Goal: Transaction & Acquisition: Book appointment/travel/reservation

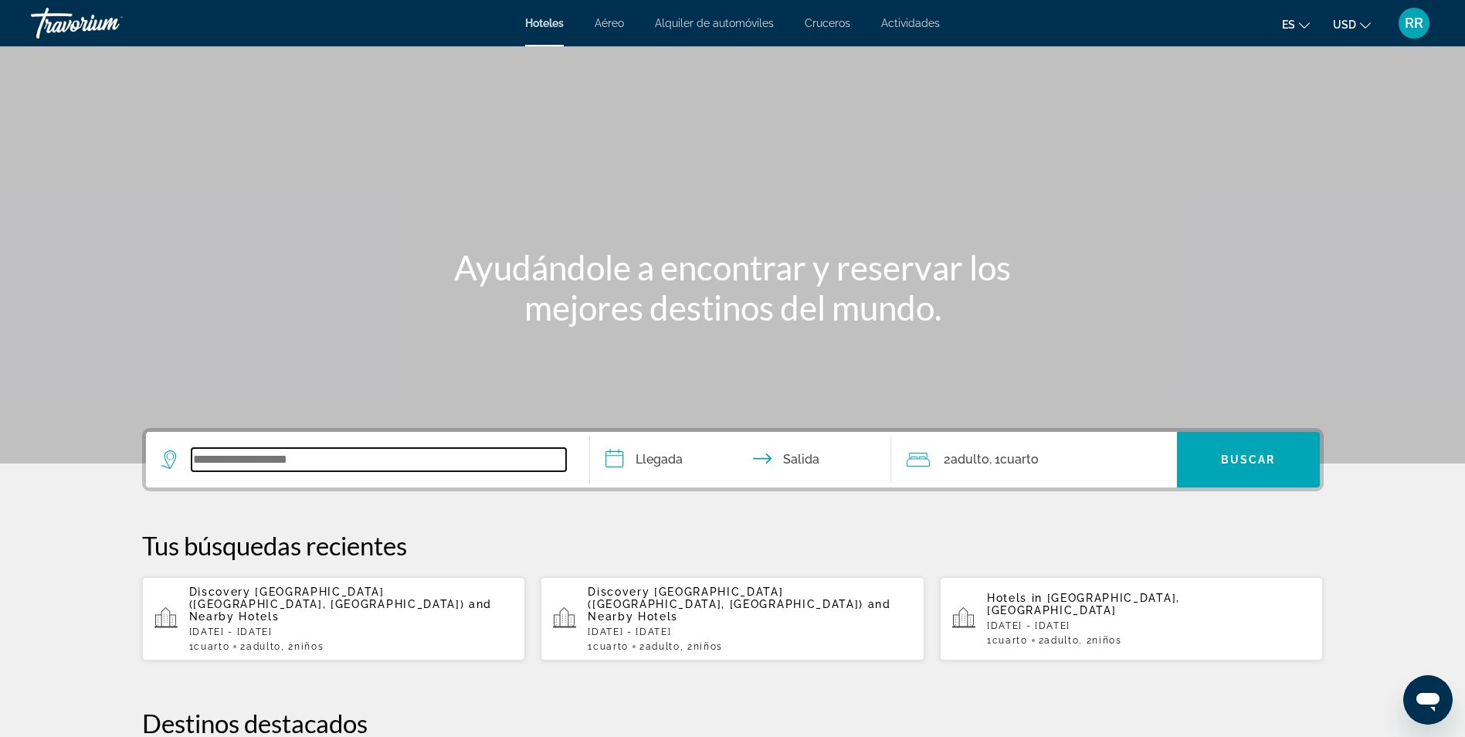
click at [249, 453] on input "Search widget" at bounding box center [379, 459] width 375 height 23
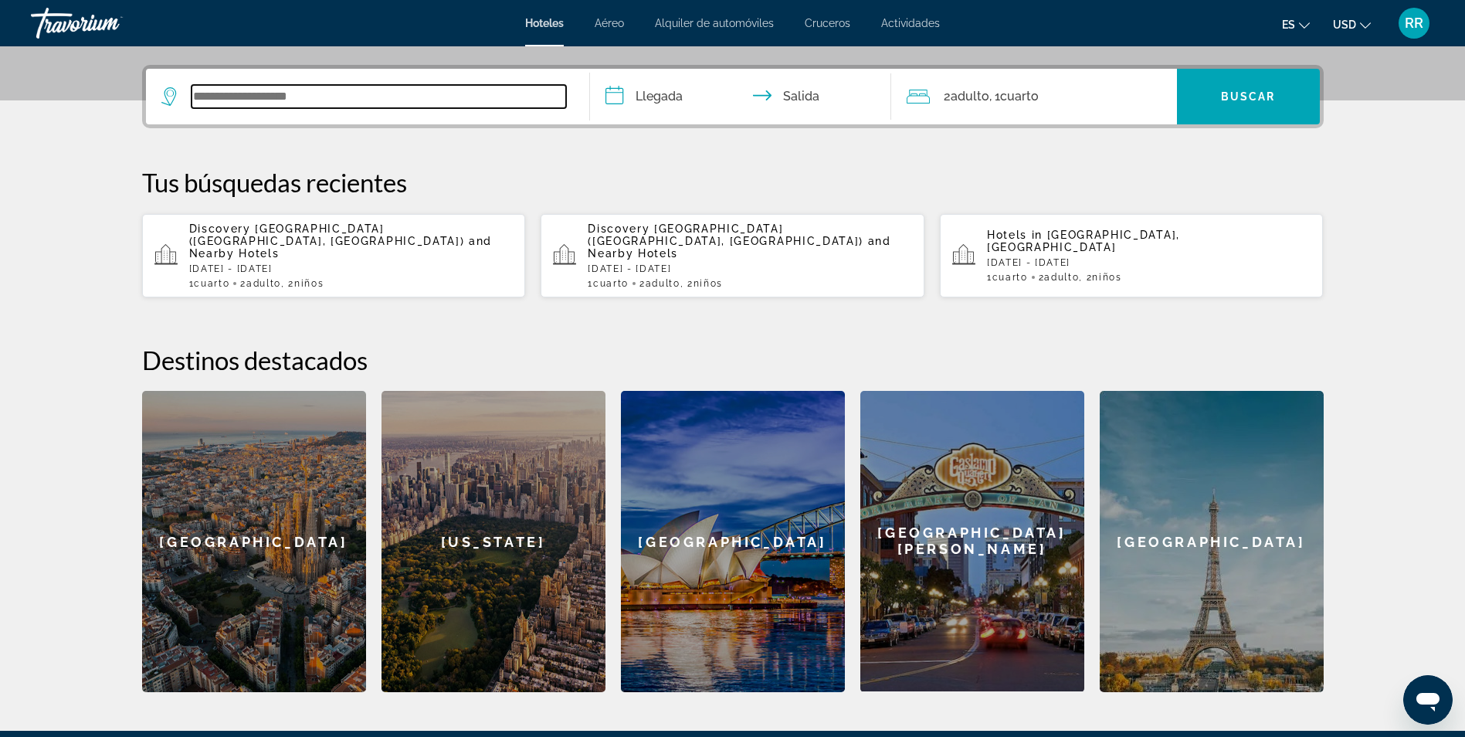
scroll to position [378, 0]
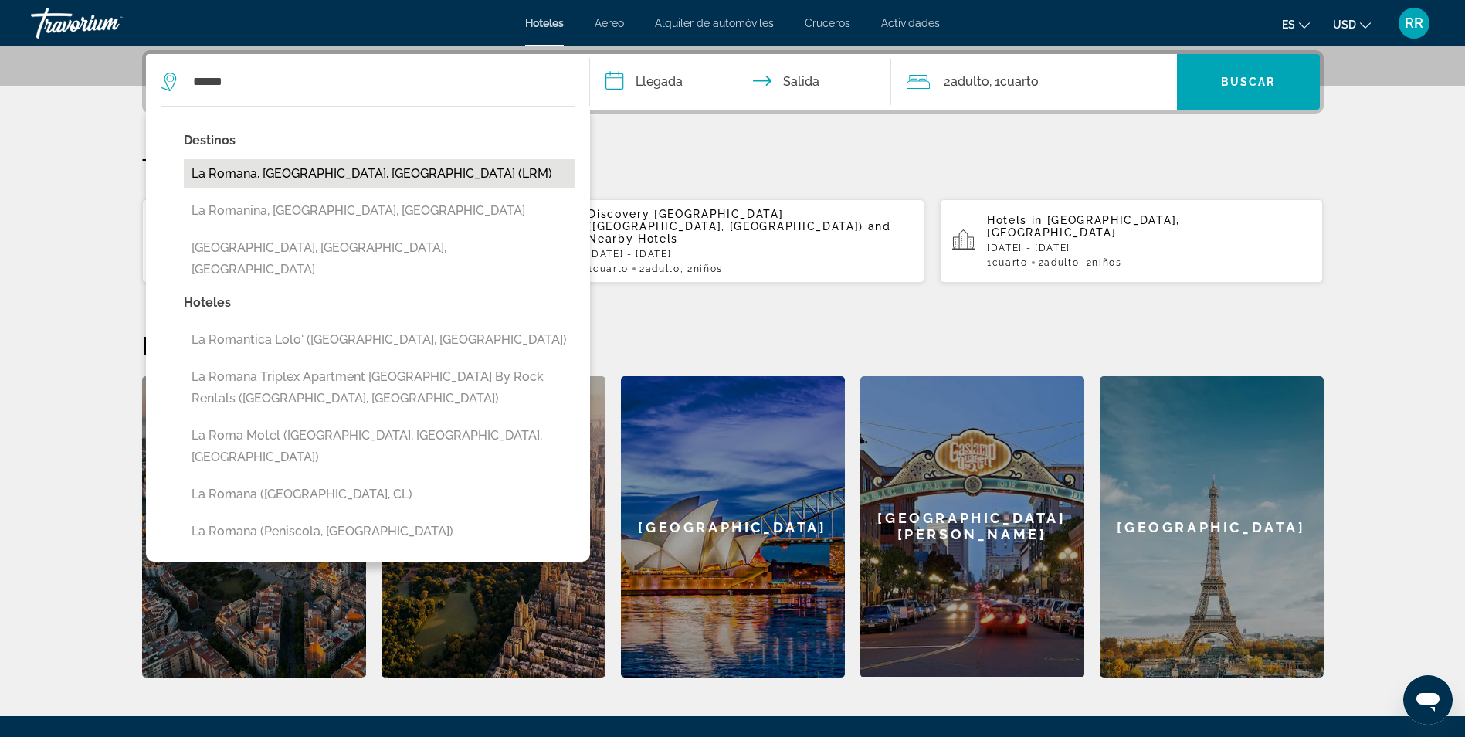
click at [345, 169] on button "La Romana, [GEOGRAPHIC_DATA], [GEOGRAPHIC_DATA] (LRM)" at bounding box center [379, 173] width 391 height 29
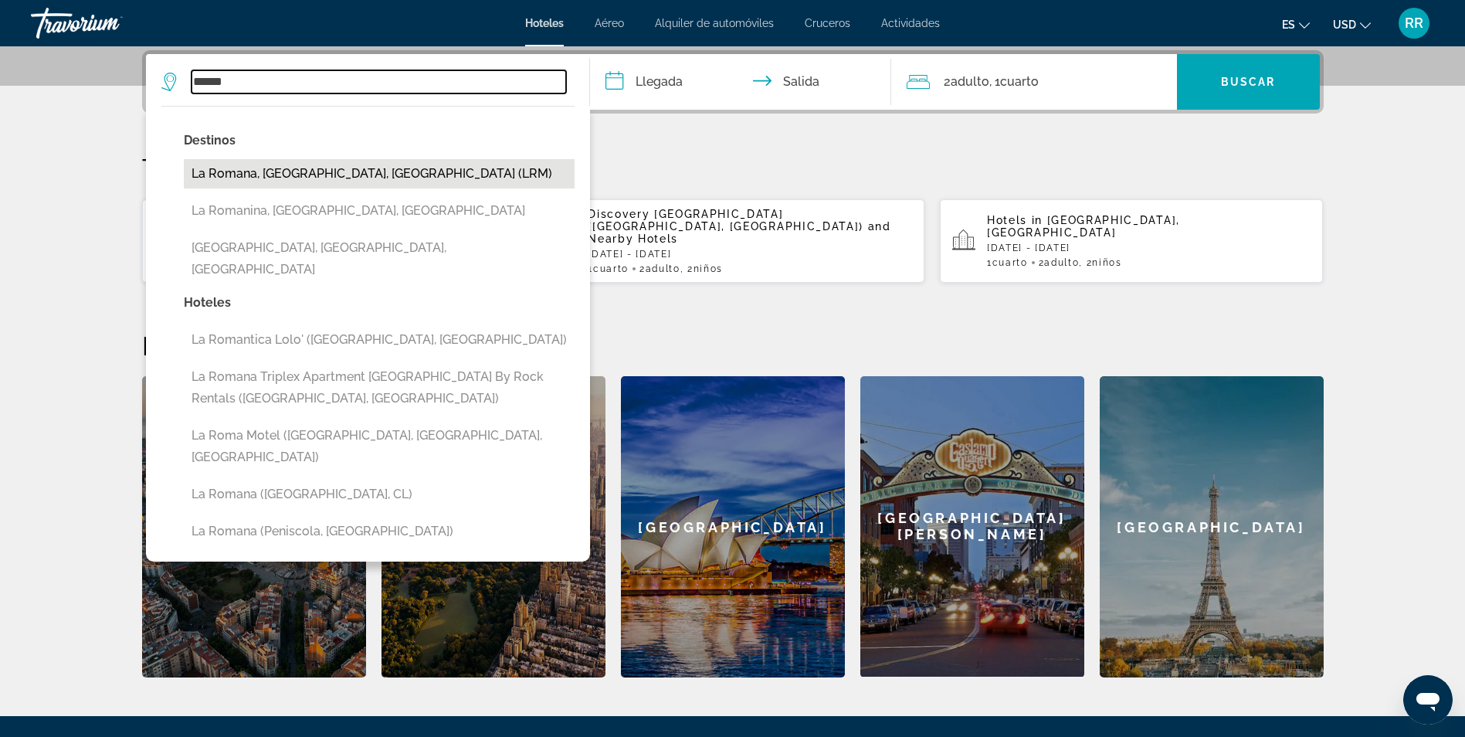
type input "**********"
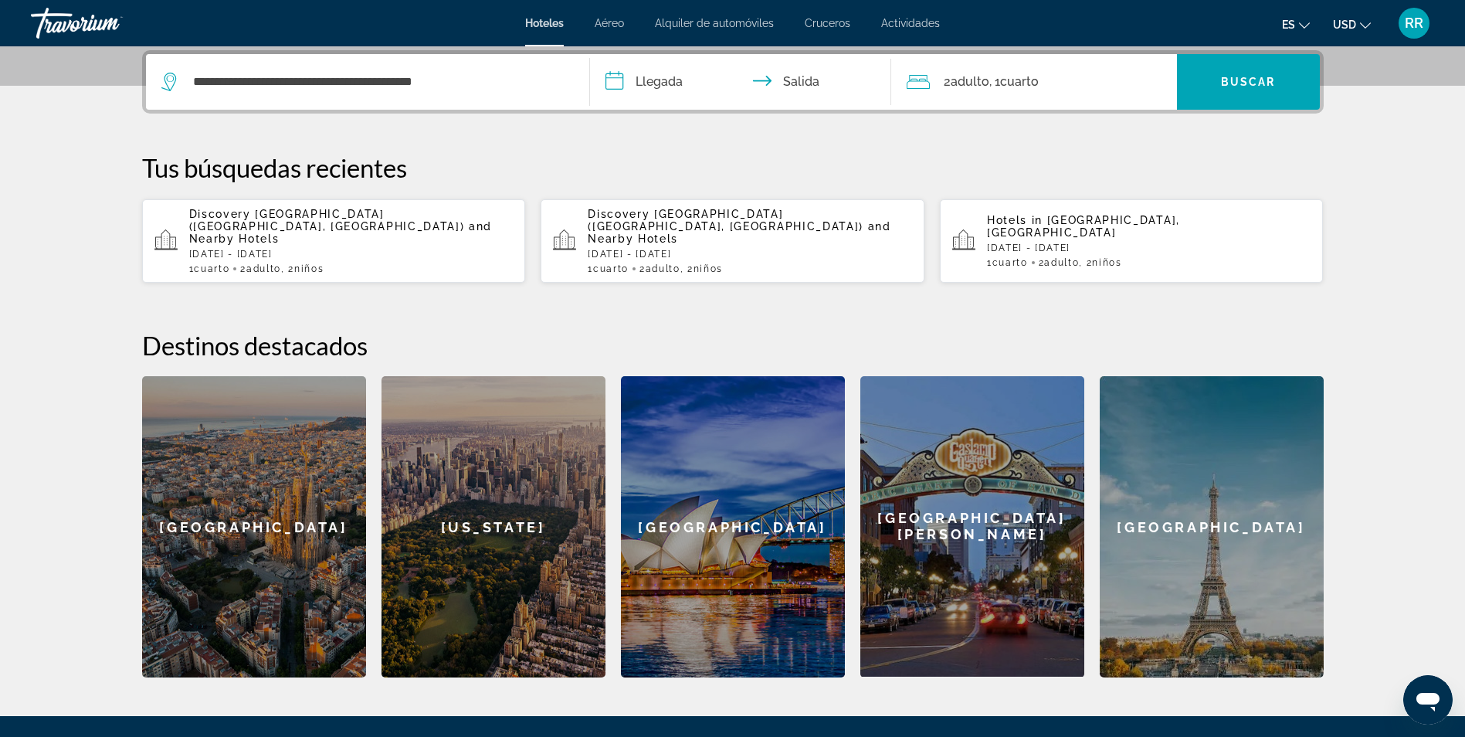
click at [614, 82] on input "**********" at bounding box center [743, 84] width 307 height 60
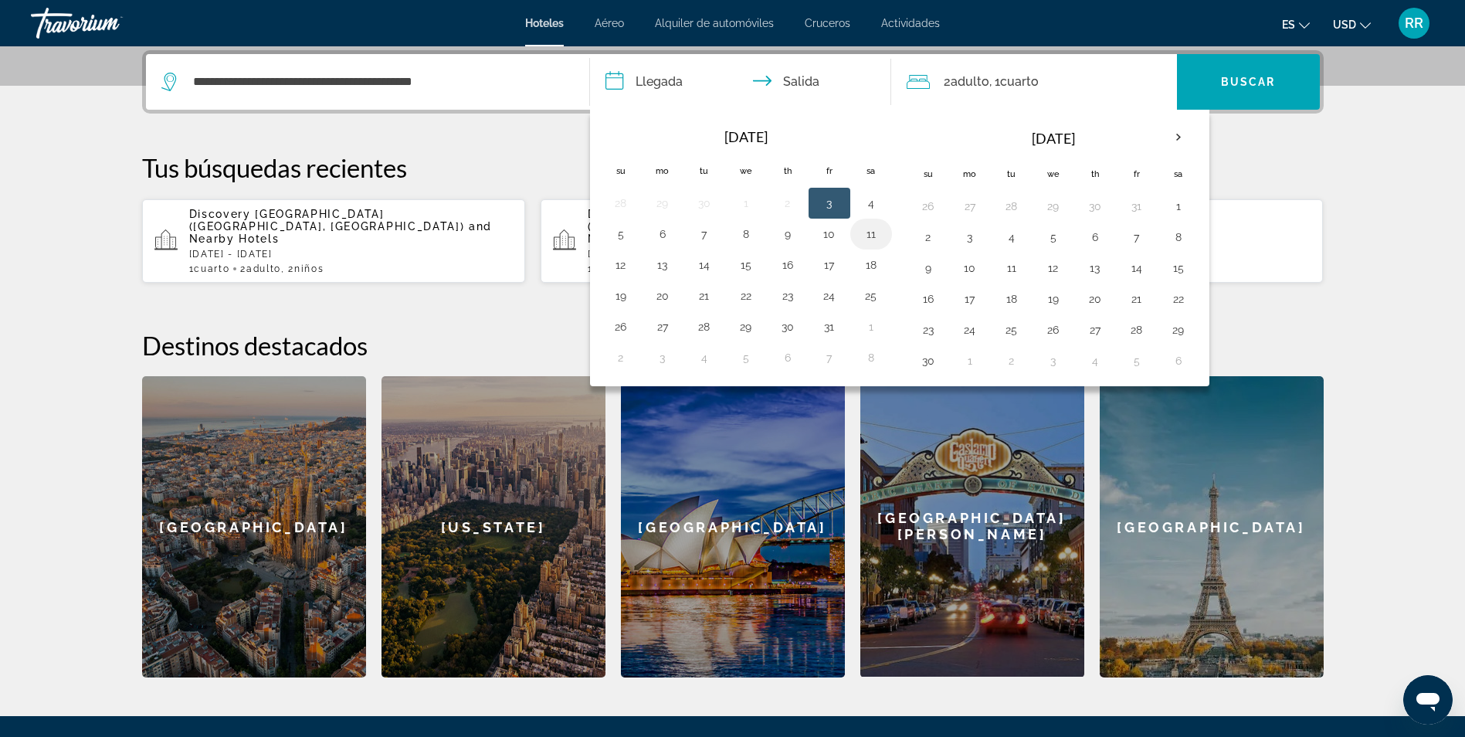
click at [867, 240] on button "11" at bounding box center [871, 234] width 25 height 22
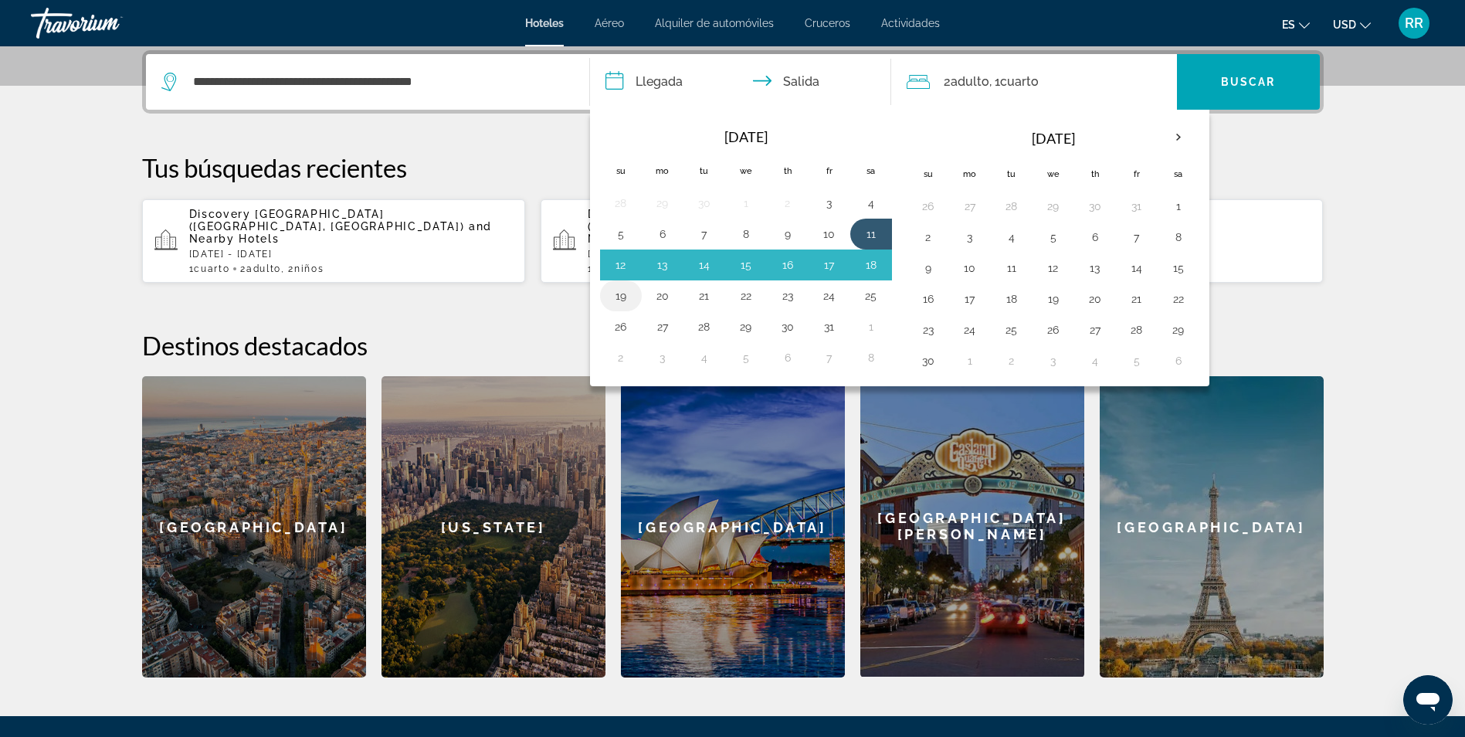
click at [621, 295] on button "19" at bounding box center [621, 296] width 25 height 22
type input "**********"
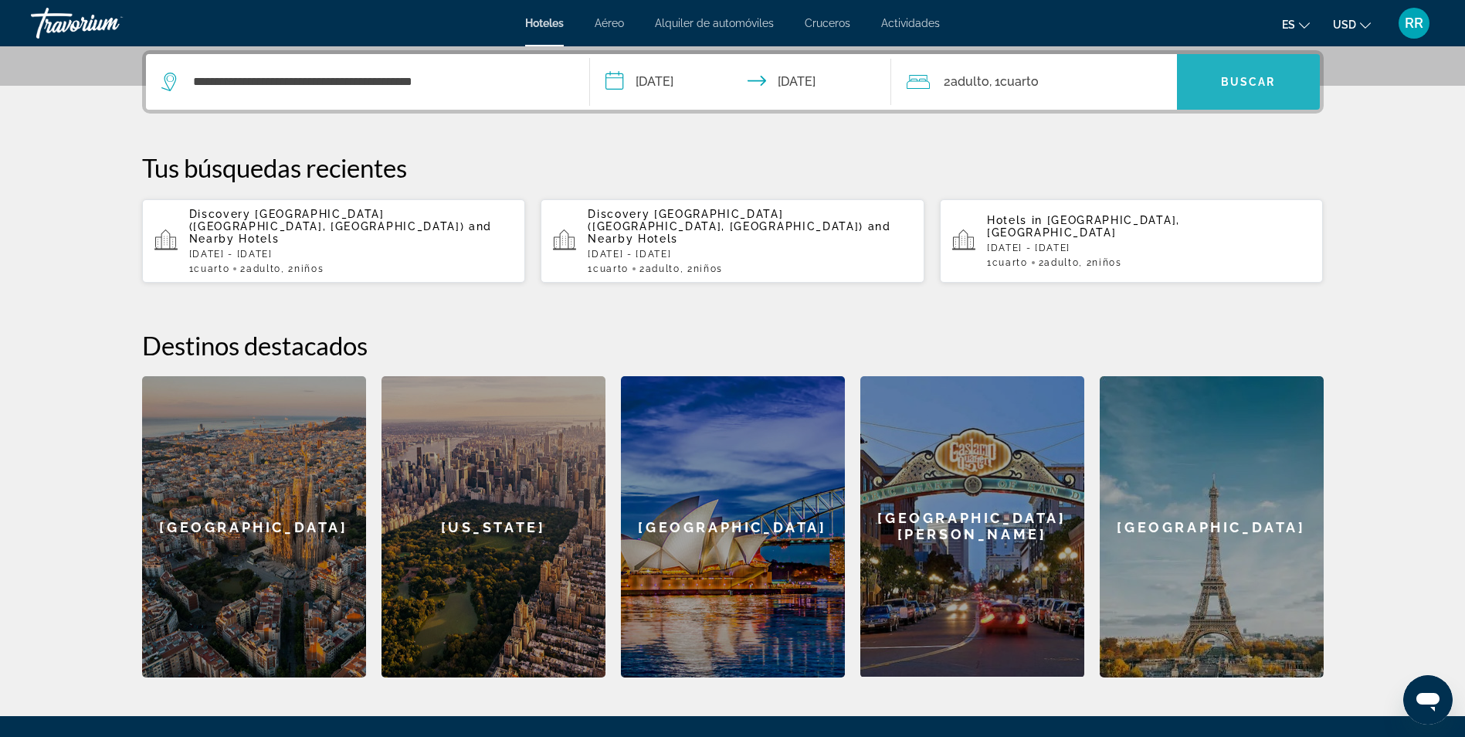
click at [1202, 84] on span "Search widget" at bounding box center [1248, 81] width 143 height 37
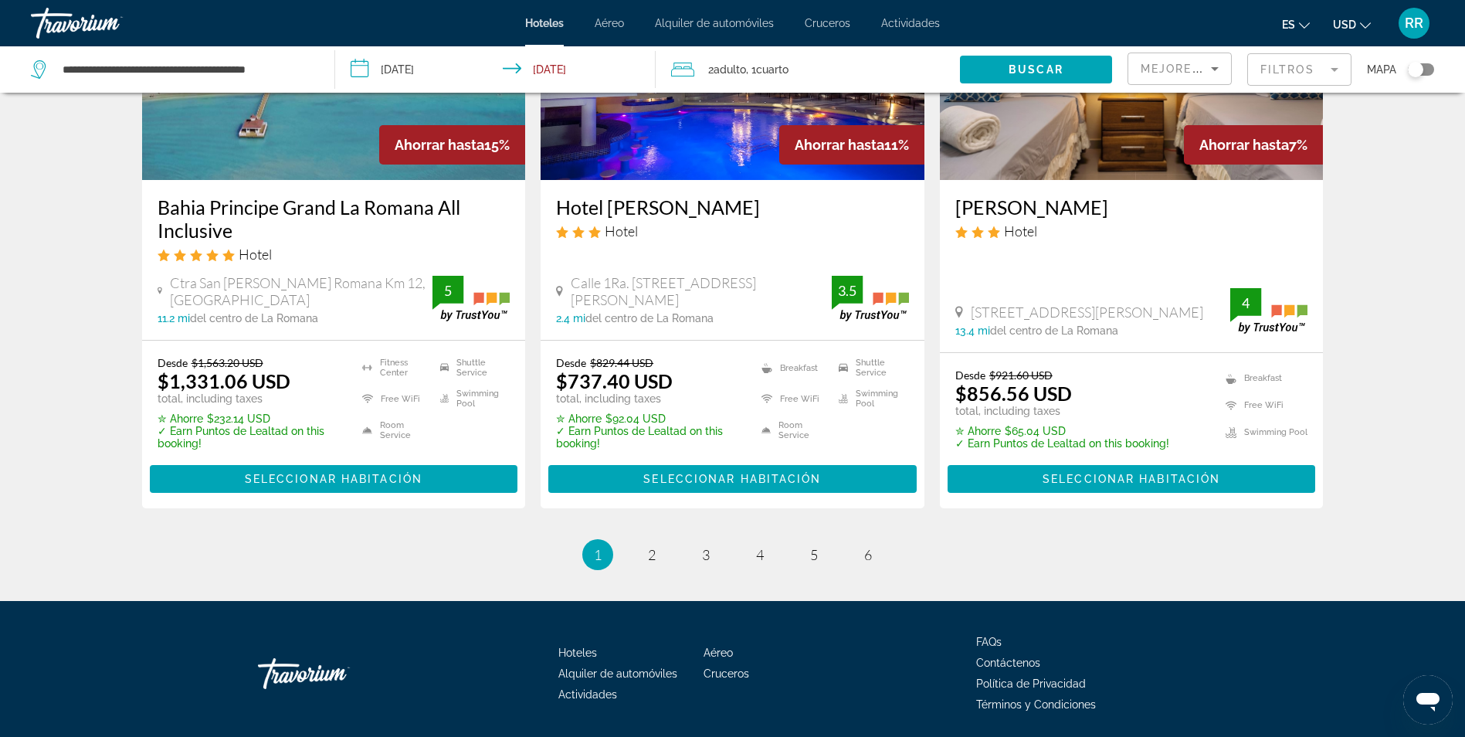
scroll to position [2068, 0]
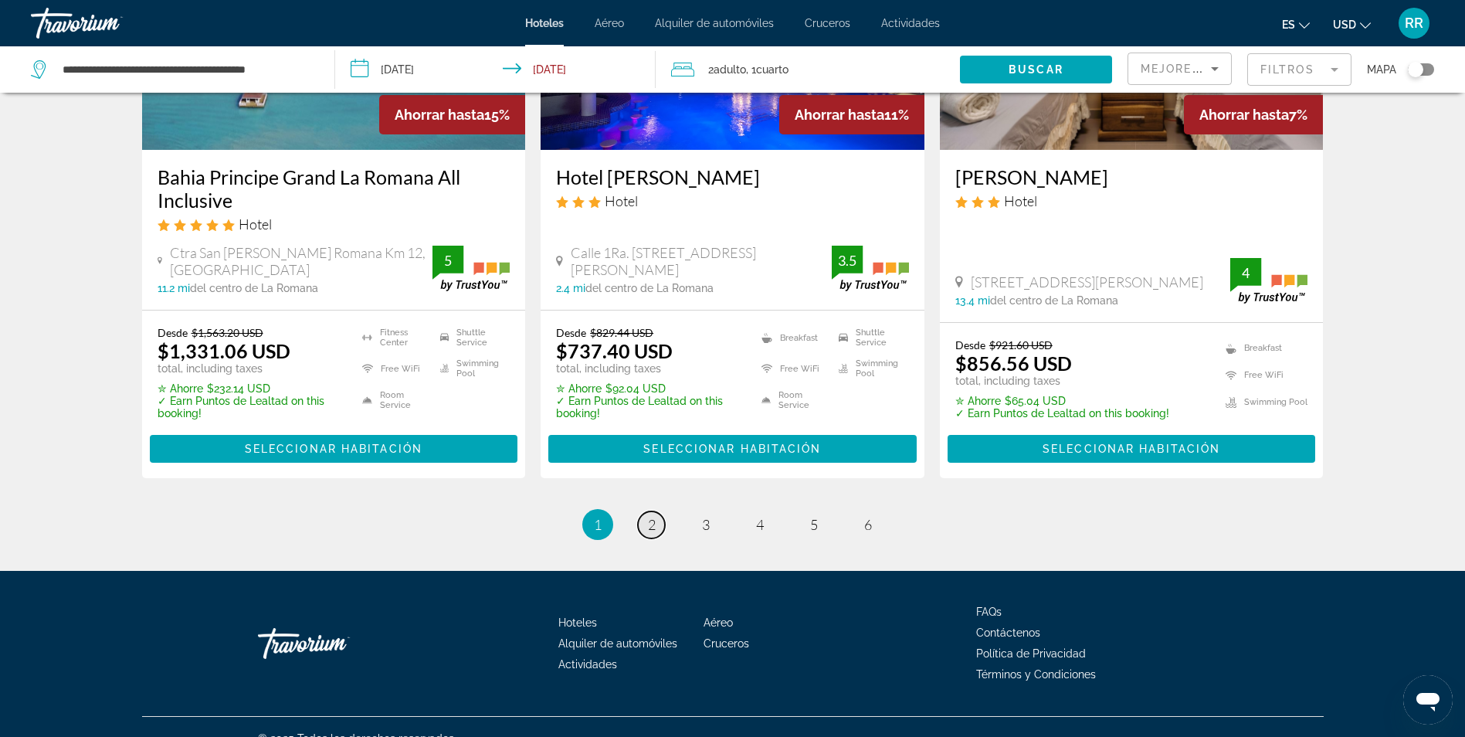
click at [655, 516] on span "2" at bounding box center [652, 524] width 8 height 17
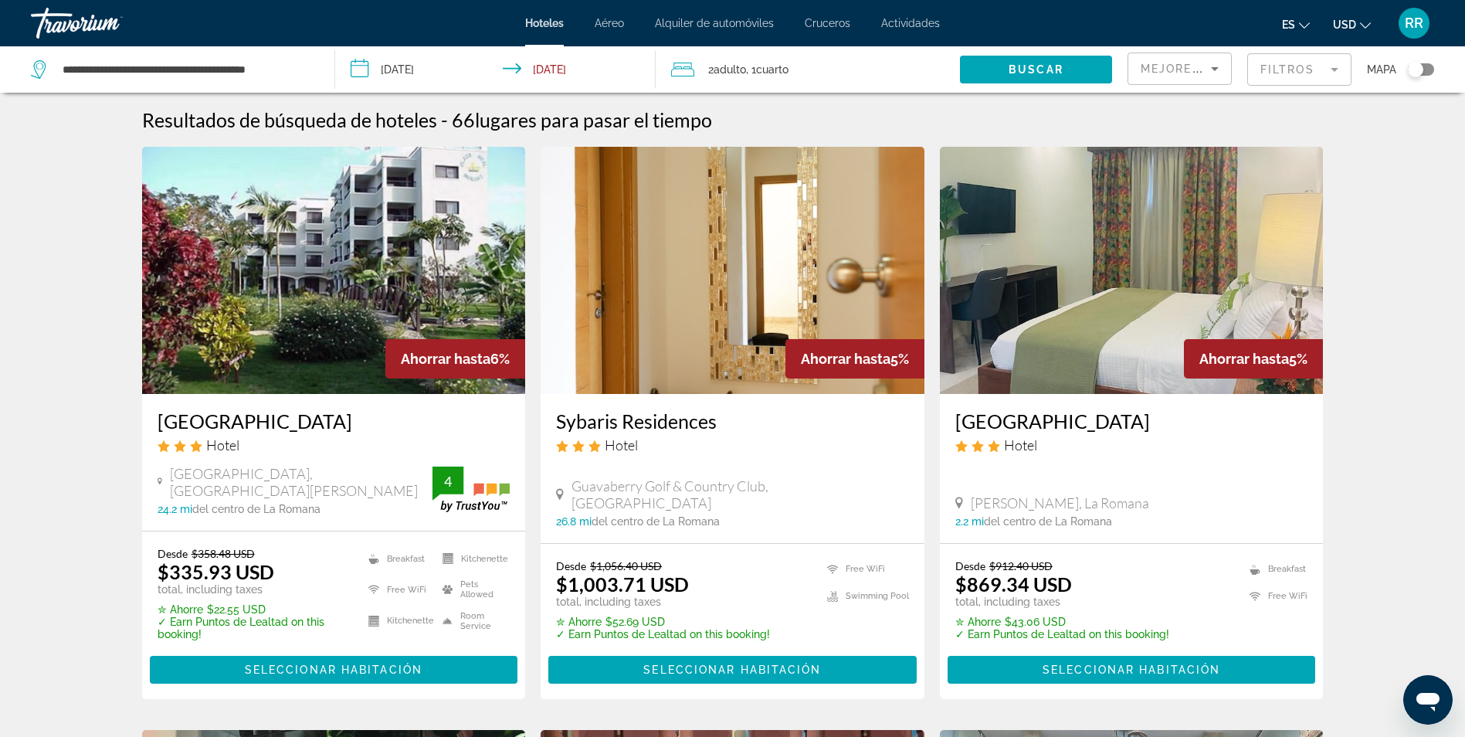
click at [1326, 67] on mat-form-field "Filtros" at bounding box center [1299, 69] width 104 height 32
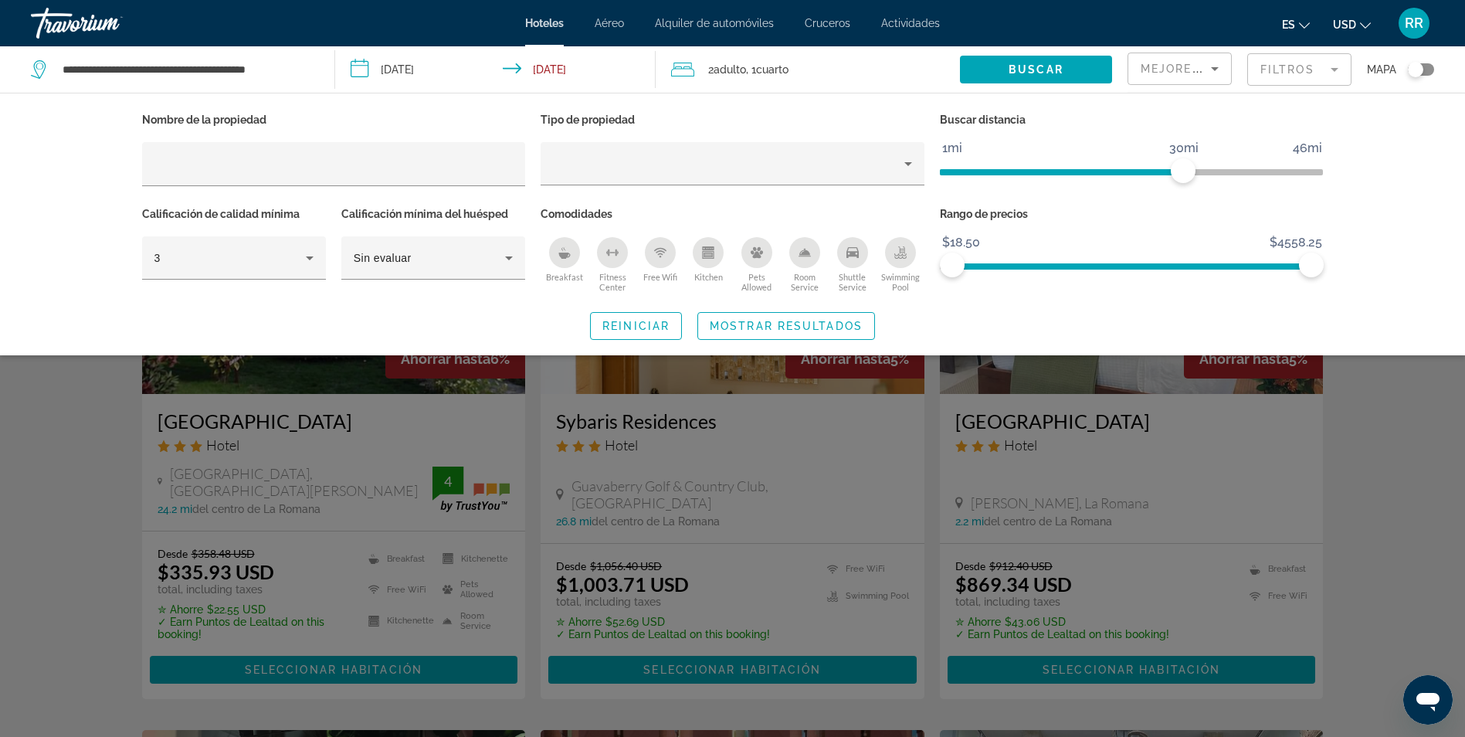
click at [1326, 67] on mat-form-field "Filtros" at bounding box center [1299, 69] width 104 height 32
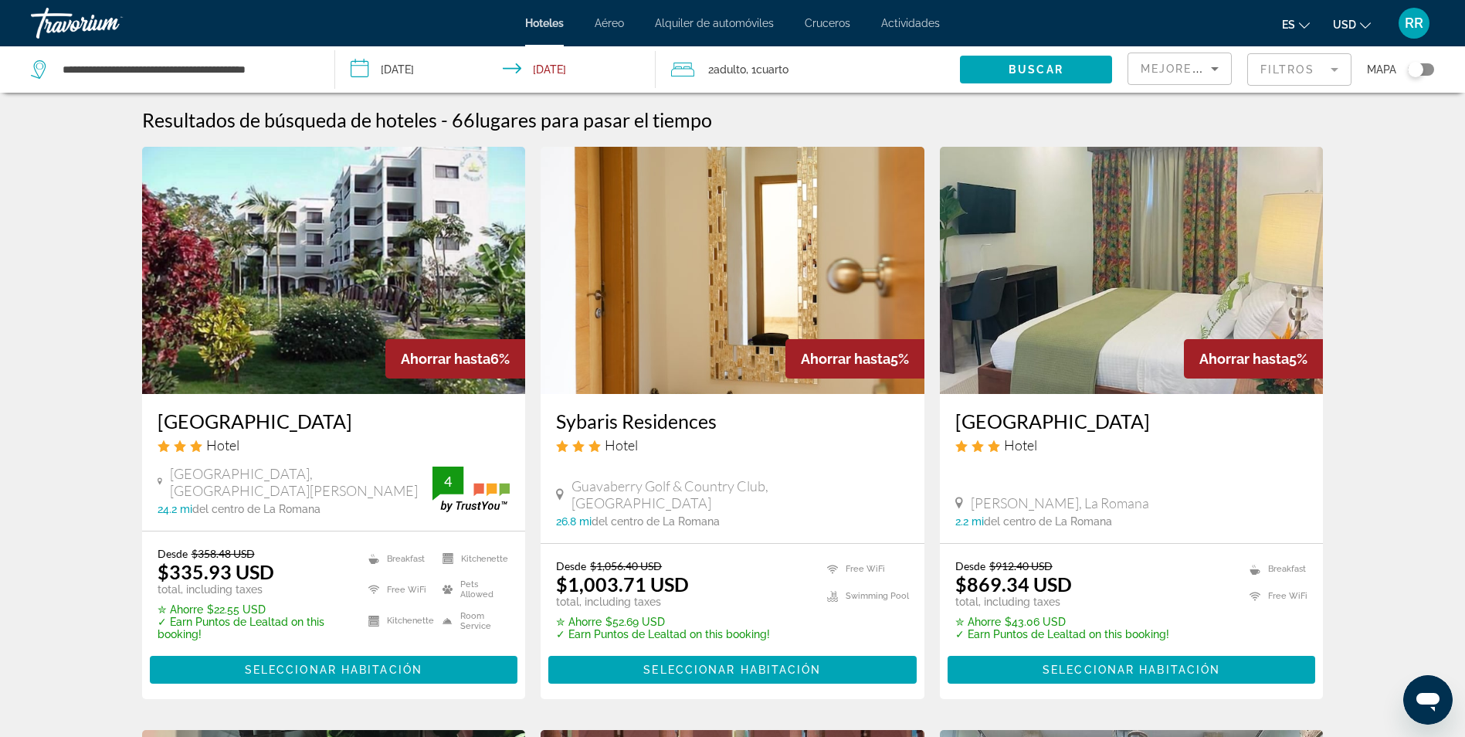
click at [1341, 71] on mat-form-field "Filtros" at bounding box center [1299, 69] width 104 height 32
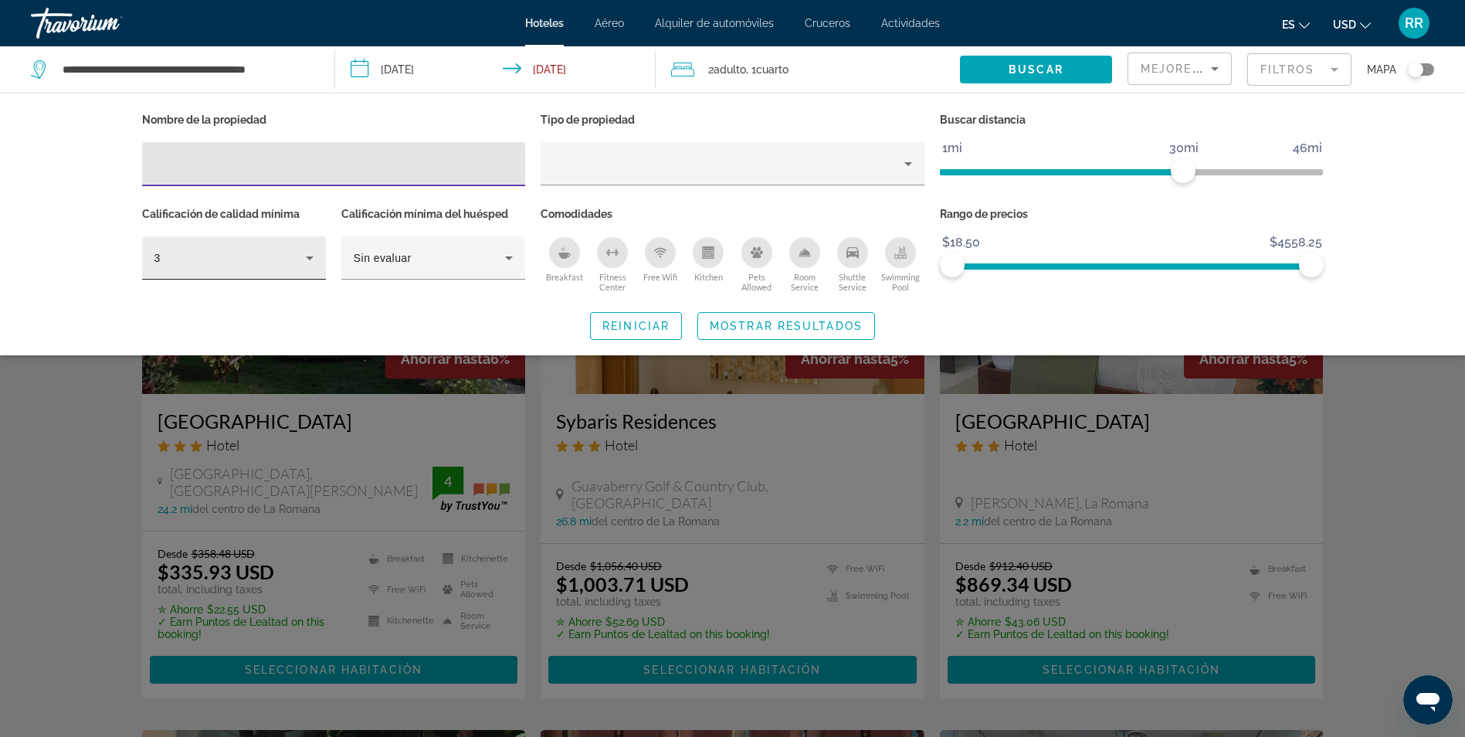
click at [314, 260] on icon "Hotel Filters" at bounding box center [309, 258] width 19 height 19
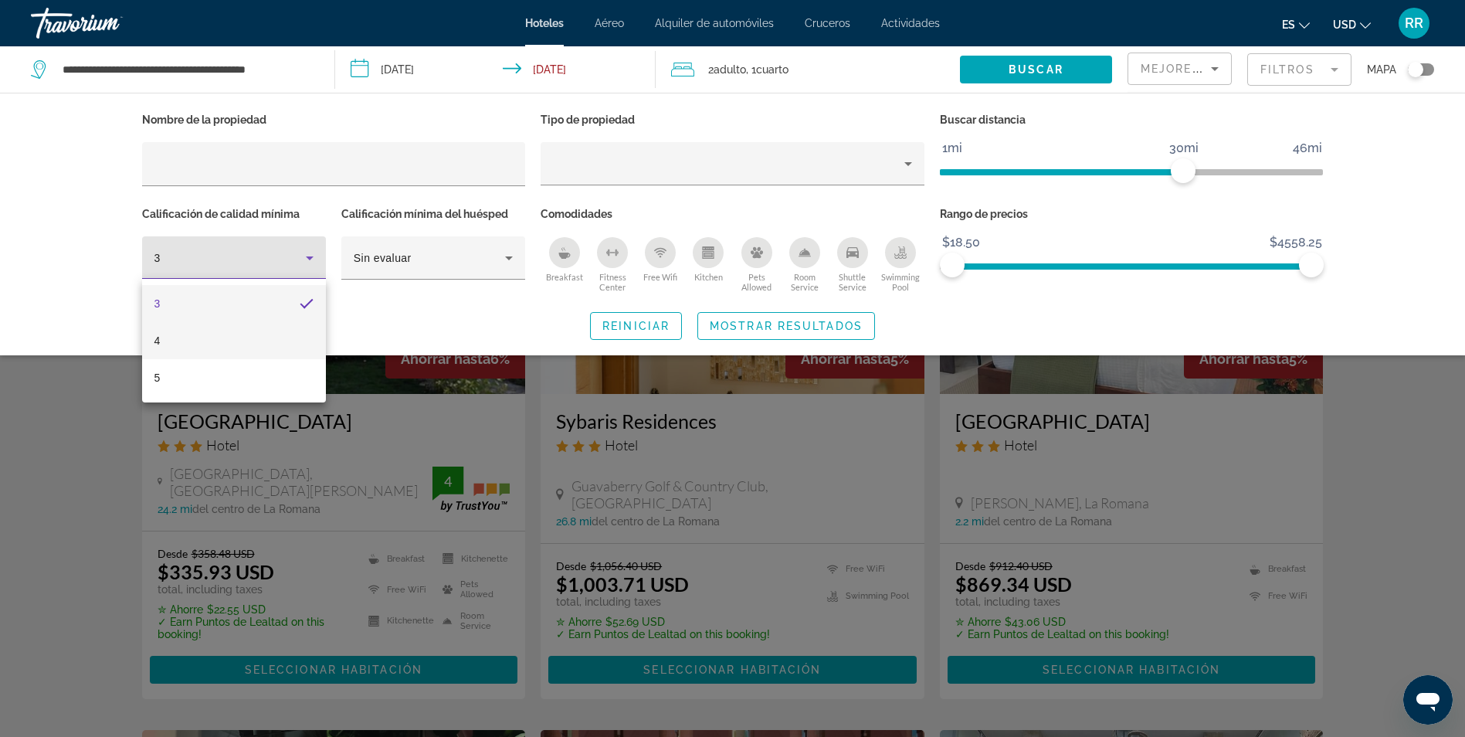
click at [254, 332] on mat-option "4" at bounding box center [234, 340] width 184 height 37
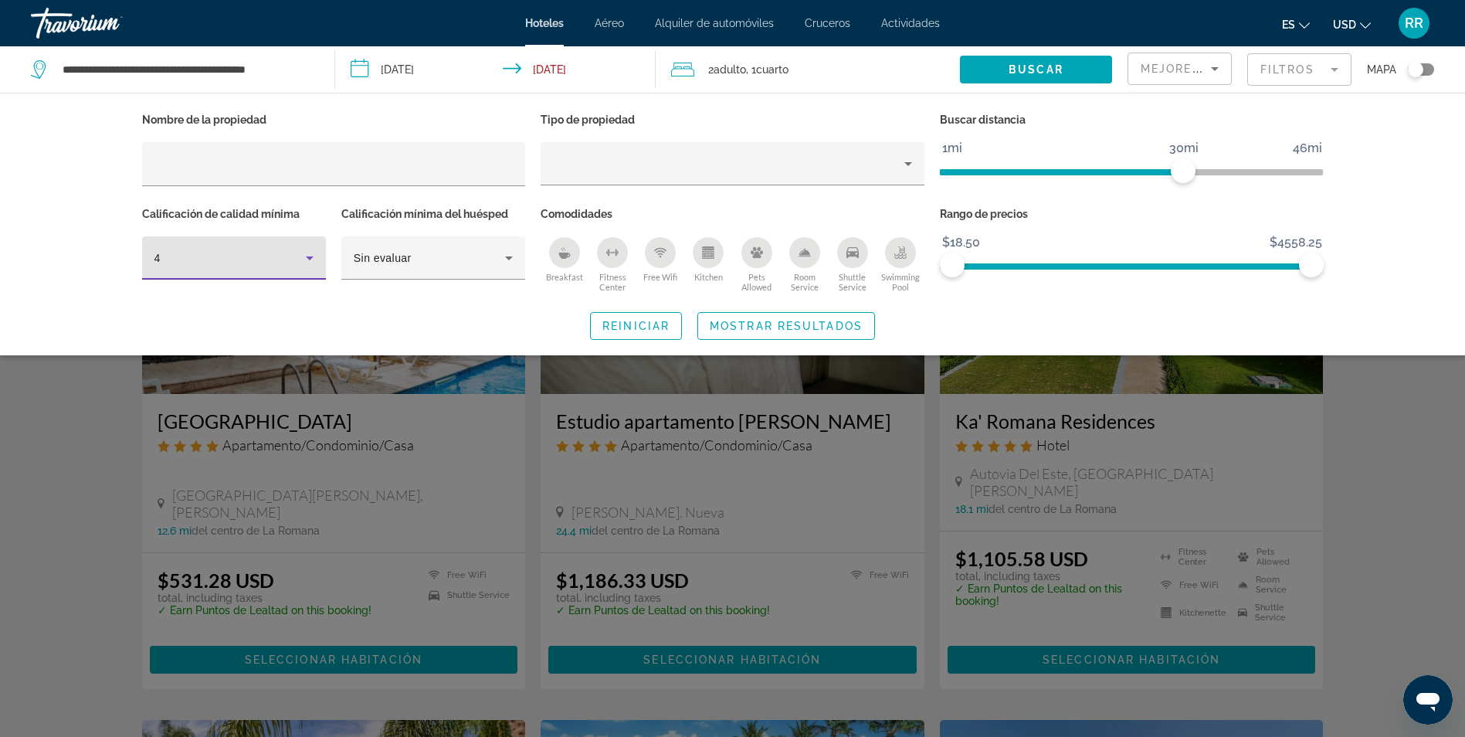
click at [1336, 72] on mat-form-field "Filtros" at bounding box center [1299, 69] width 104 height 32
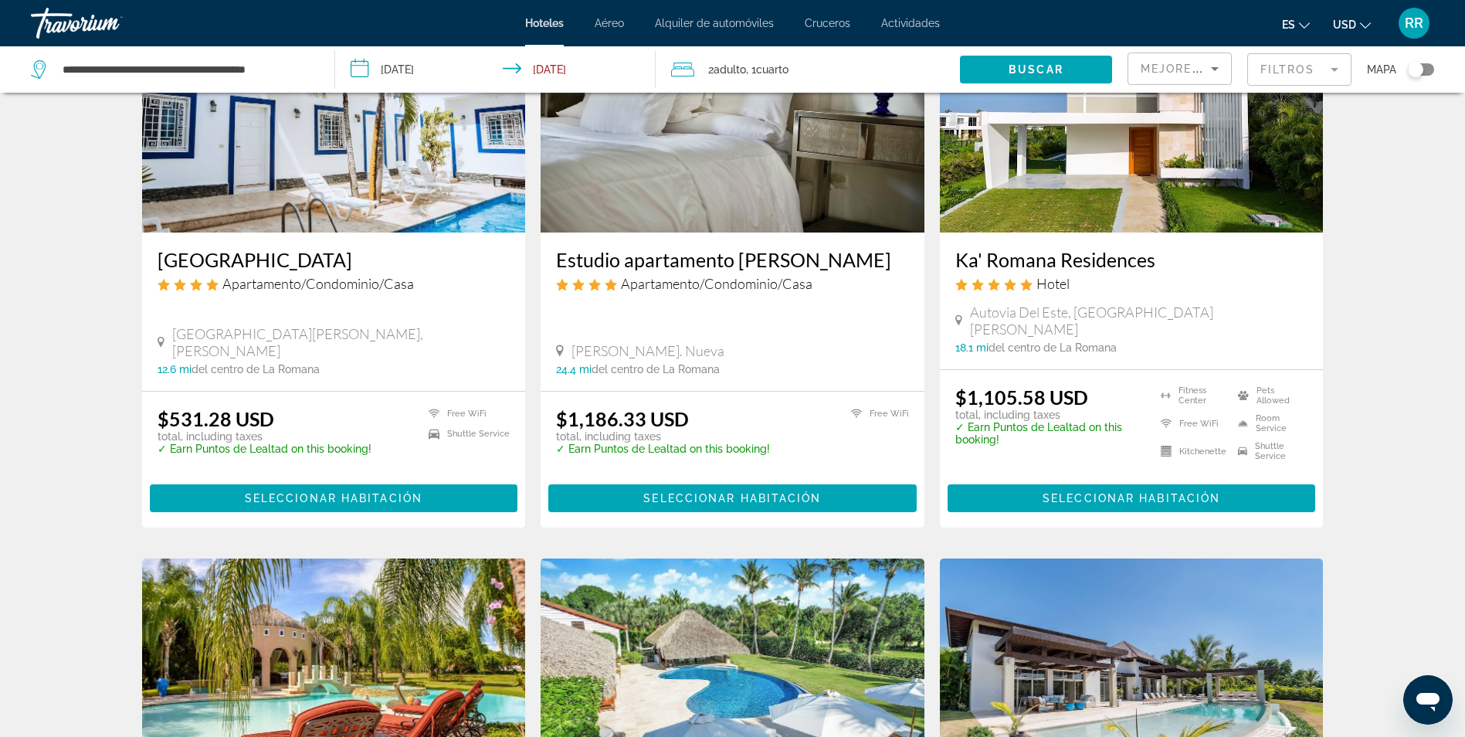
scroll to position [62, 0]
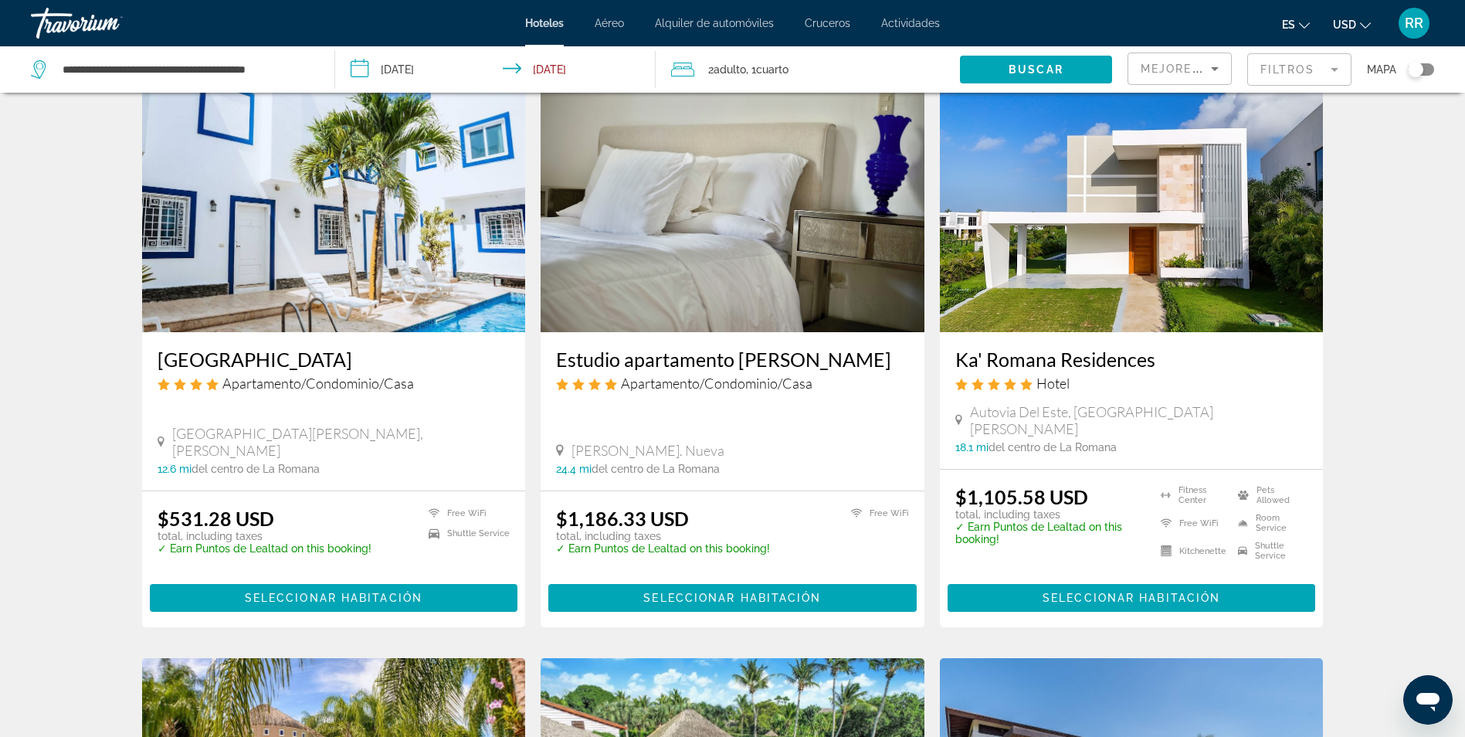
click at [1332, 70] on mat-form-field "Filtros" at bounding box center [1299, 69] width 104 height 32
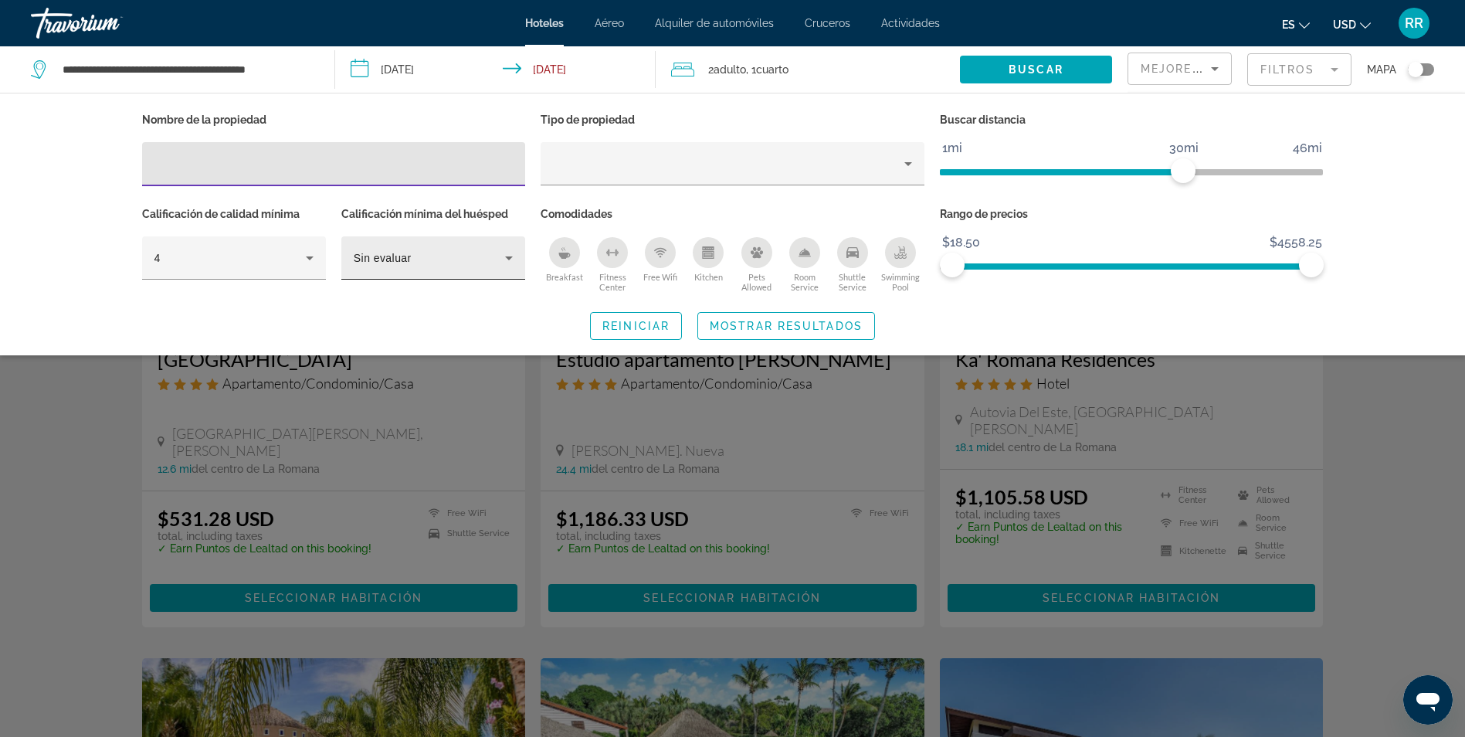
click at [505, 258] on icon "Hotel Filters" at bounding box center [509, 258] width 19 height 19
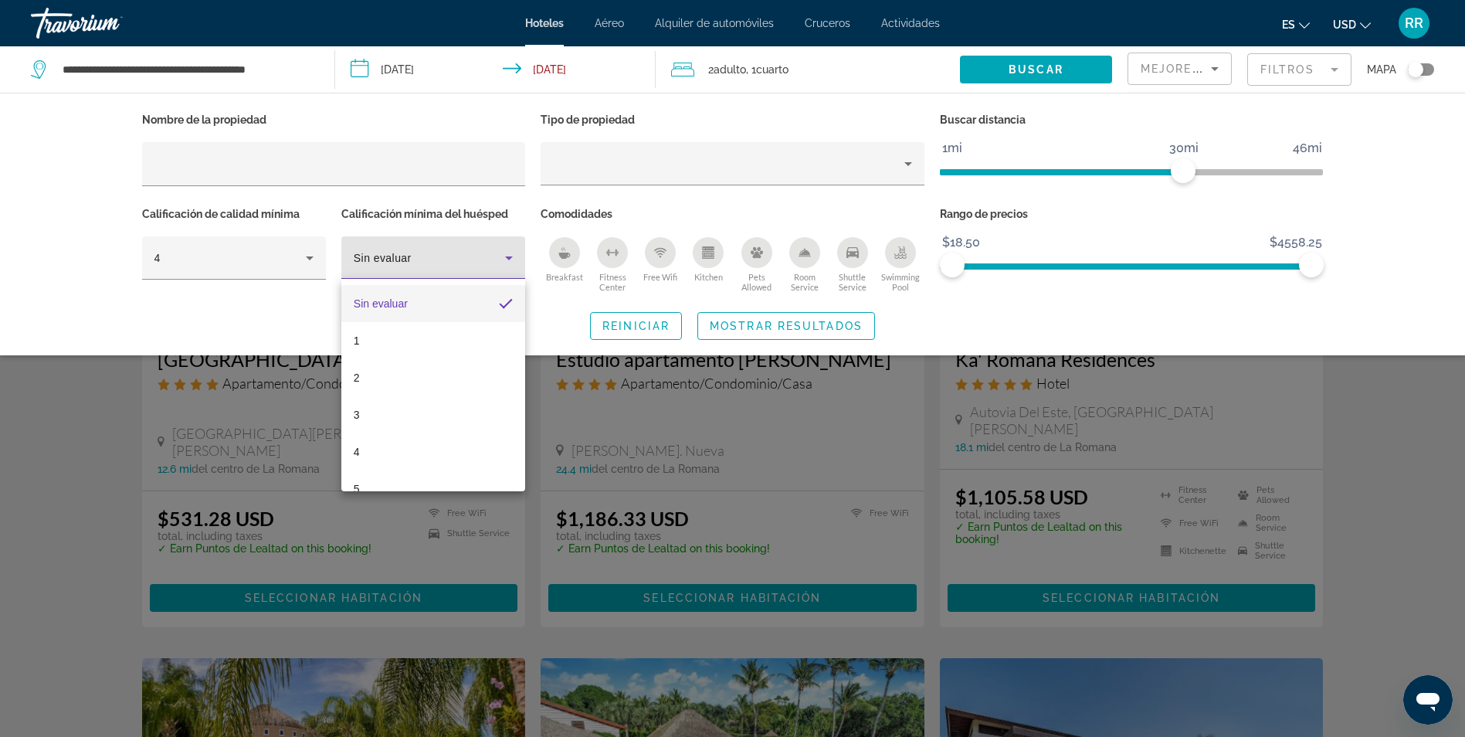
click at [505, 258] on div at bounding box center [732, 368] width 1465 height 737
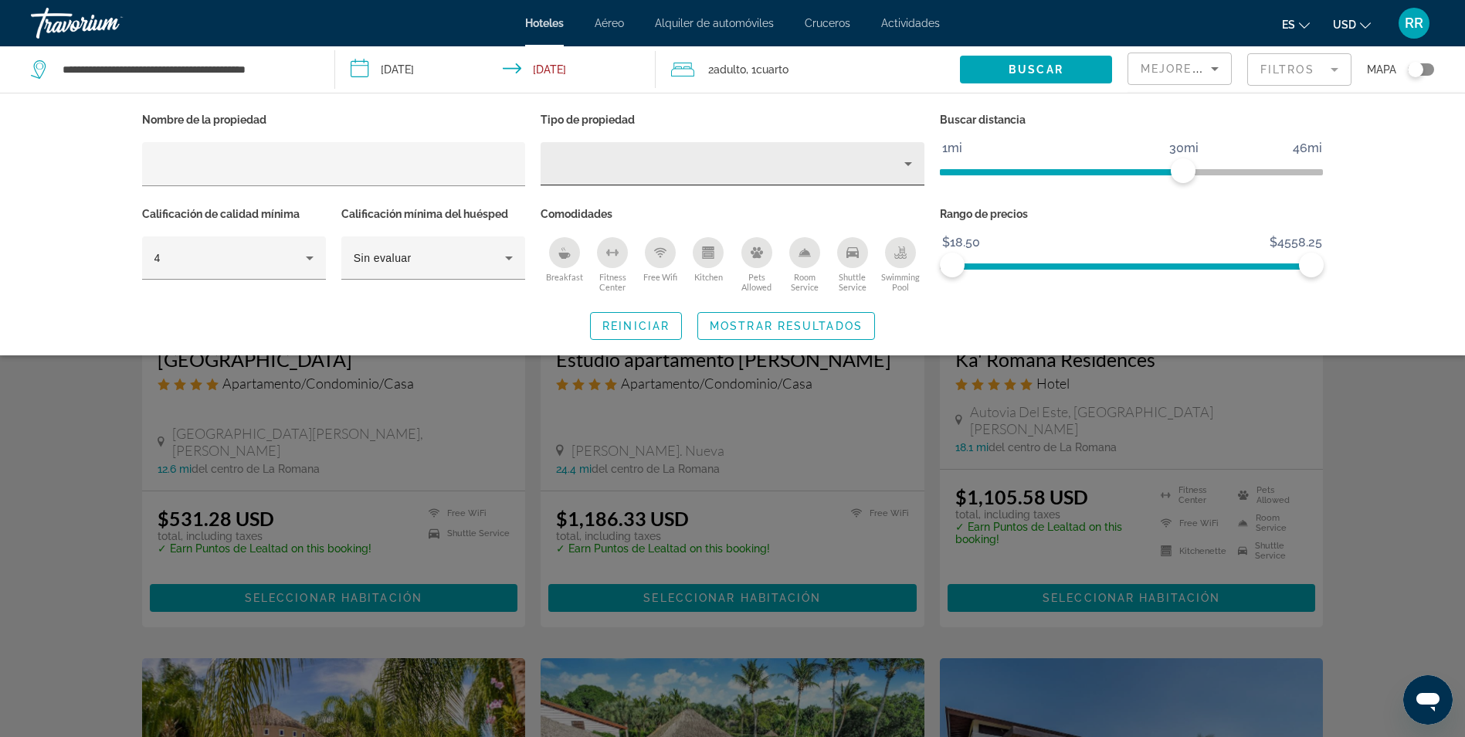
click at [912, 161] on icon "Property type" at bounding box center [908, 163] width 19 height 19
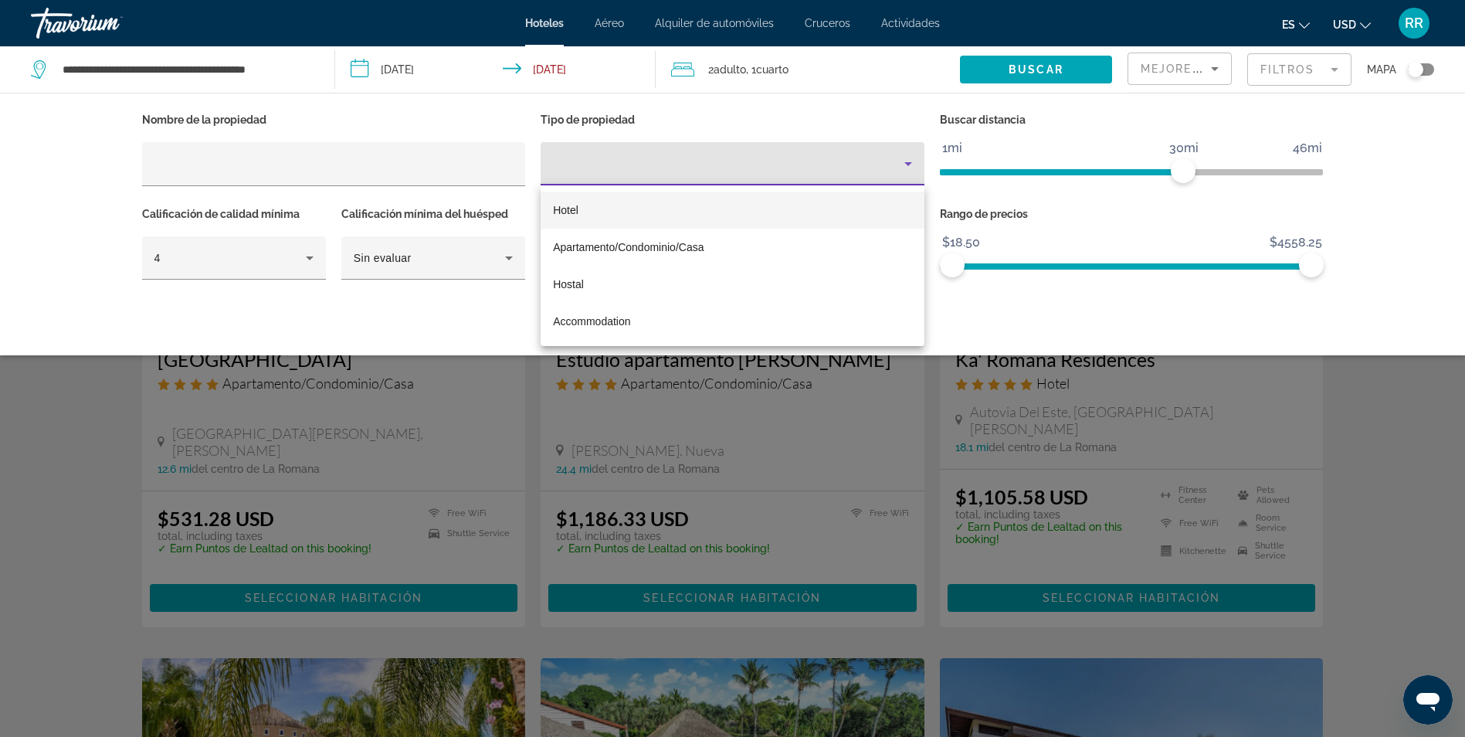
click at [707, 217] on mat-option "Hotel" at bounding box center [733, 210] width 384 height 37
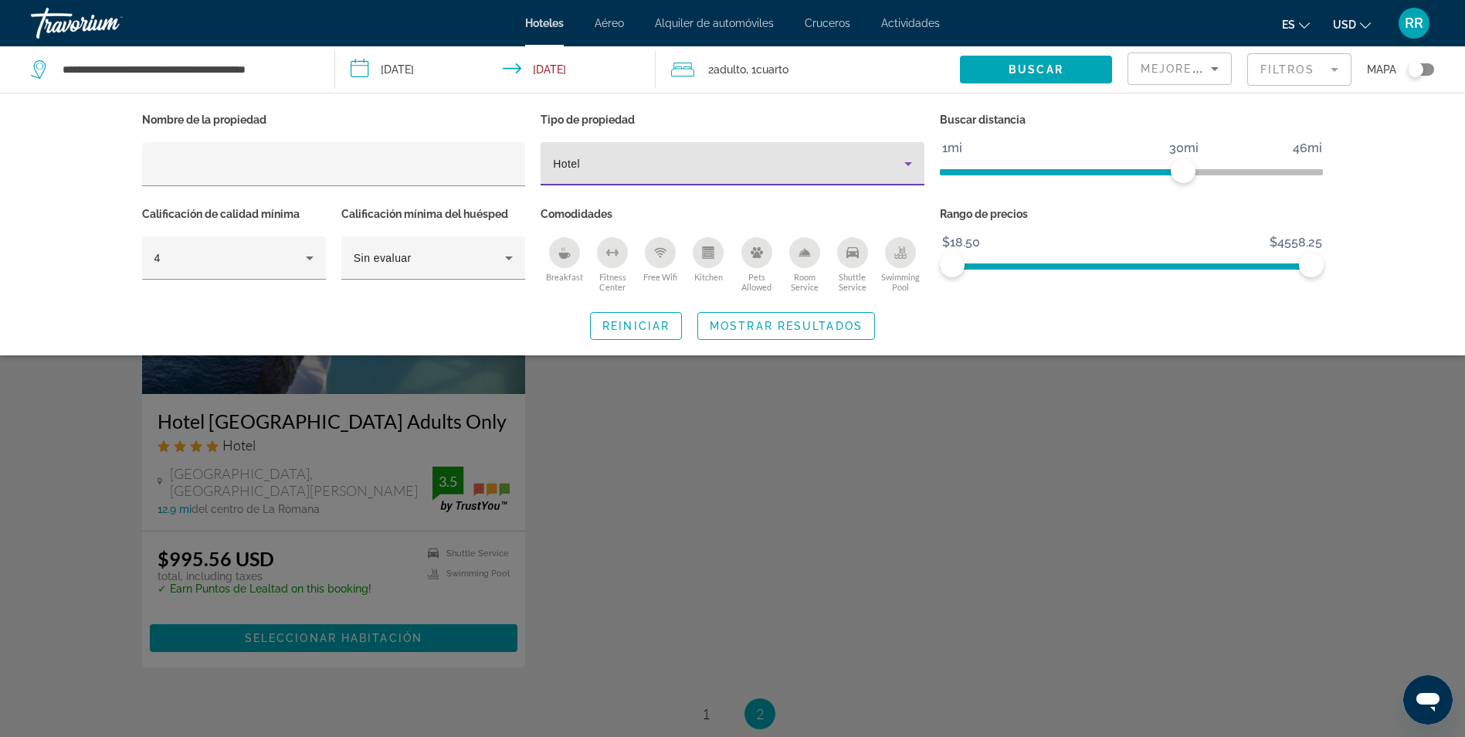
click at [753, 524] on div "Search widget" at bounding box center [732, 484] width 1465 height 505
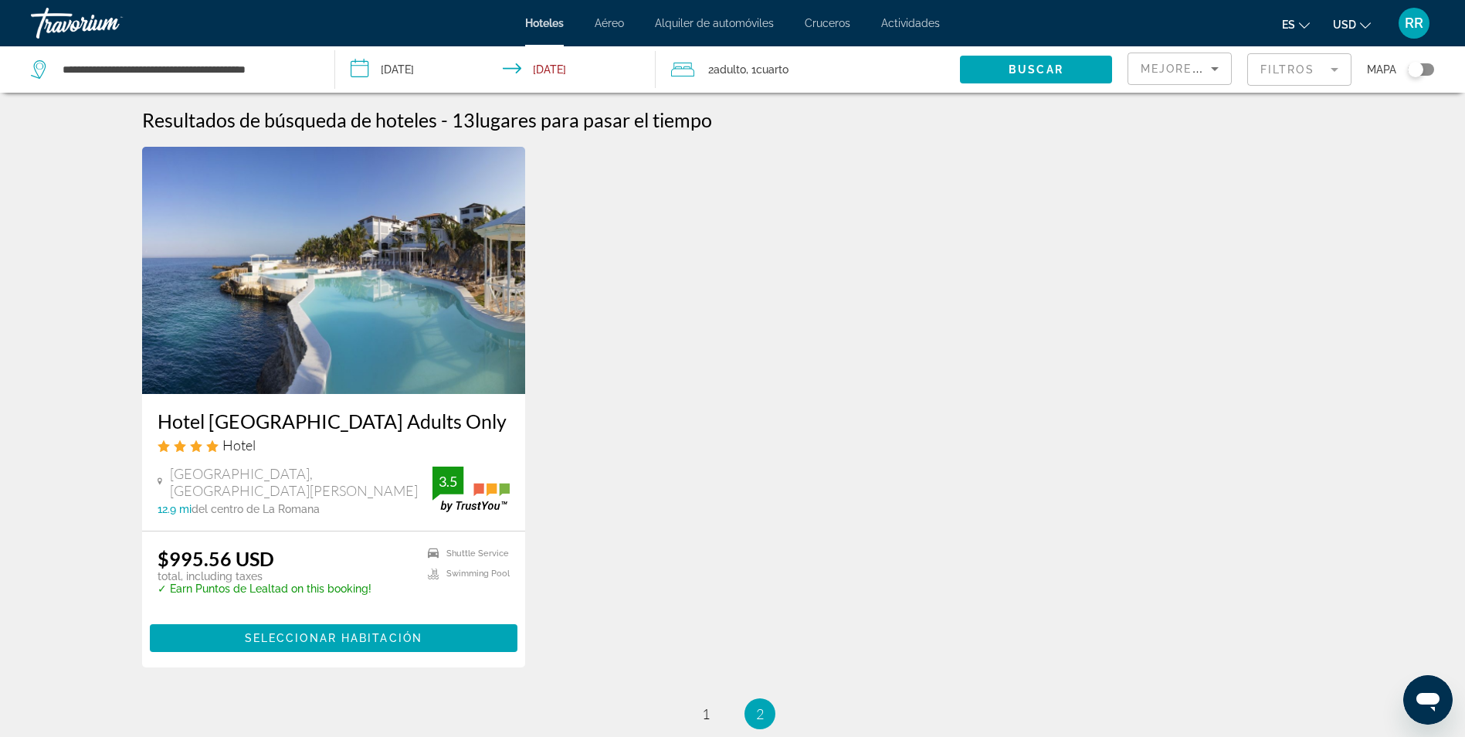
click at [1337, 66] on mat-form-field "Filtros" at bounding box center [1299, 69] width 104 height 32
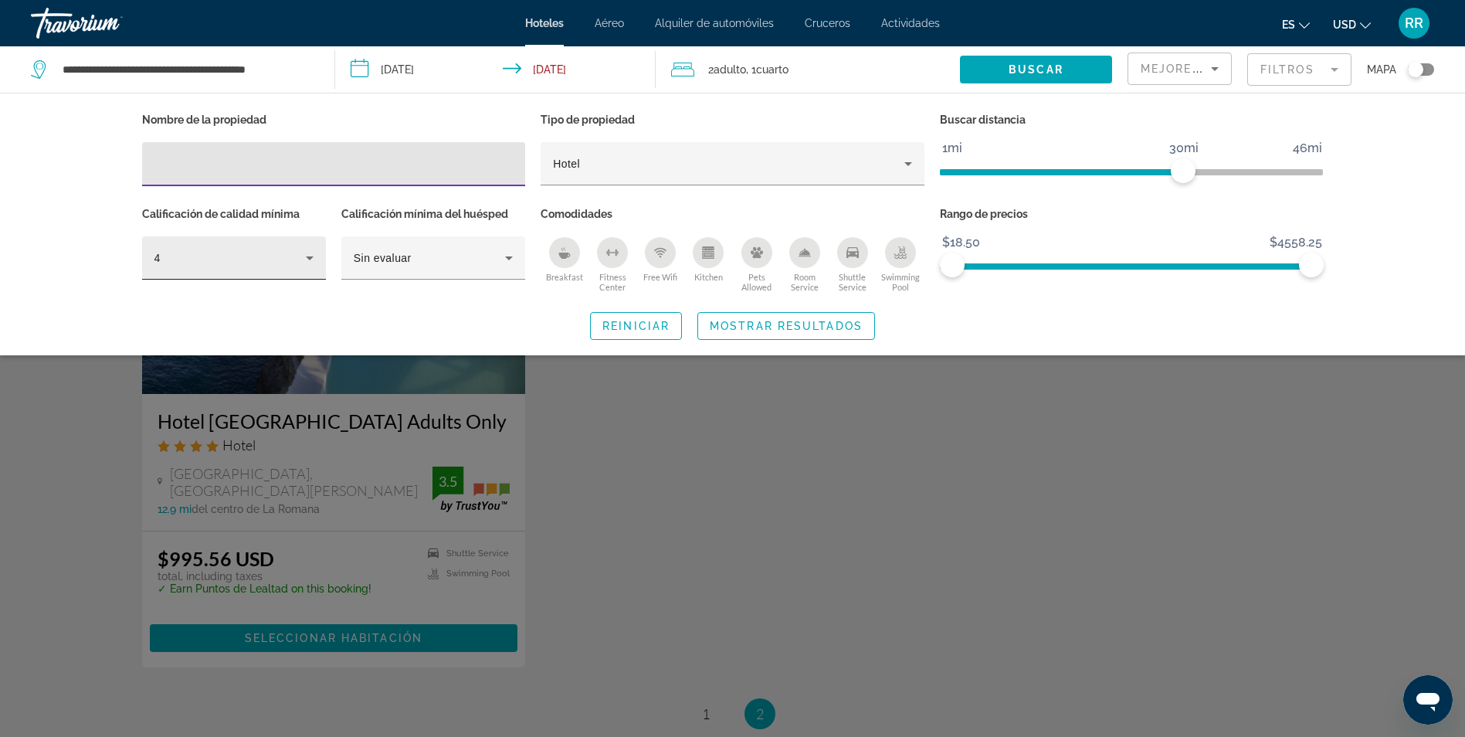
click at [311, 256] on icon "Hotel Filters" at bounding box center [310, 258] width 8 height 4
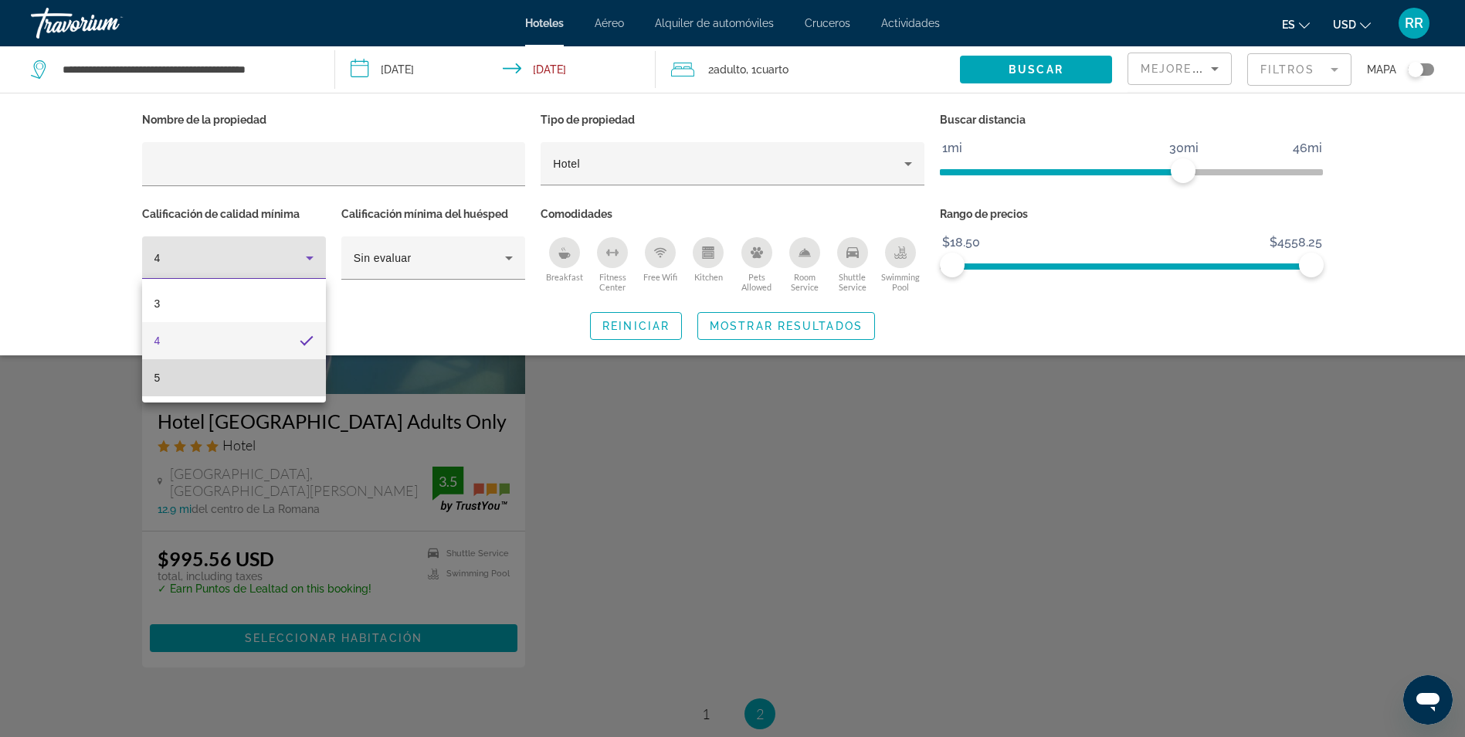
click at [229, 381] on mat-option "5" at bounding box center [234, 377] width 184 height 37
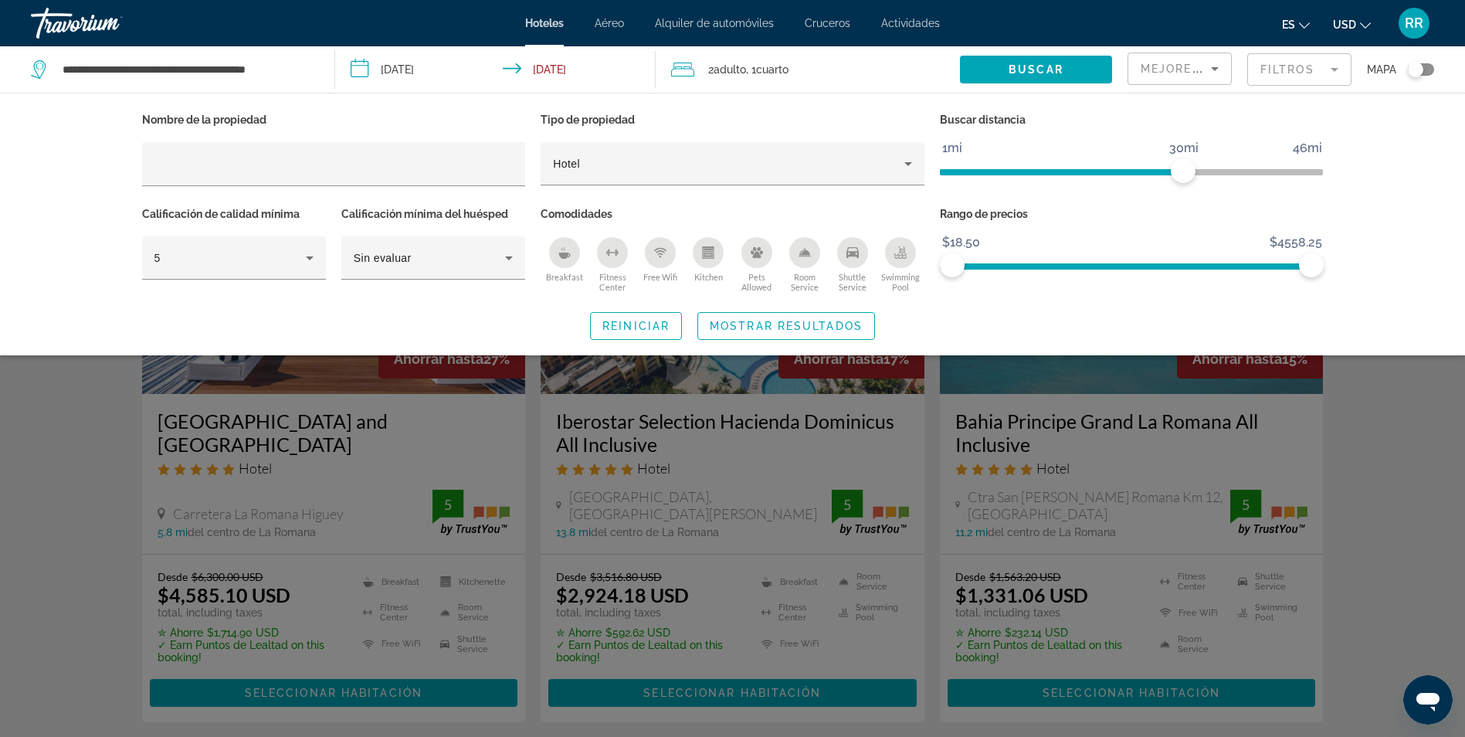
click at [1404, 486] on div "Search widget" at bounding box center [732, 484] width 1465 height 505
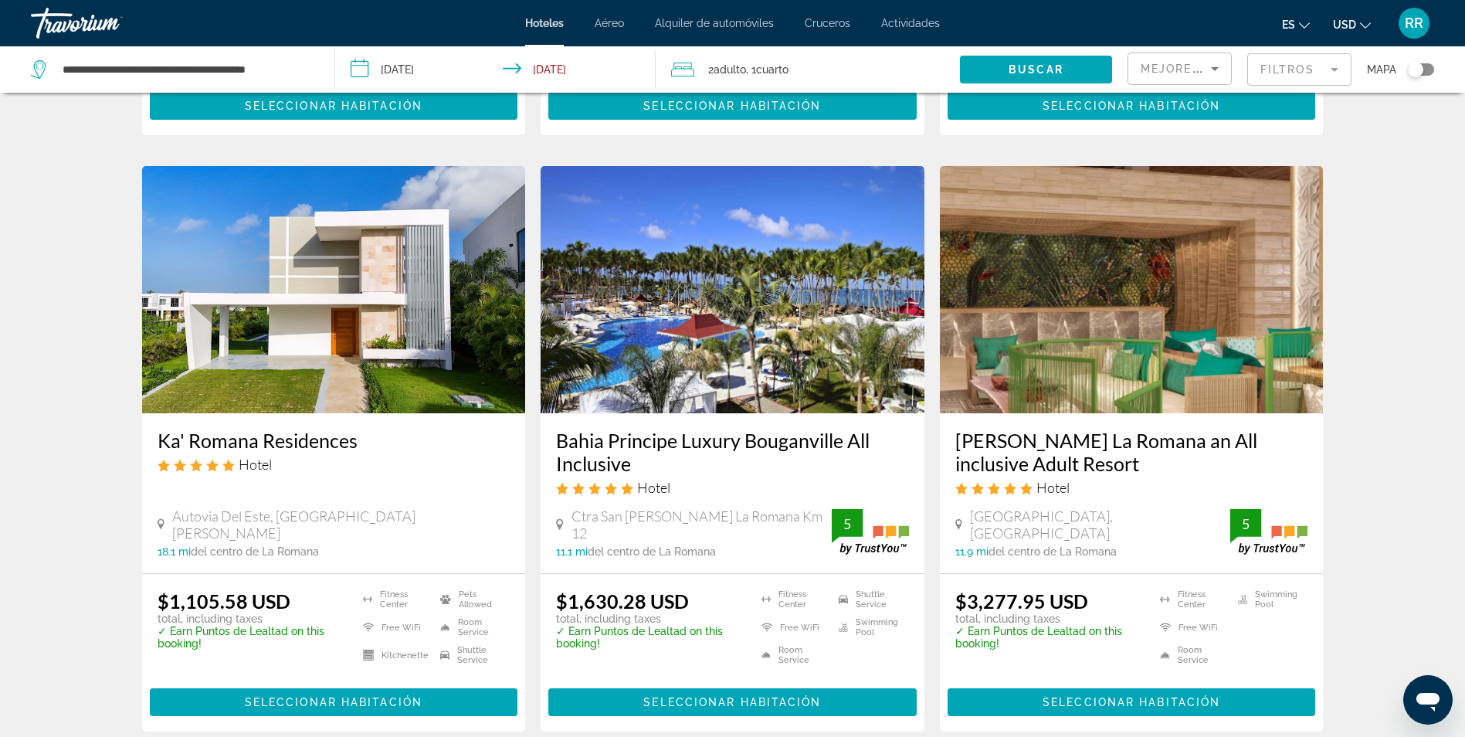
scroll to position [618, 0]
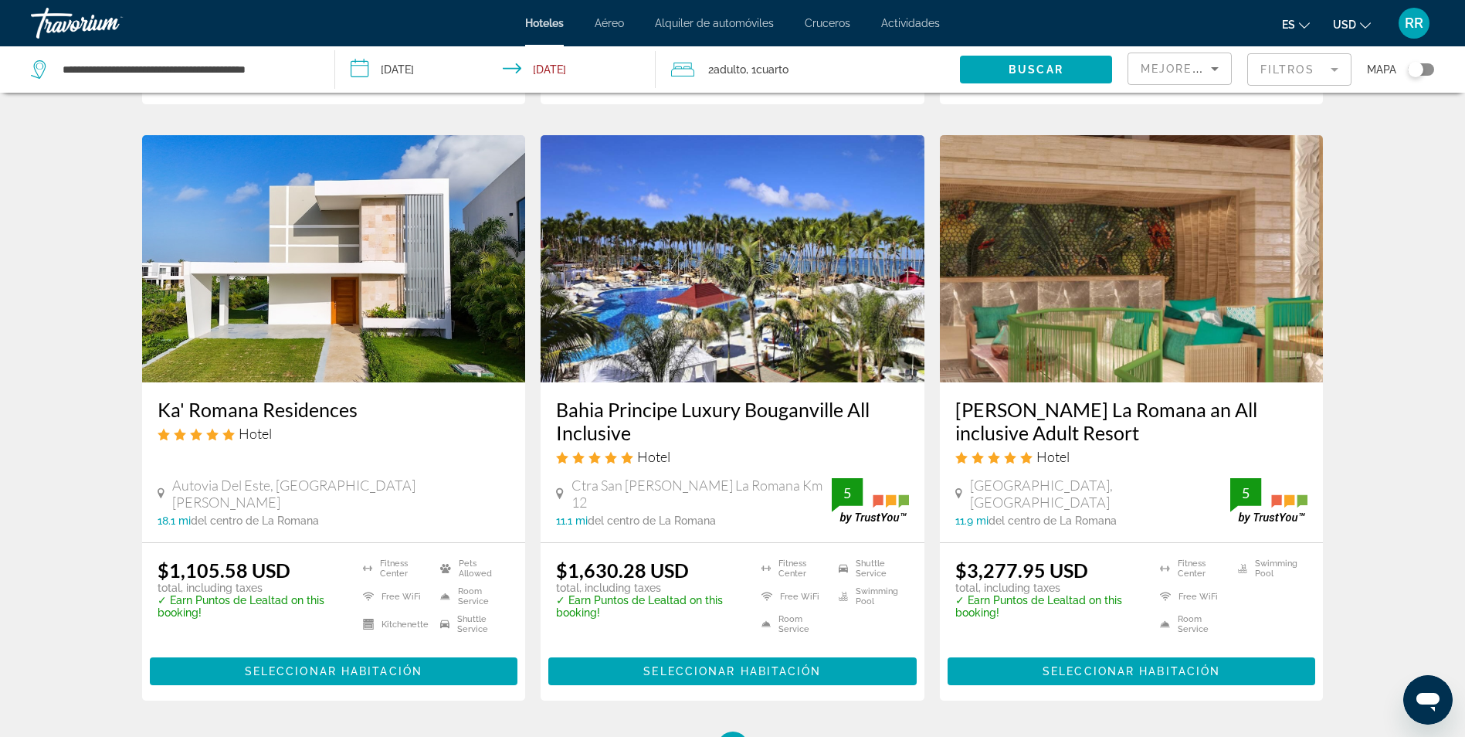
click at [1203, 301] on img "Main content" at bounding box center [1132, 258] width 384 height 247
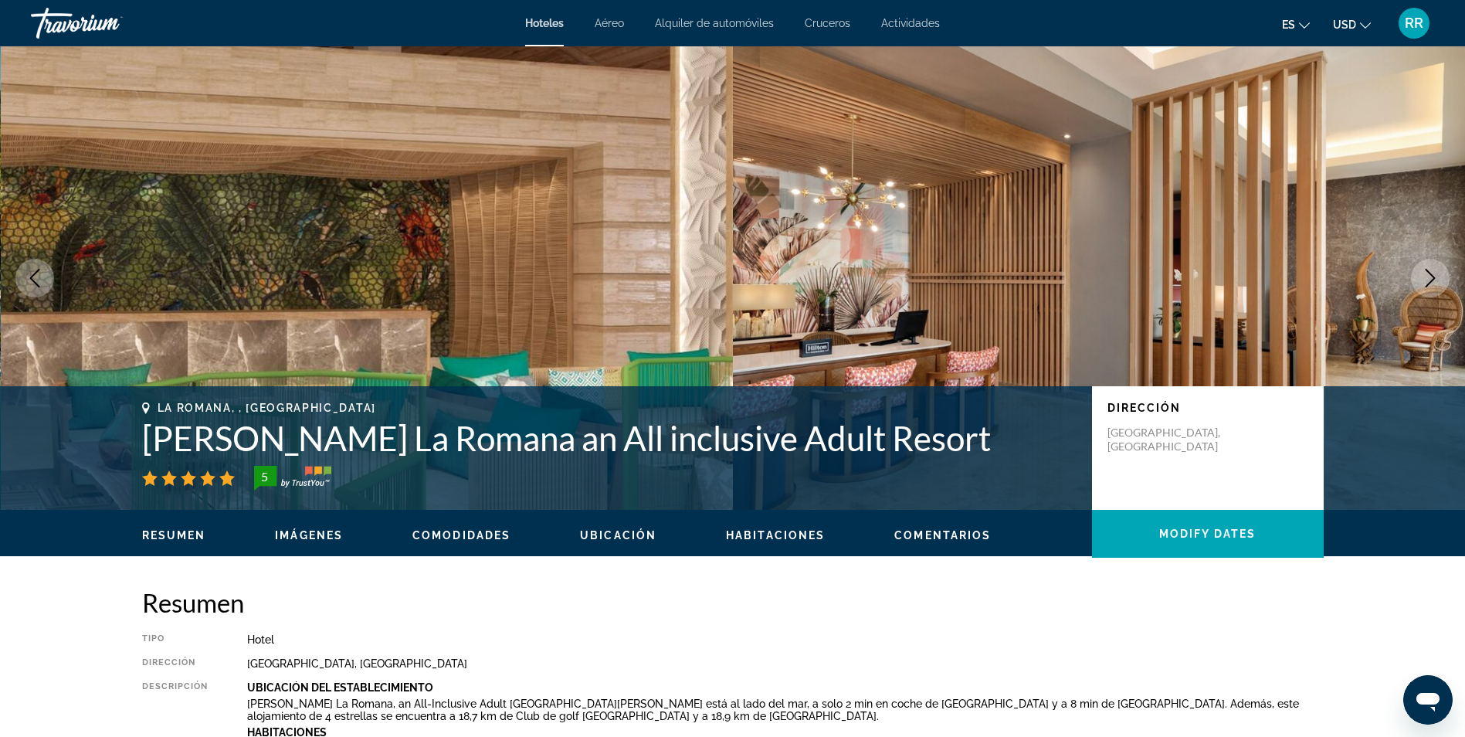
click at [1277, 628] on div "Resumen [GEOGRAPHIC_DATA] Dirección [GEOGRAPHIC_DATA] Descripción Ubicación Del…" at bounding box center [733, 701] width 1182 height 229
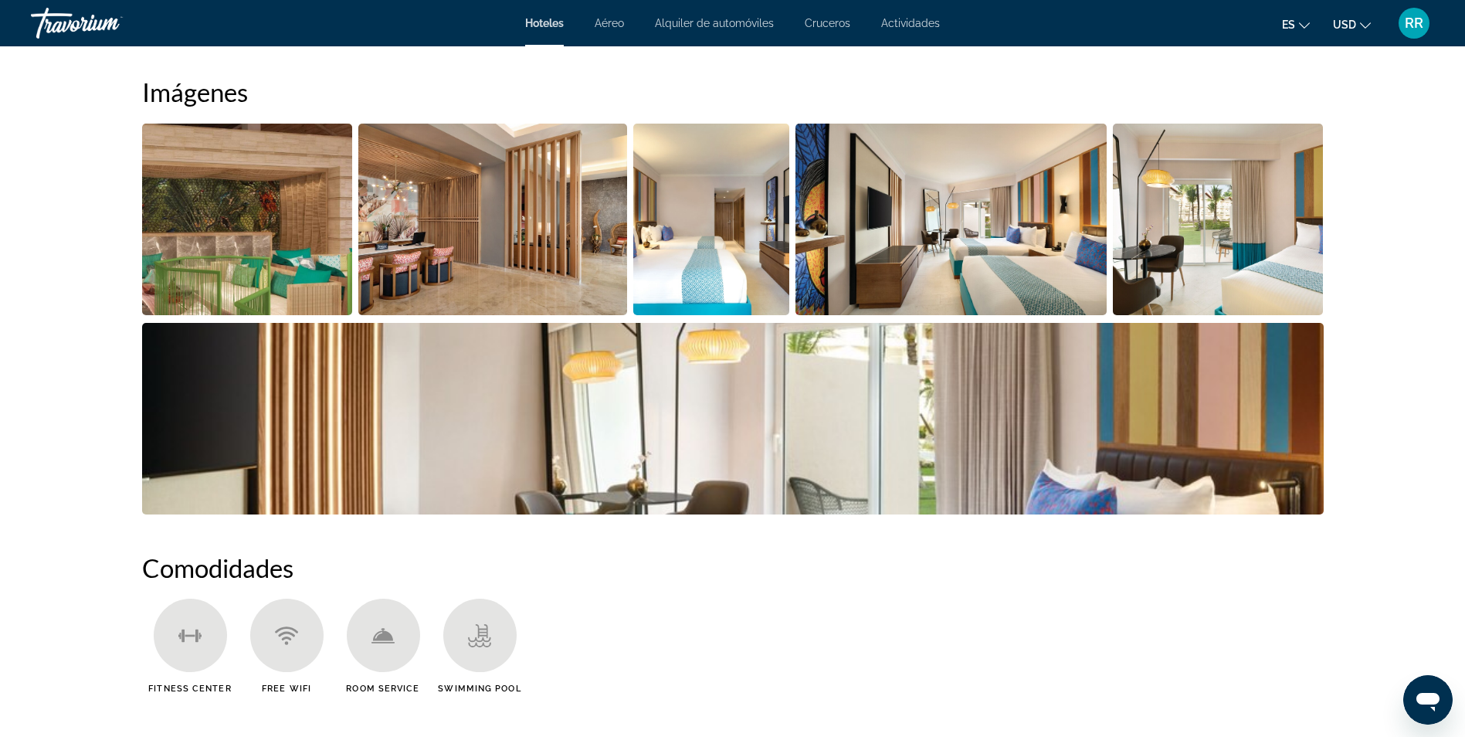
scroll to position [772, 0]
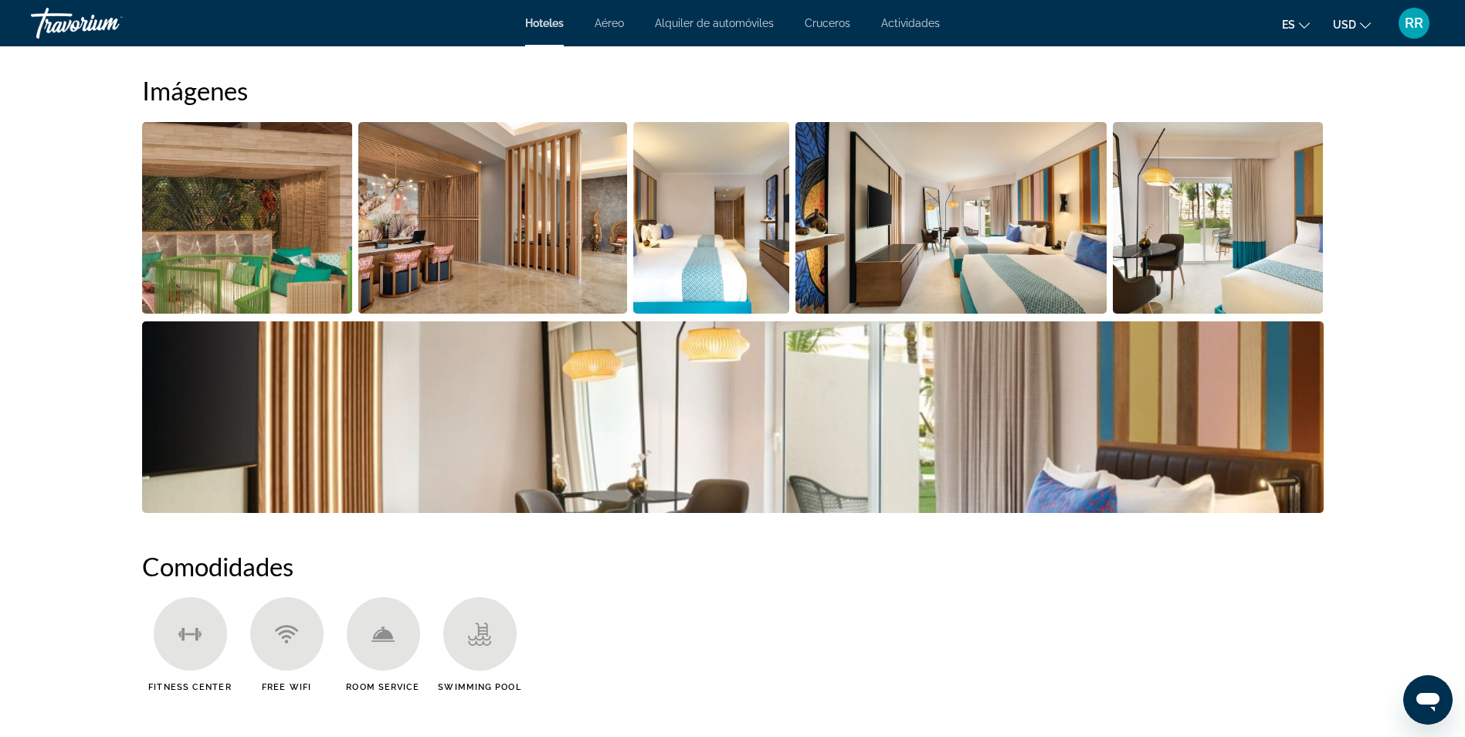
click at [711, 247] on img "Open full-screen image slider" at bounding box center [711, 218] width 157 height 192
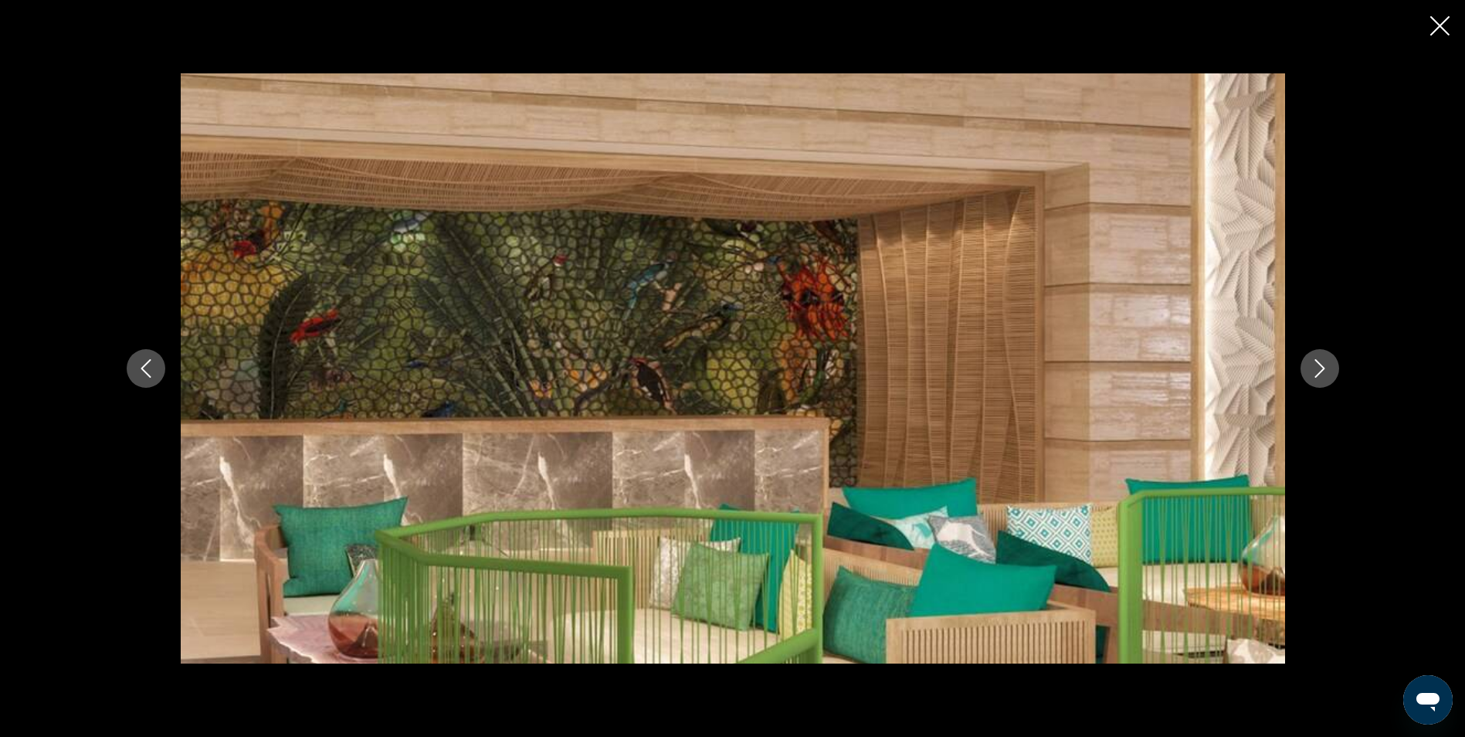
click at [1315, 368] on icon "Next image" at bounding box center [1320, 368] width 19 height 19
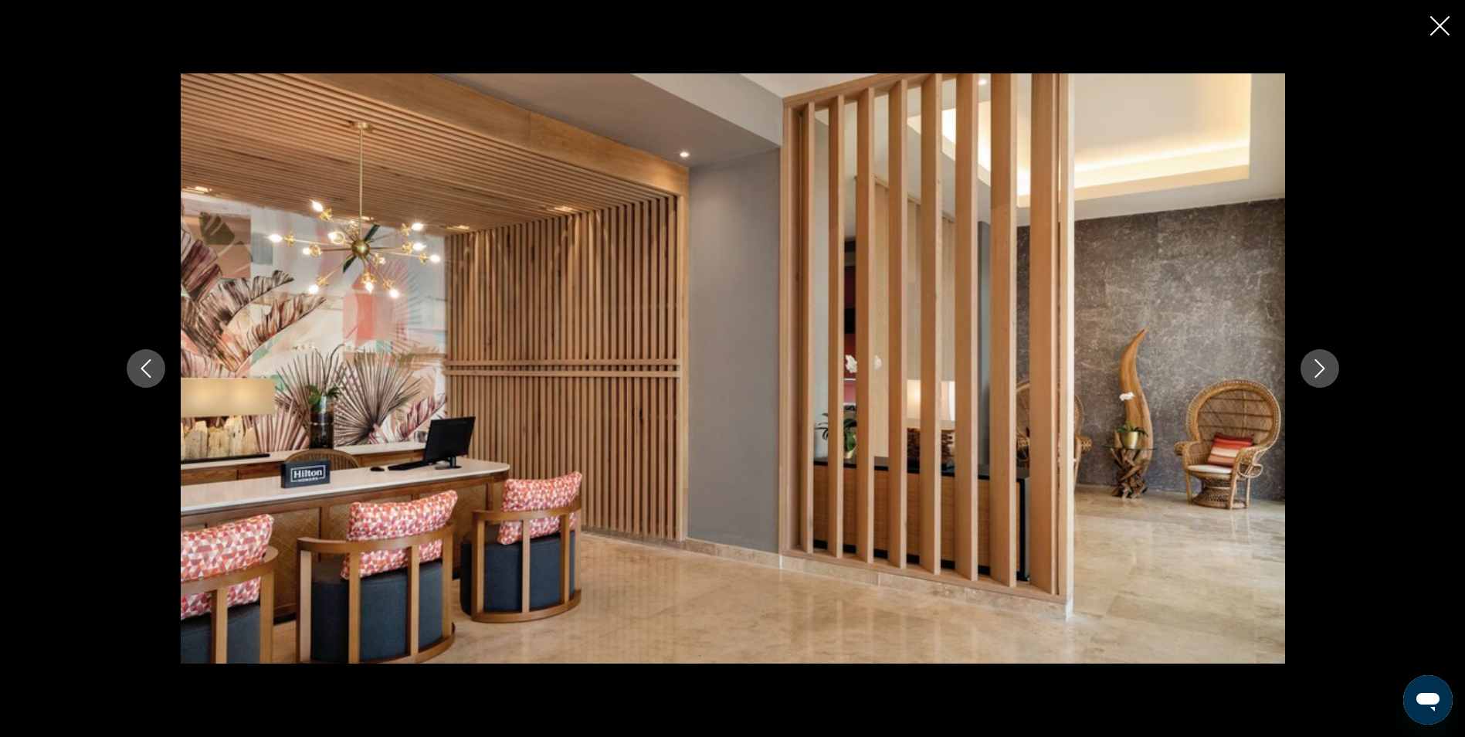
click at [1315, 368] on icon "Next image" at bounding box center [1320, 368] width 19 height 19
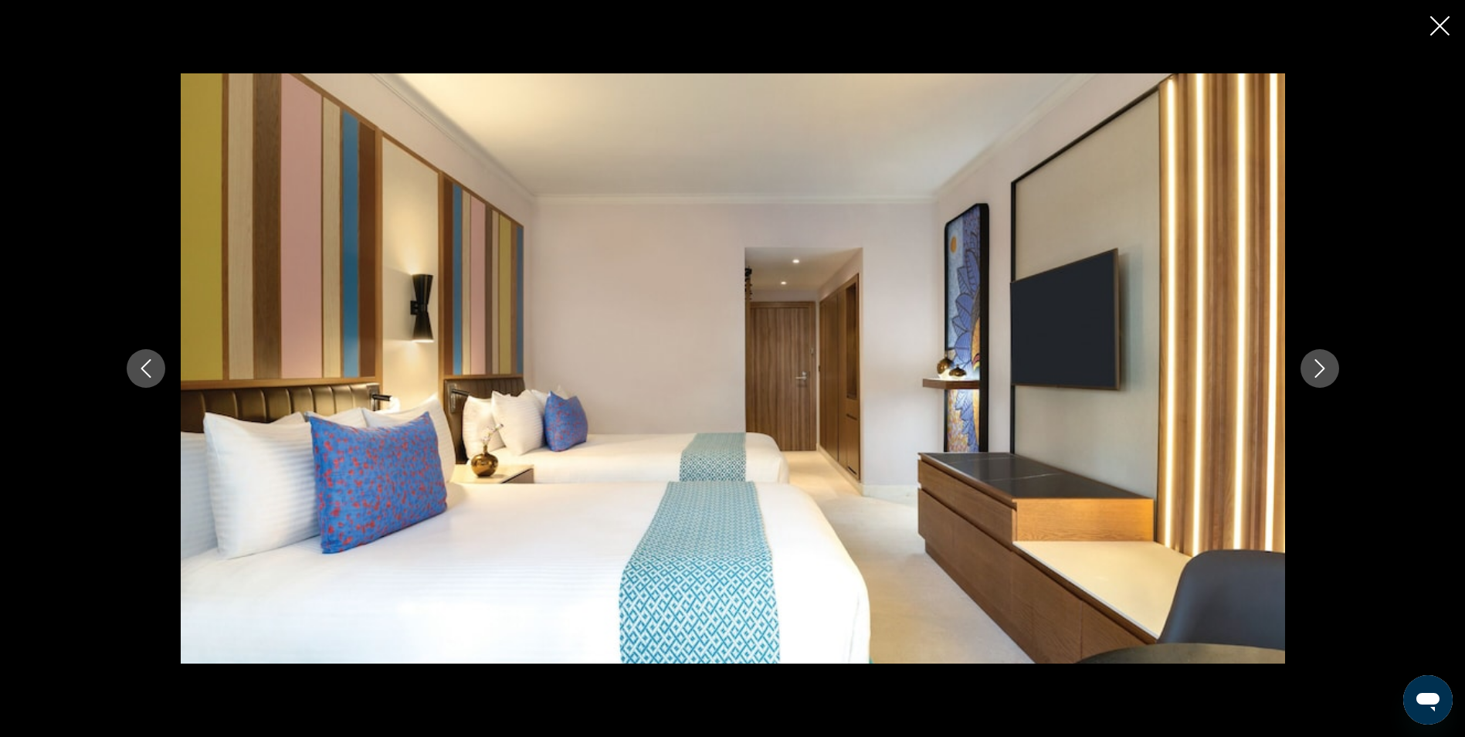
click at [1315, 368] on icon "Next image" at bounding box center [1320, 368] width 19 height 19
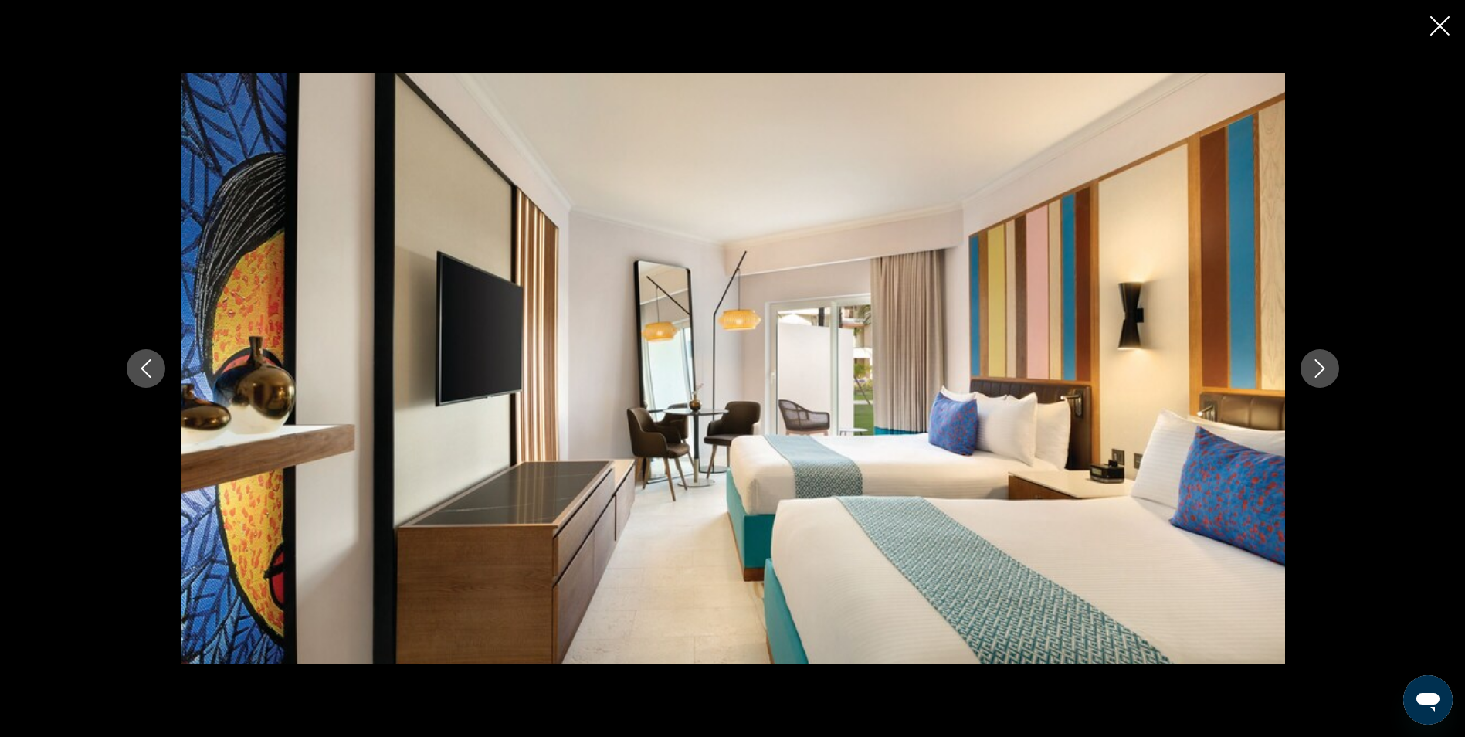
click at [1315, 368] on icon "Next image" at bounding box center [1320, 368] width 19 height 19
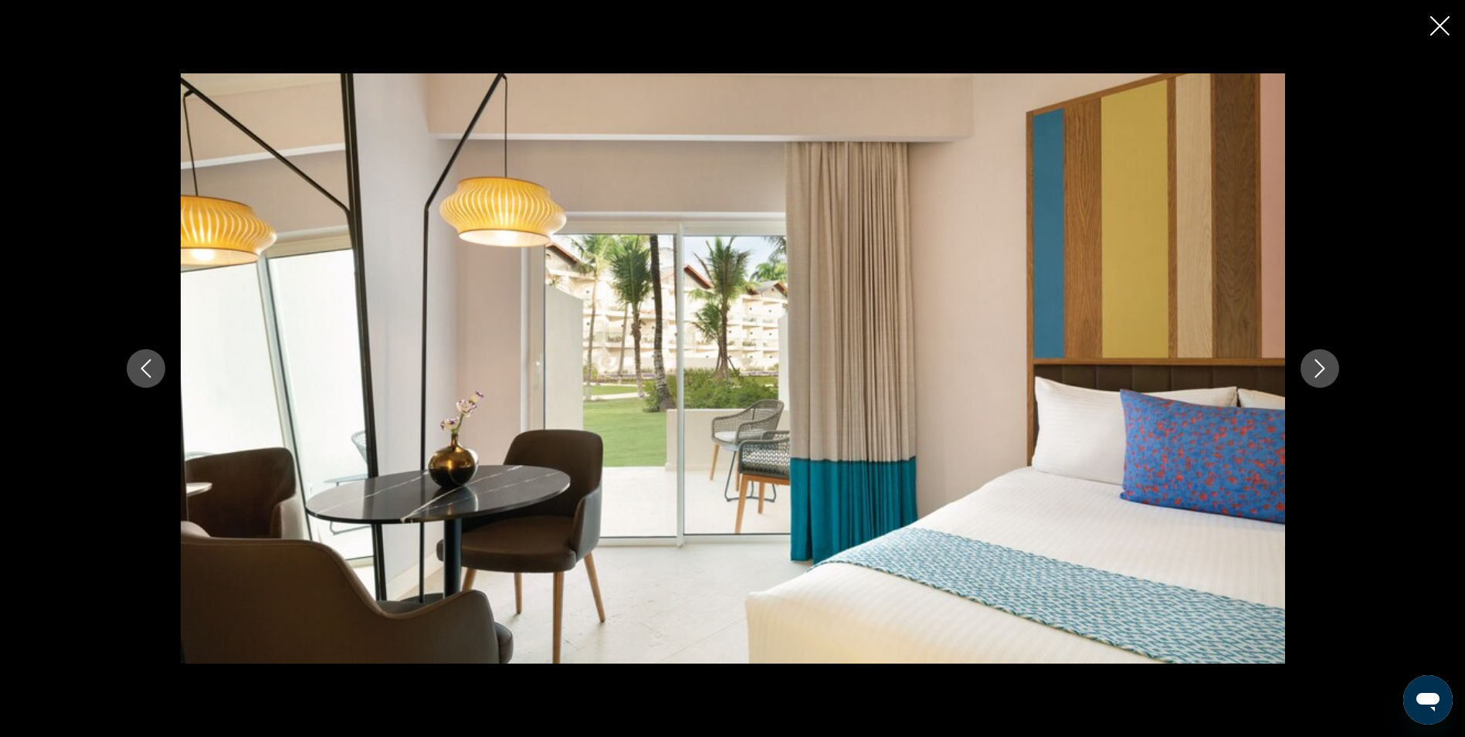
click at [1315, 368] on icon "Next image" at bounding box center [1320, 368] width 19 height 19
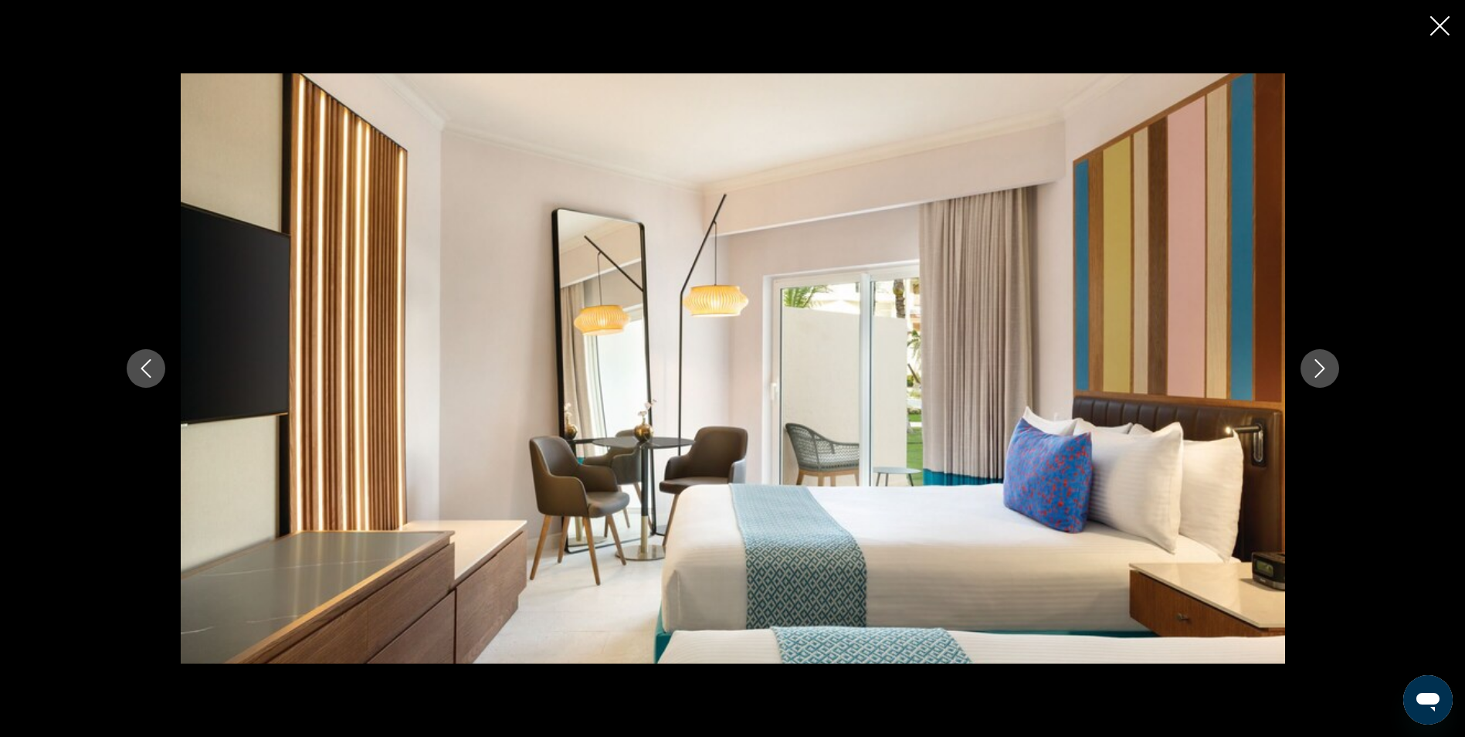
click at [1315, 368] on icon "Next image" at bounding box center [1320, 368] width 19 height 19
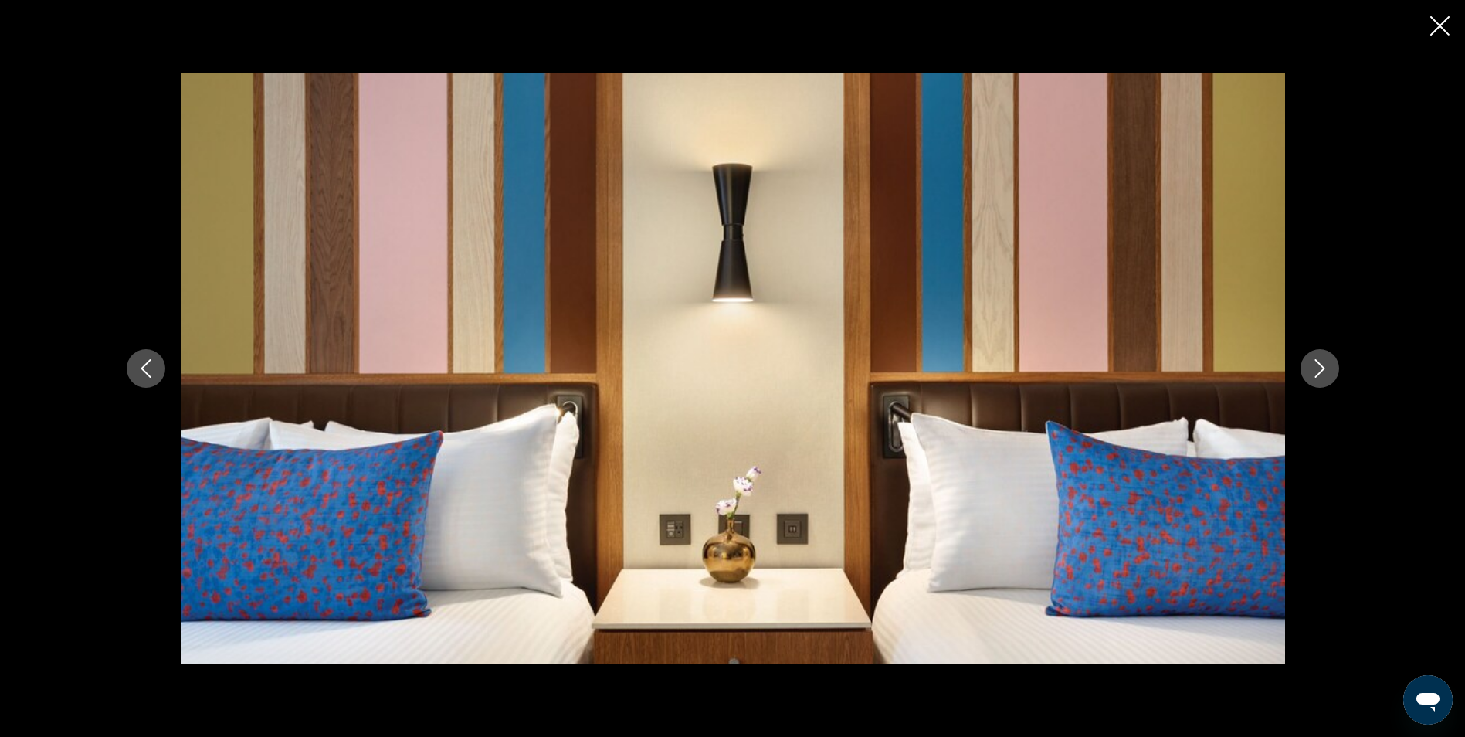
click at [1315, 368] on icon "Next image" at bounding box center [1320, 368] width 19 height 19
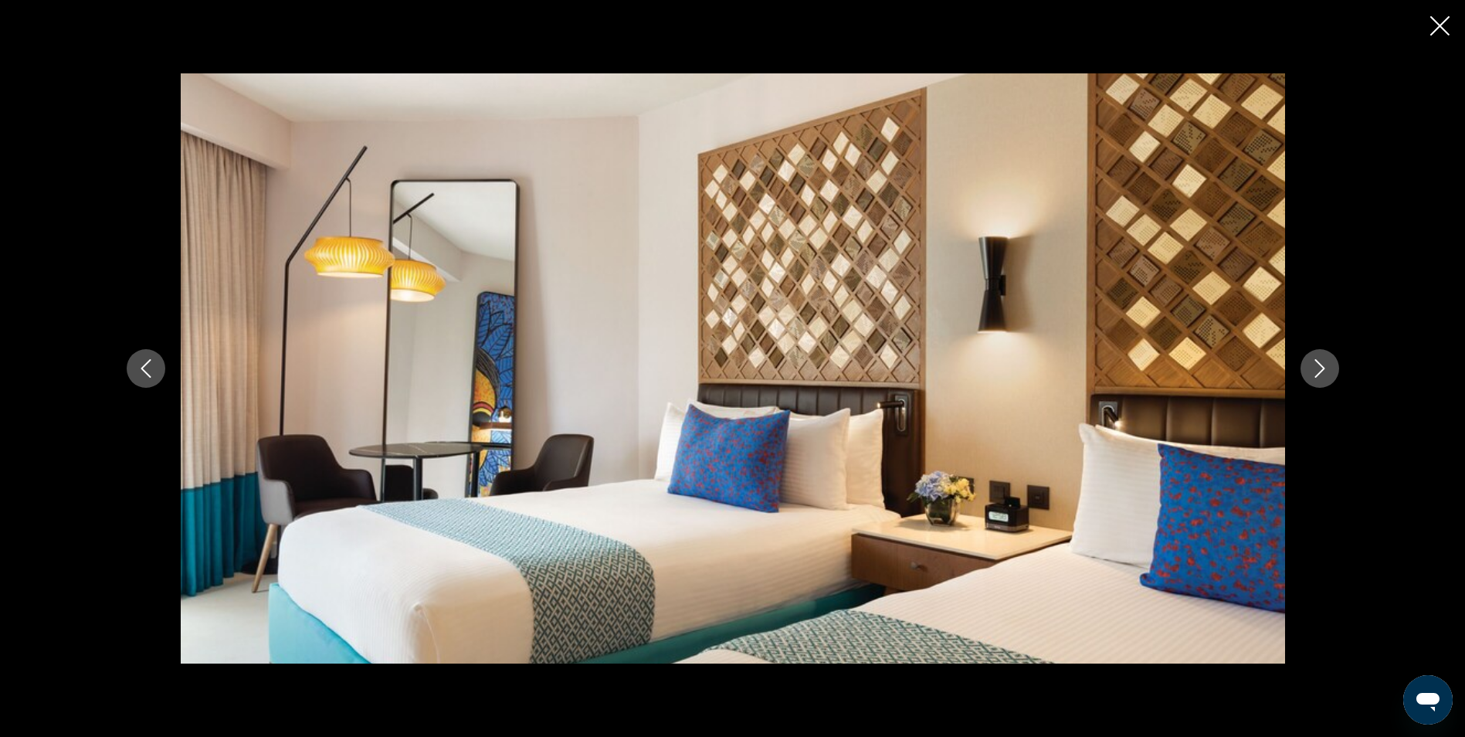
click at [1315, 368] on icon "Next image" at bounding box center [1320, 368] width 19 height 19
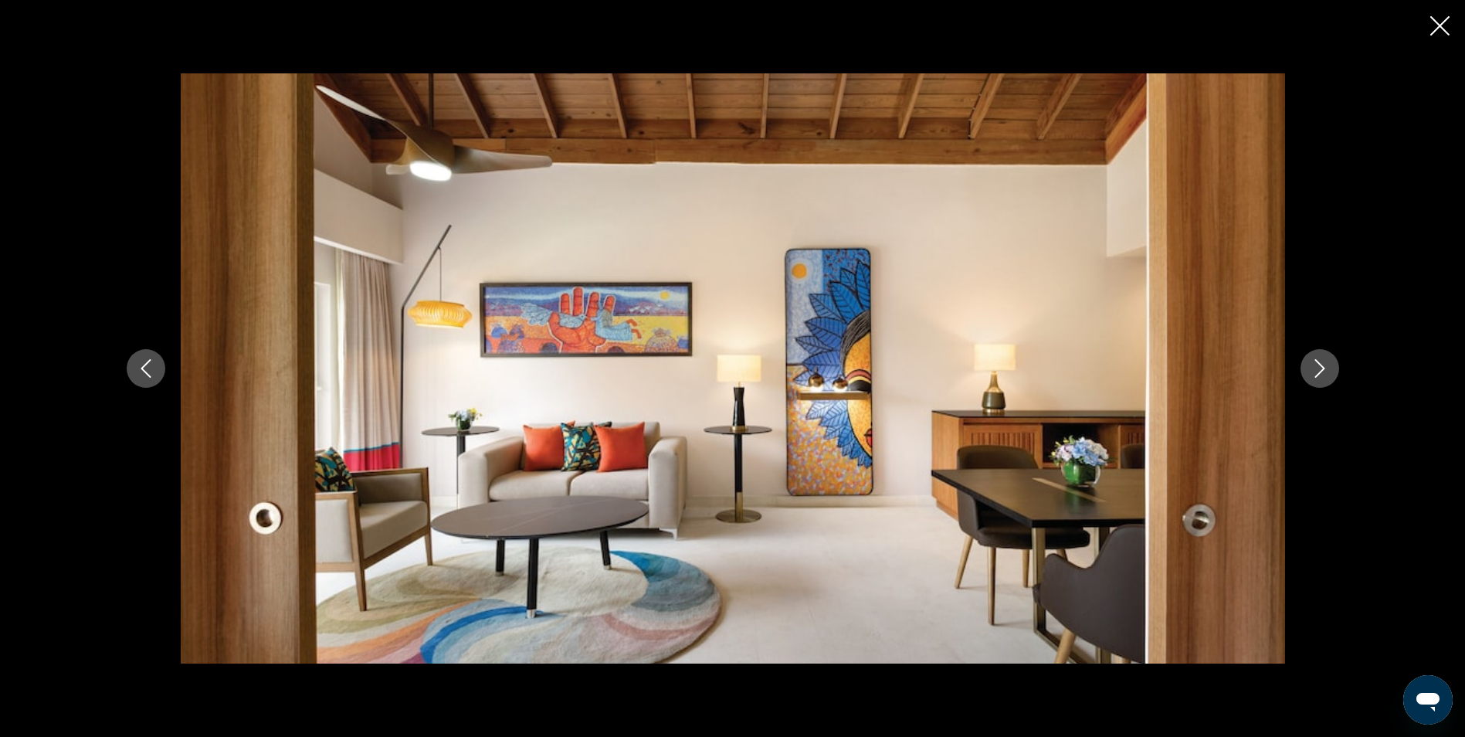
click at [1315, 368] on icon "Next image" at bounding box center [1320, 368] width 19 height 19
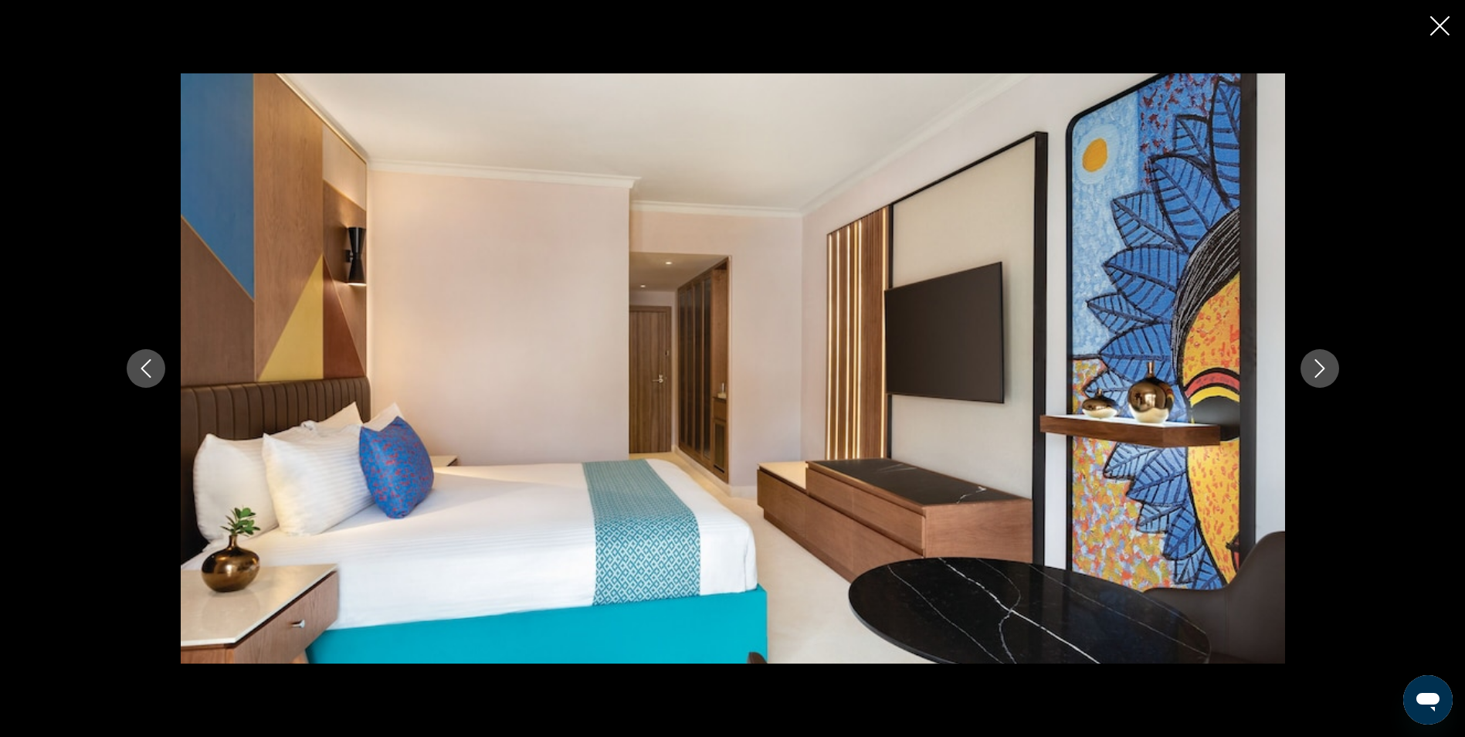
click at [1315, 368] on icon "Next image" at bounding box center [1320, 368] width 19 height 19
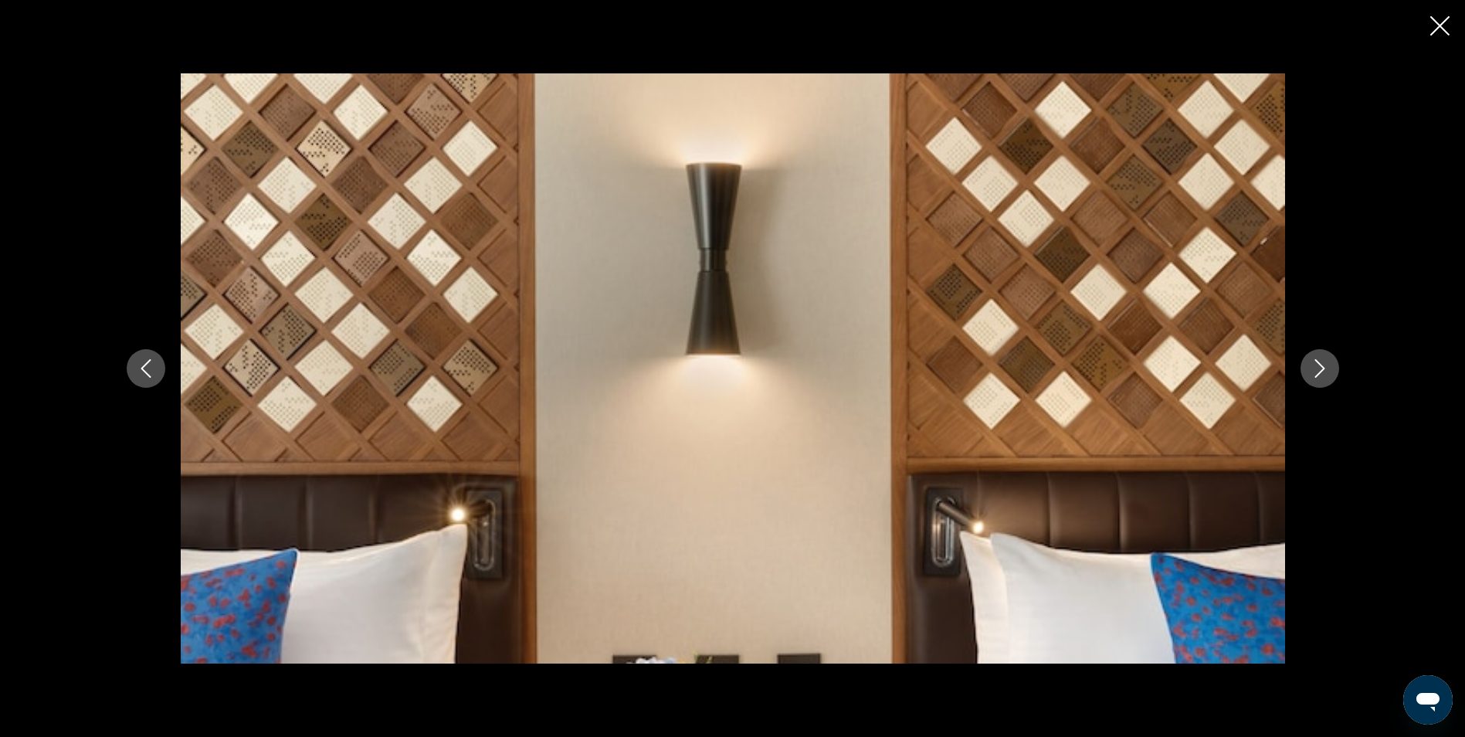
click at [1315, 368] on icon "Next image" at bounding box center [1320, 368] width 19 height 19
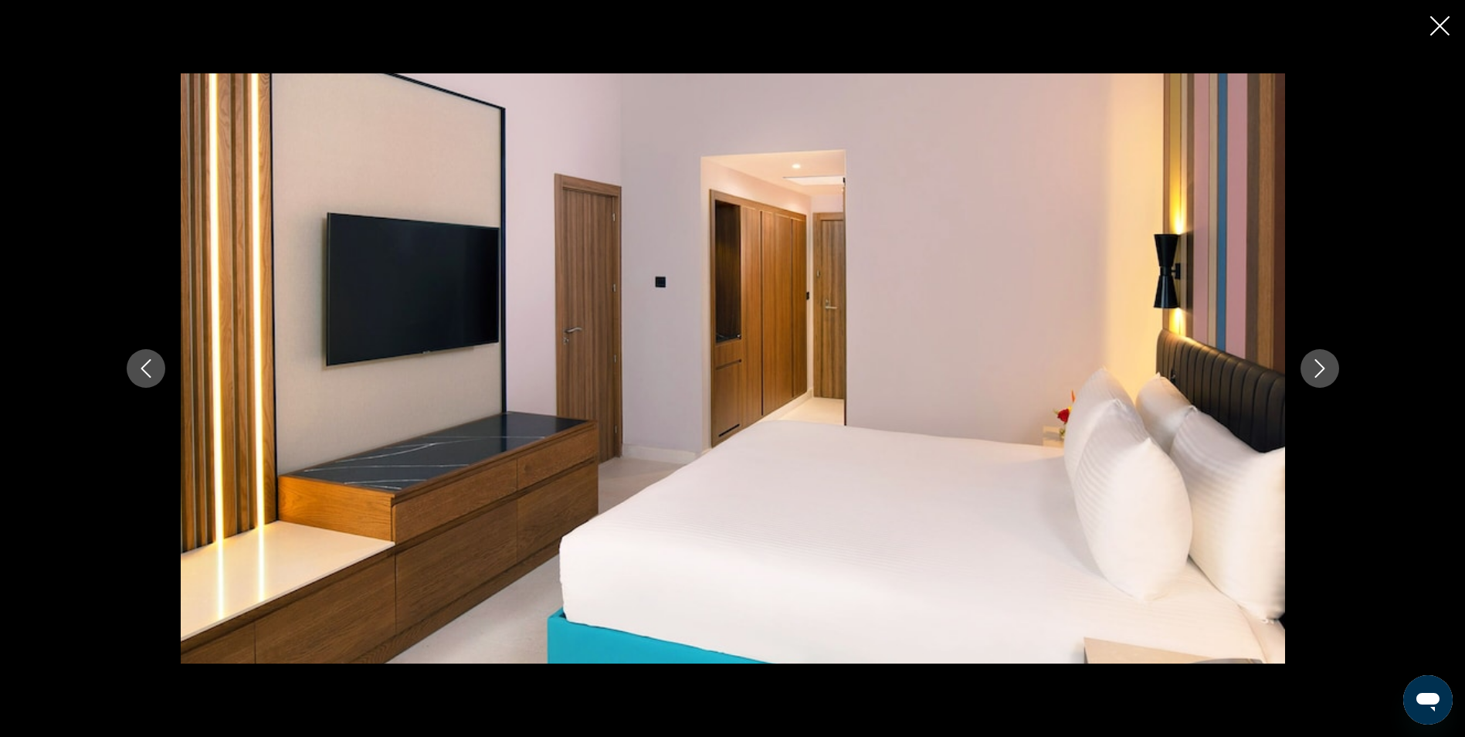
click at [1315, 368] on icon "Next image" at bounding box center [1320, 368] width 19 height 19
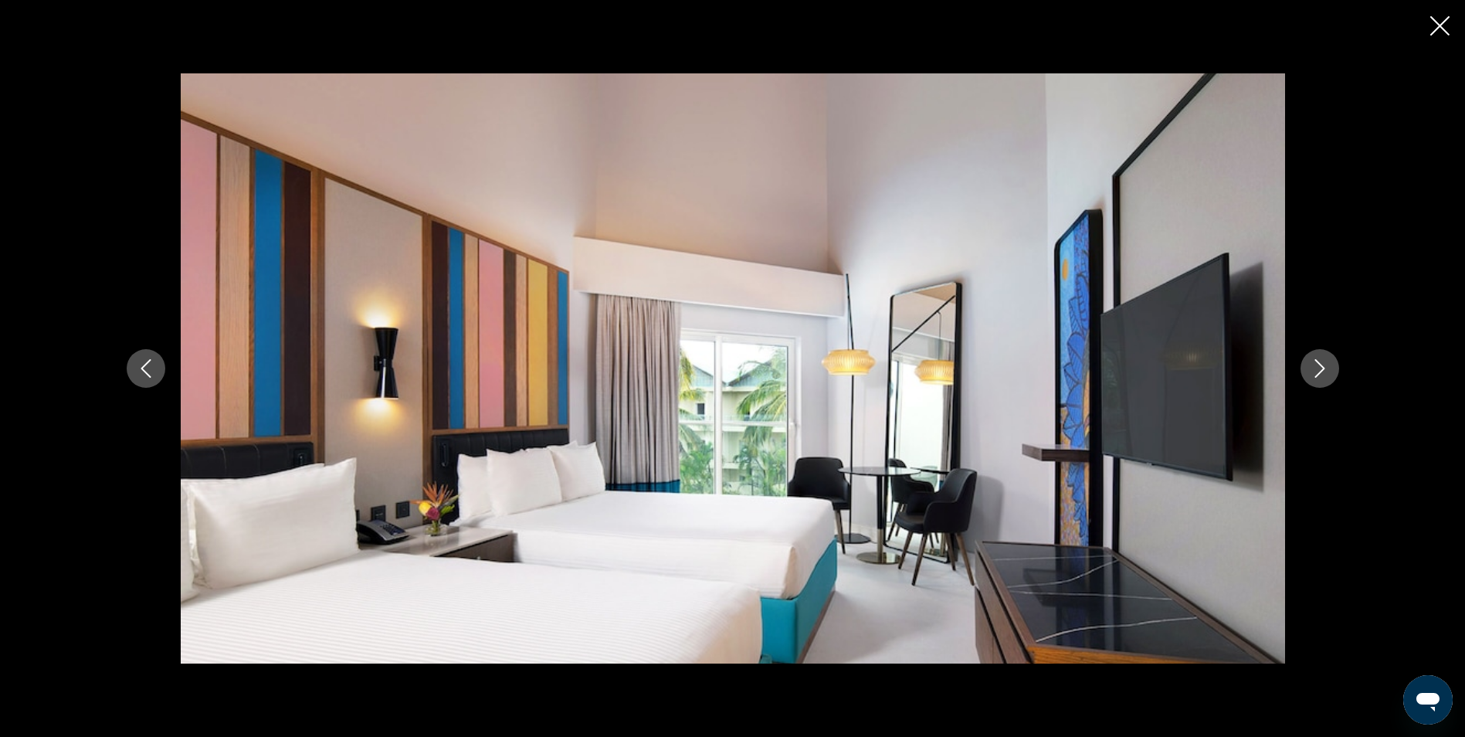
click at [1315, 368] on icon "Next image" at bounding box center [1320, 368] width 19 height 19
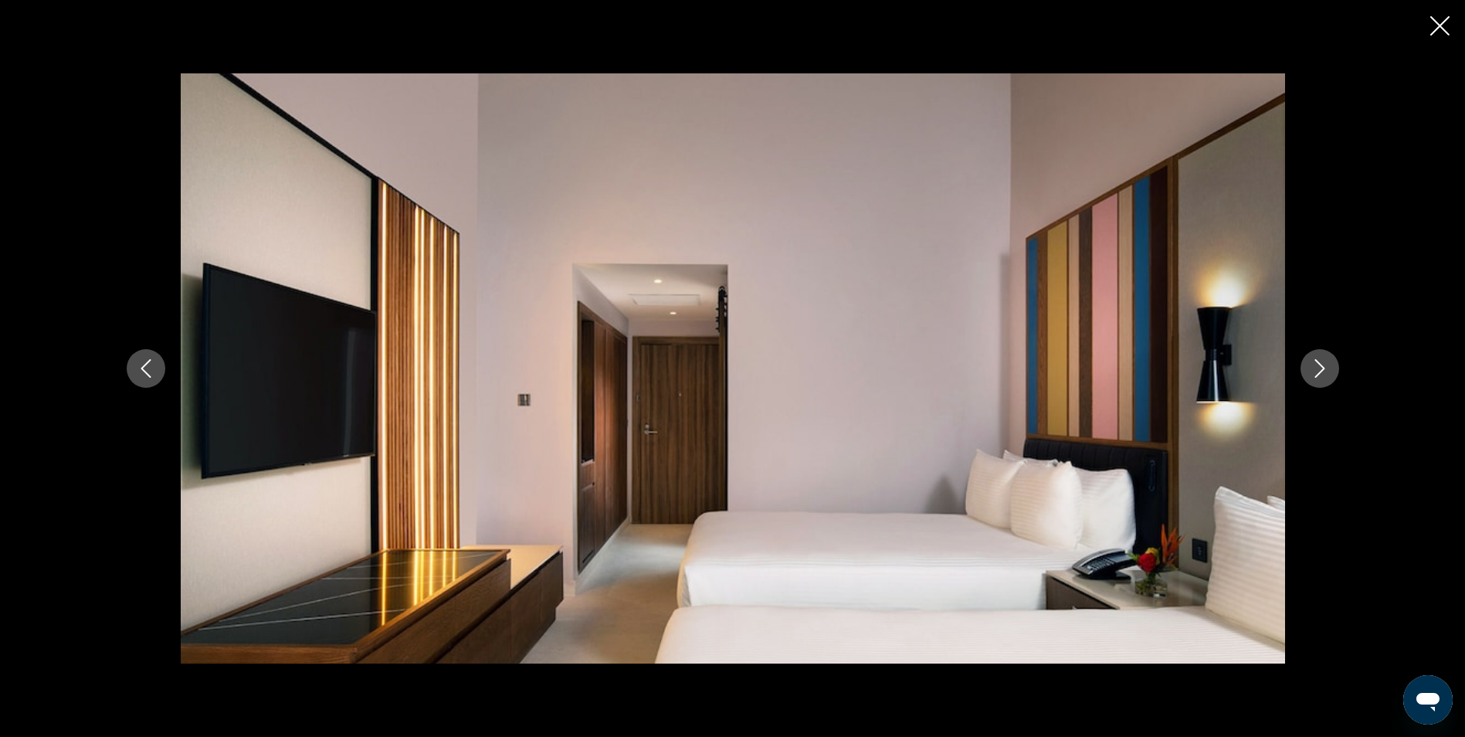
click at [1315, 368] on icon "Next image" at bounding box center [1320, 368] width 19 height 19
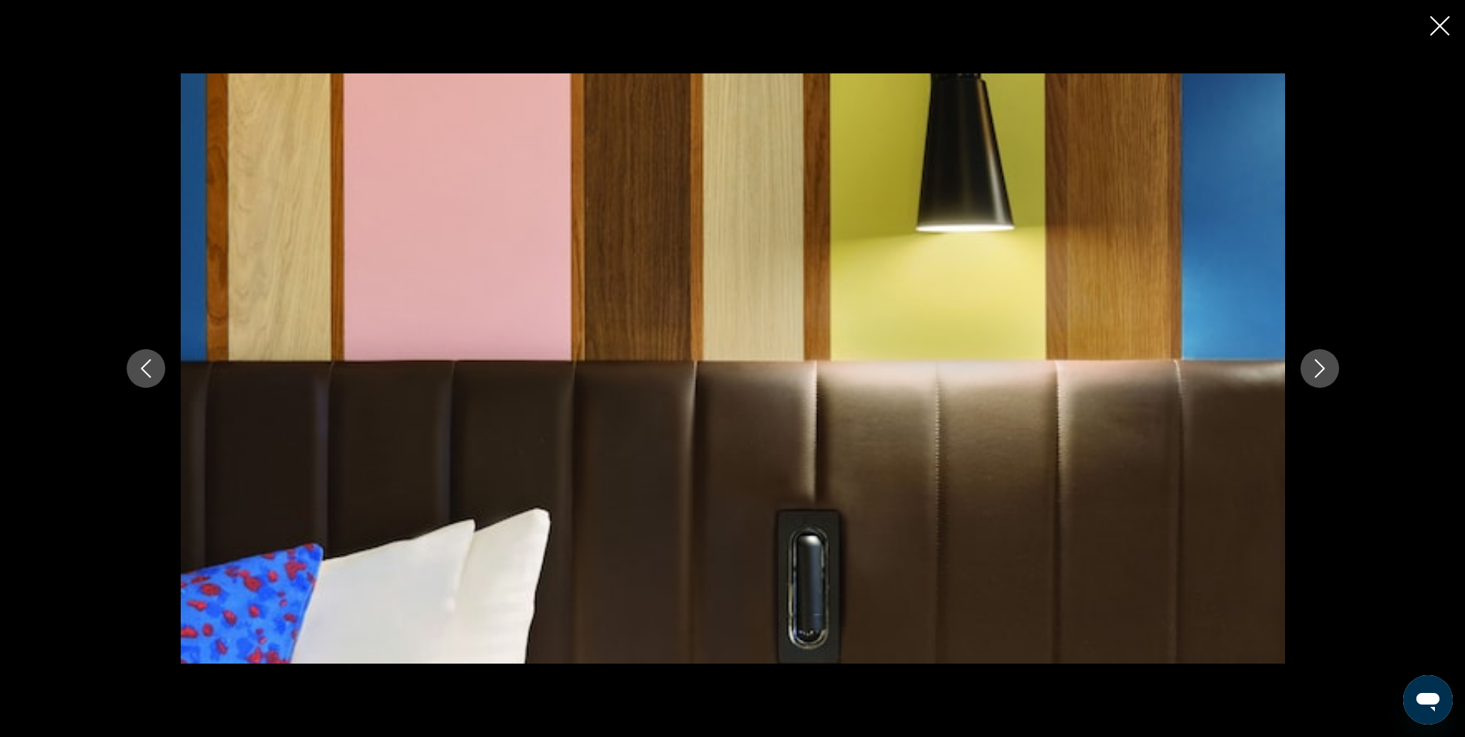
click at [1315, 368] on icon "Next image" at bounding box center [1320, 368] width 19 height 19
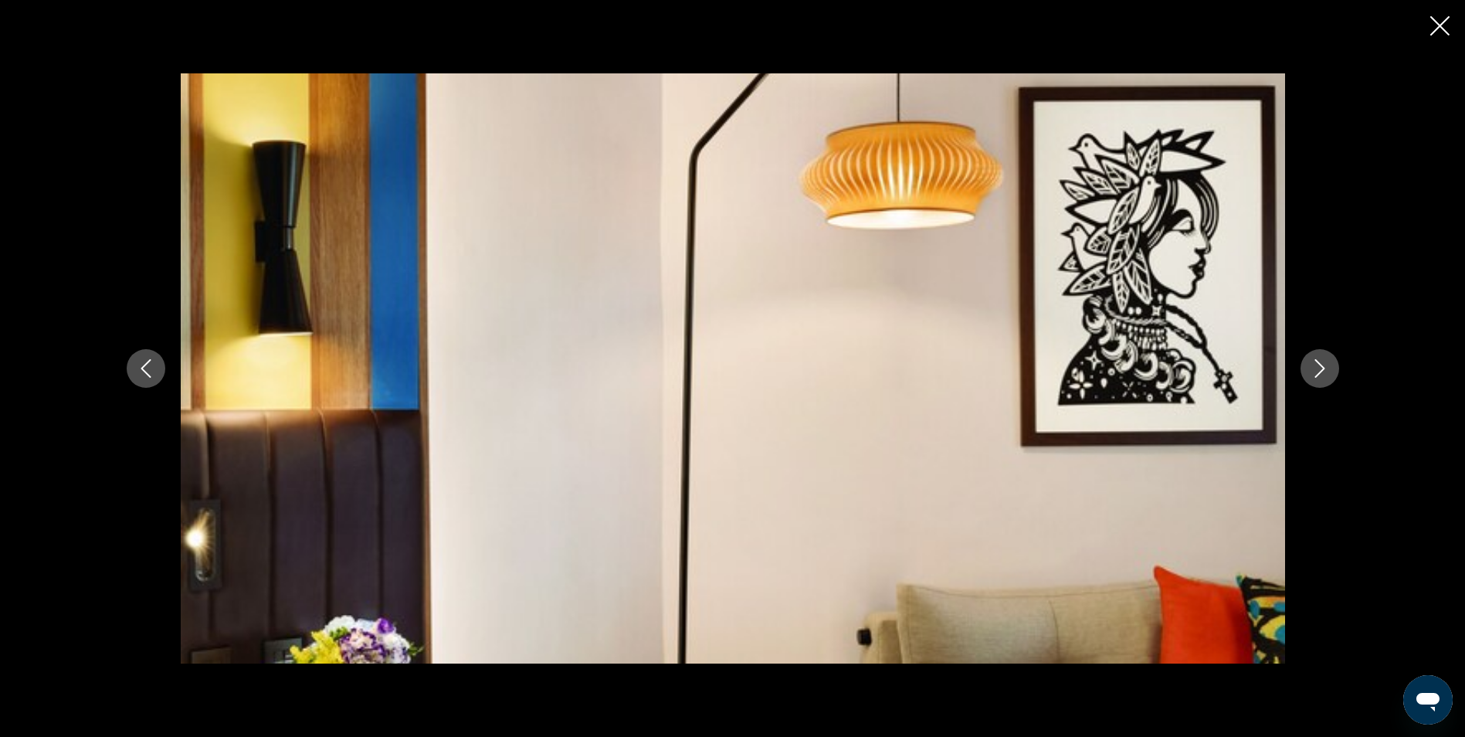
click at [1315, 368] on icon "Next image" at bounding box center [1320, 368] width 19 height 19
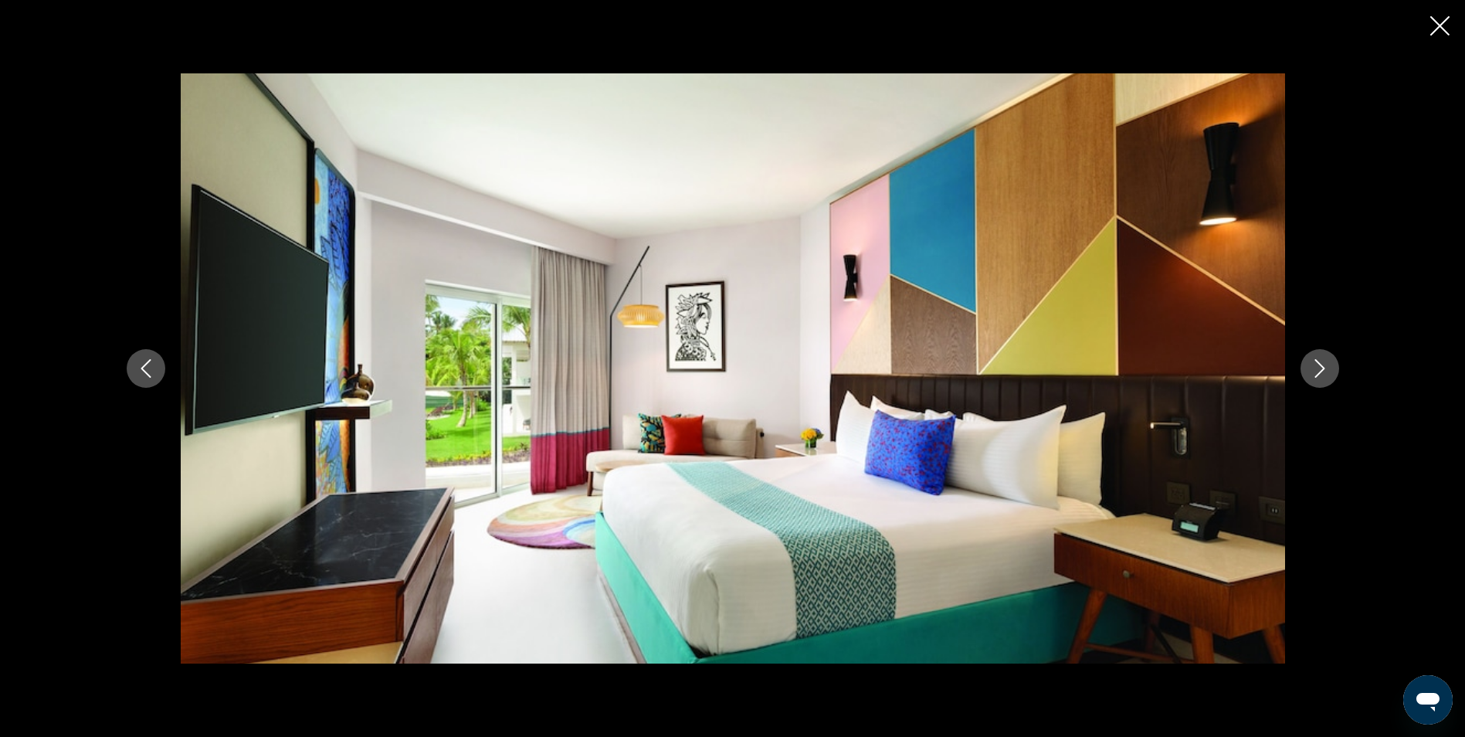
click at [1315, 368] on icon "Next image" at bounding box center [1320, 368] width 19 height 19
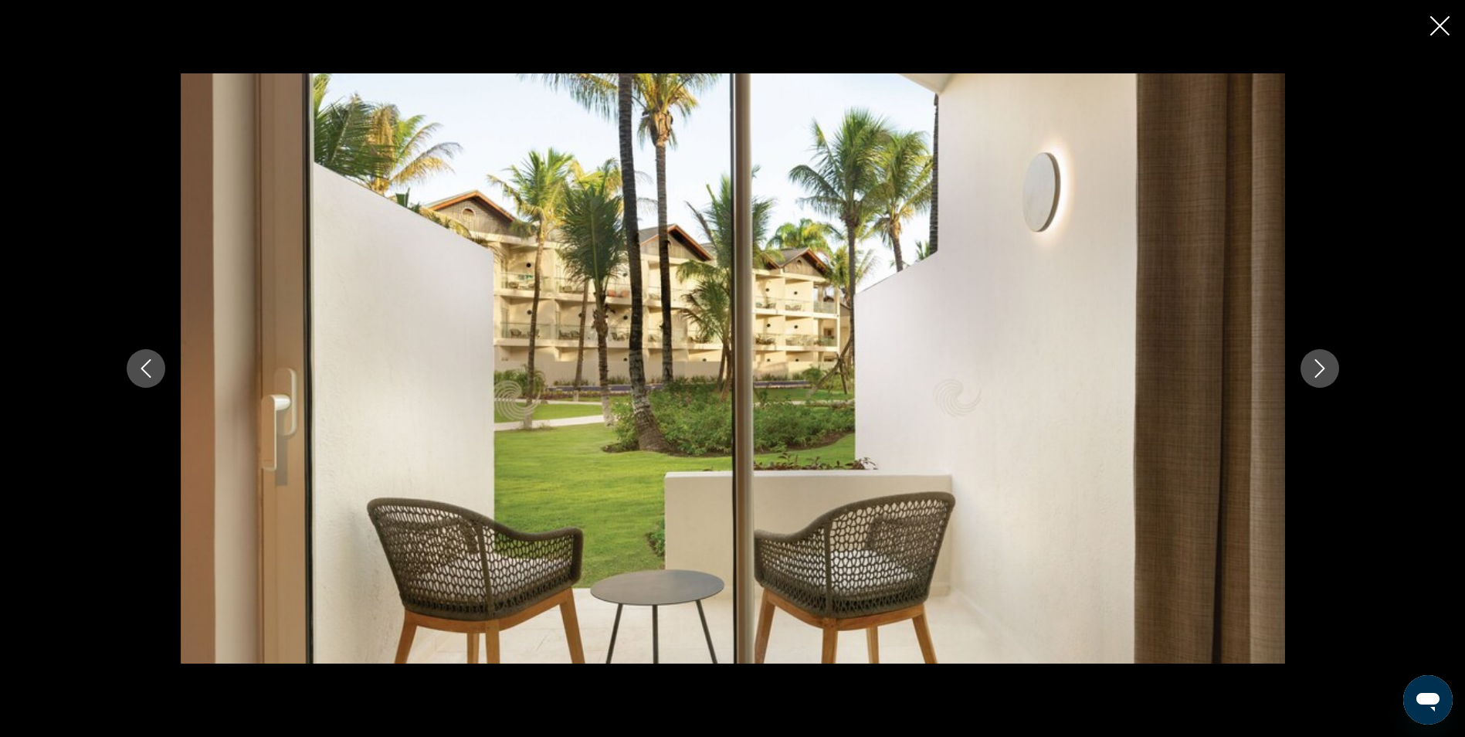
click at [1315, 368] on icon "Next image" at bounding box center [1320, 368] width 19 height 19
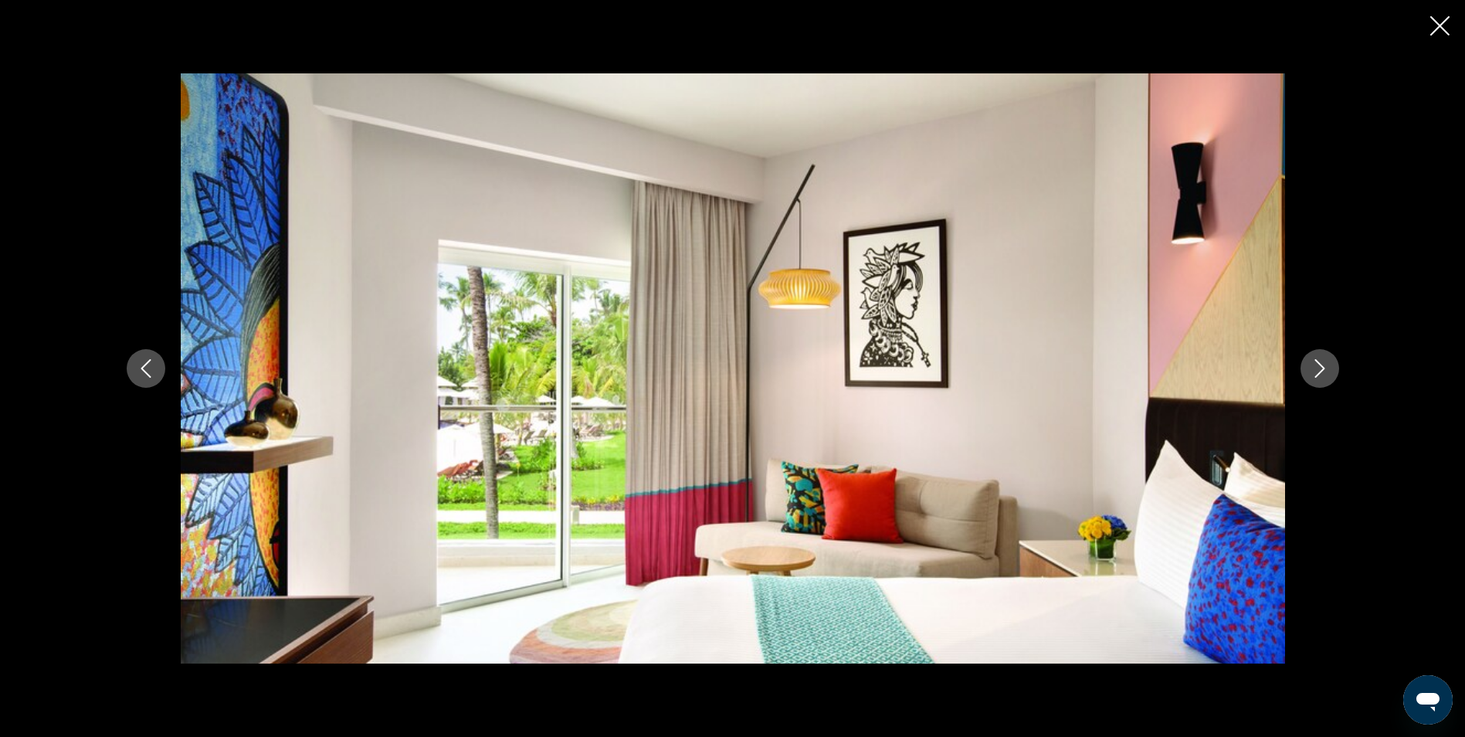
click at [1315, 368] on icon "Next image" at bounding box center [1320, 368] width 19 height 19
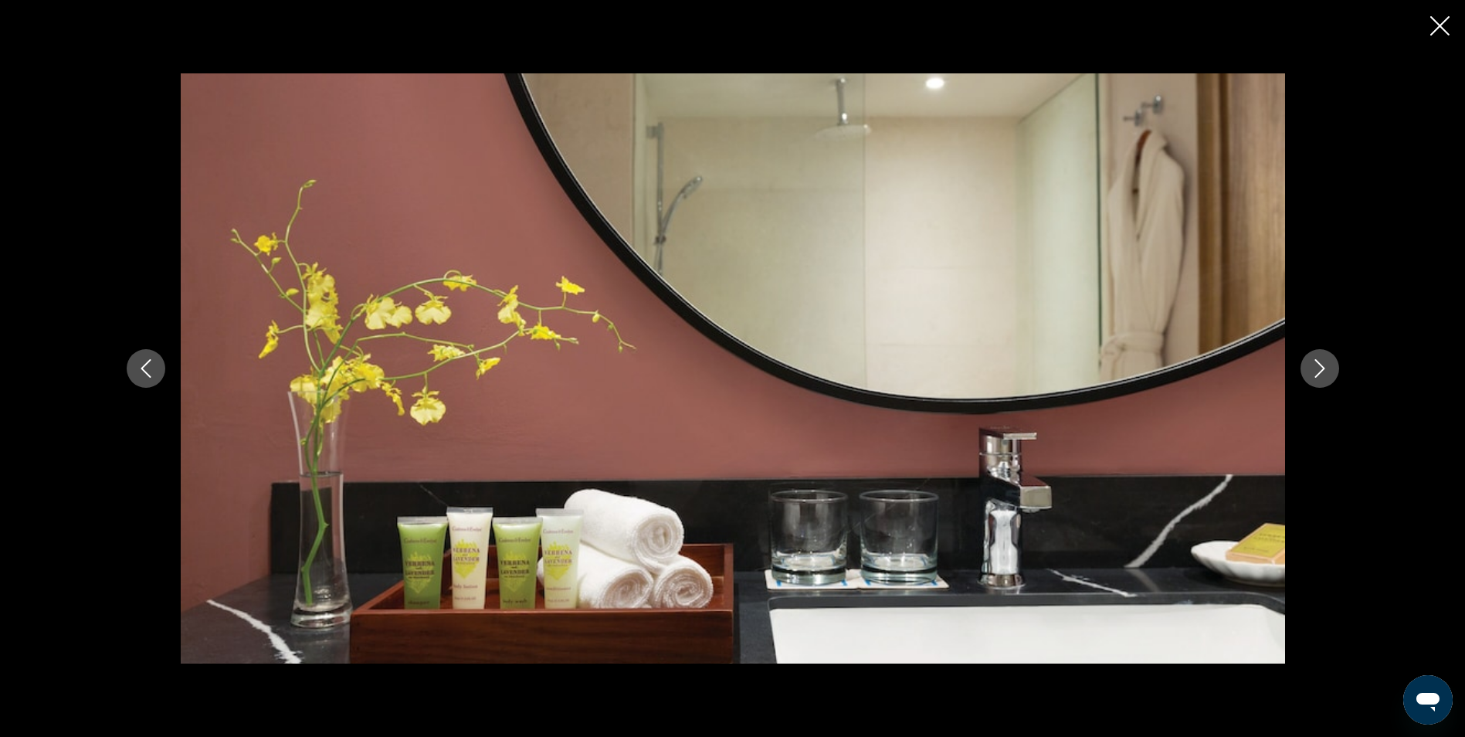
click at [1315, 368] on icon "Next image" at bounding box center [1320, 368] width 19 height 19
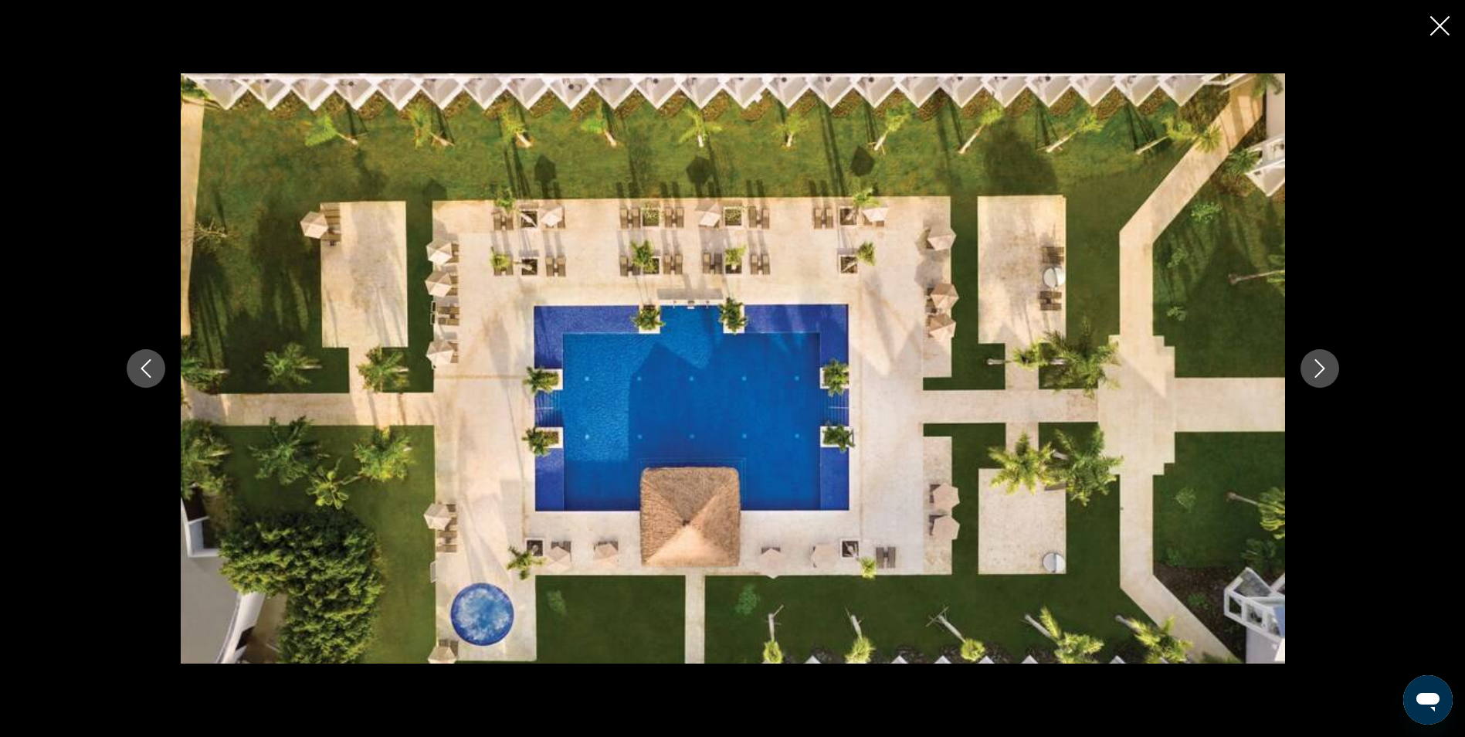
click at [1315, 368] on icon "Next image" at bounding box center [1320, 368] width 19 height 19
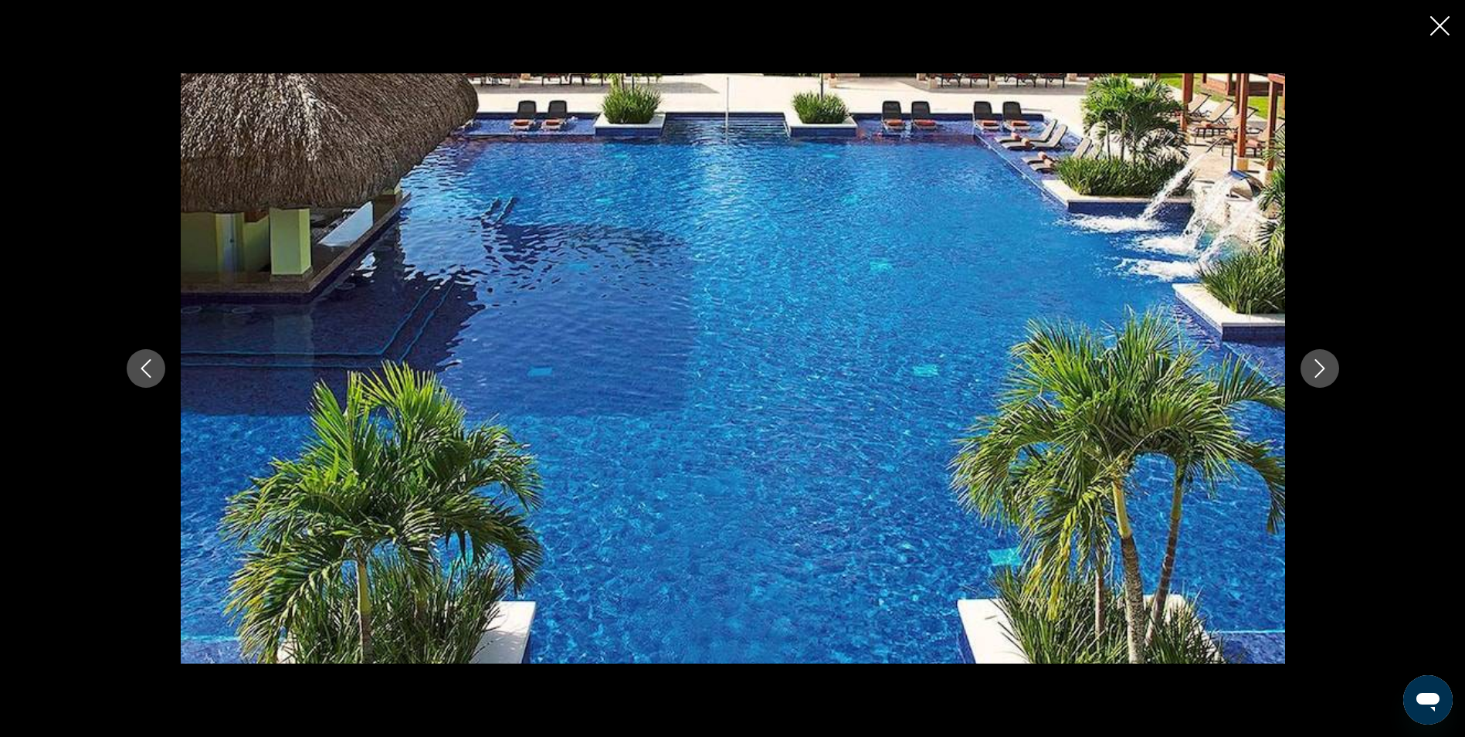
click at [1315, 368] on icon "Next image" at bounding box center [1320, 368] width 19 height 19
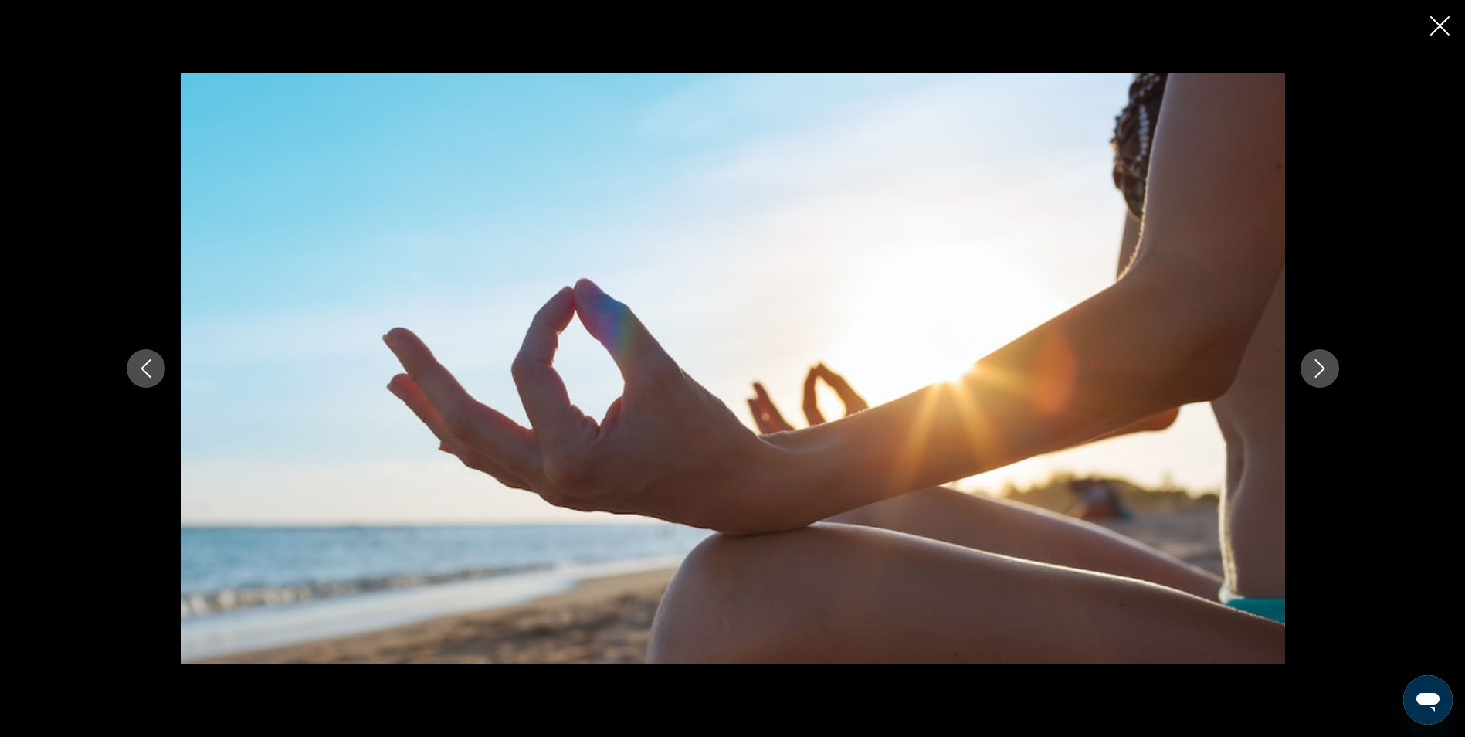
click at [1315, 368] on icon "Next image" at bounding box center [1320, 368] width 19 height 19
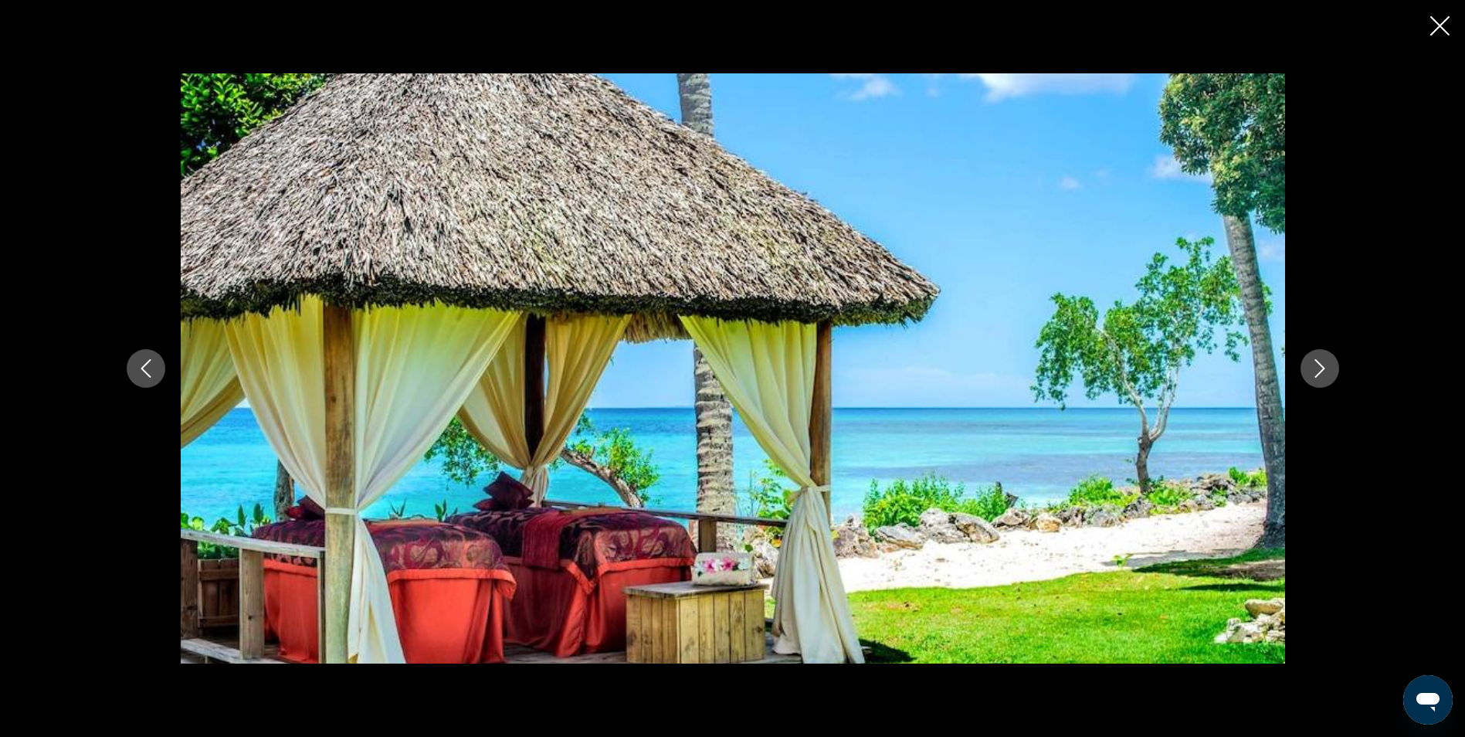
click at [1315, 368] on icon "Next image" at bounding box center [1320, 368] width 19 height 19
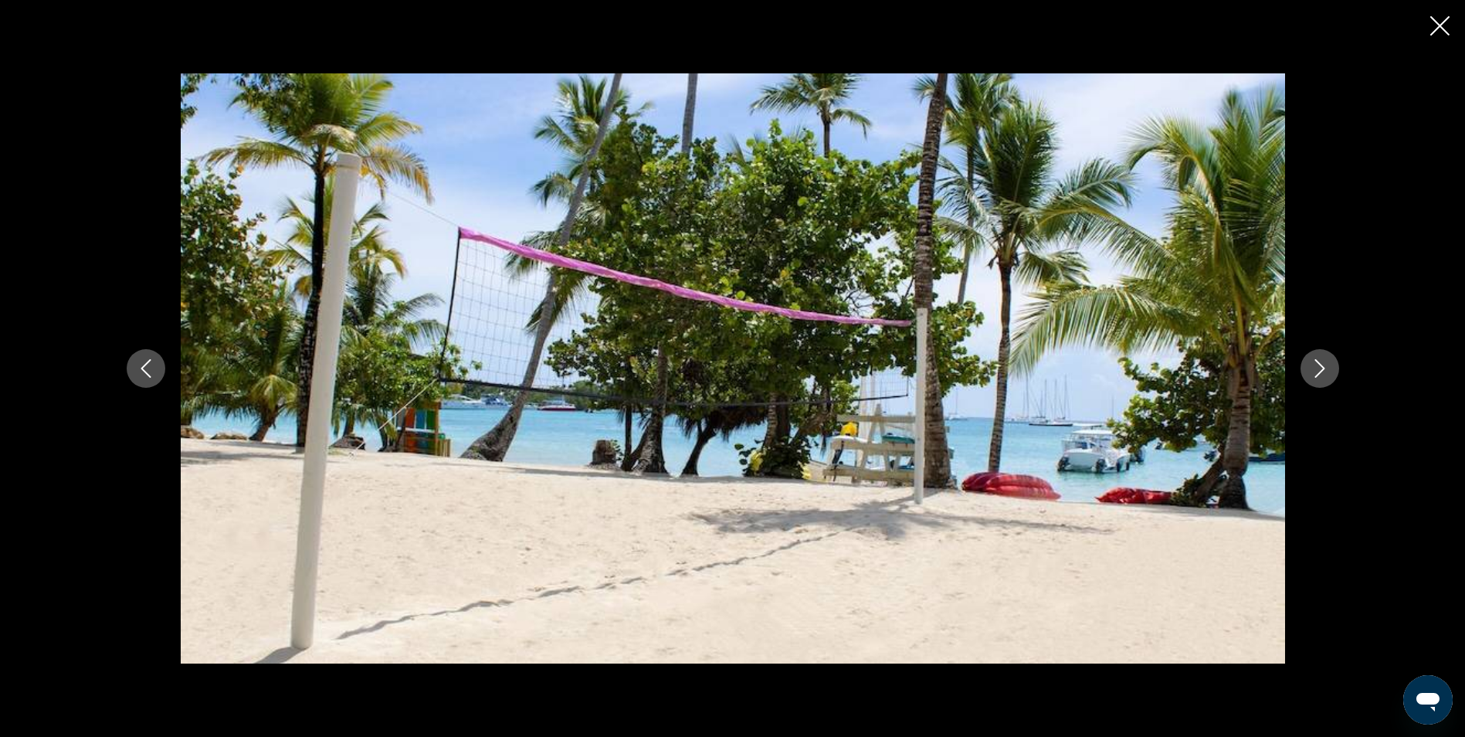
click at [1315, 368] on icon "Next image" at bounding box center [1320, 368] width 19 height 19
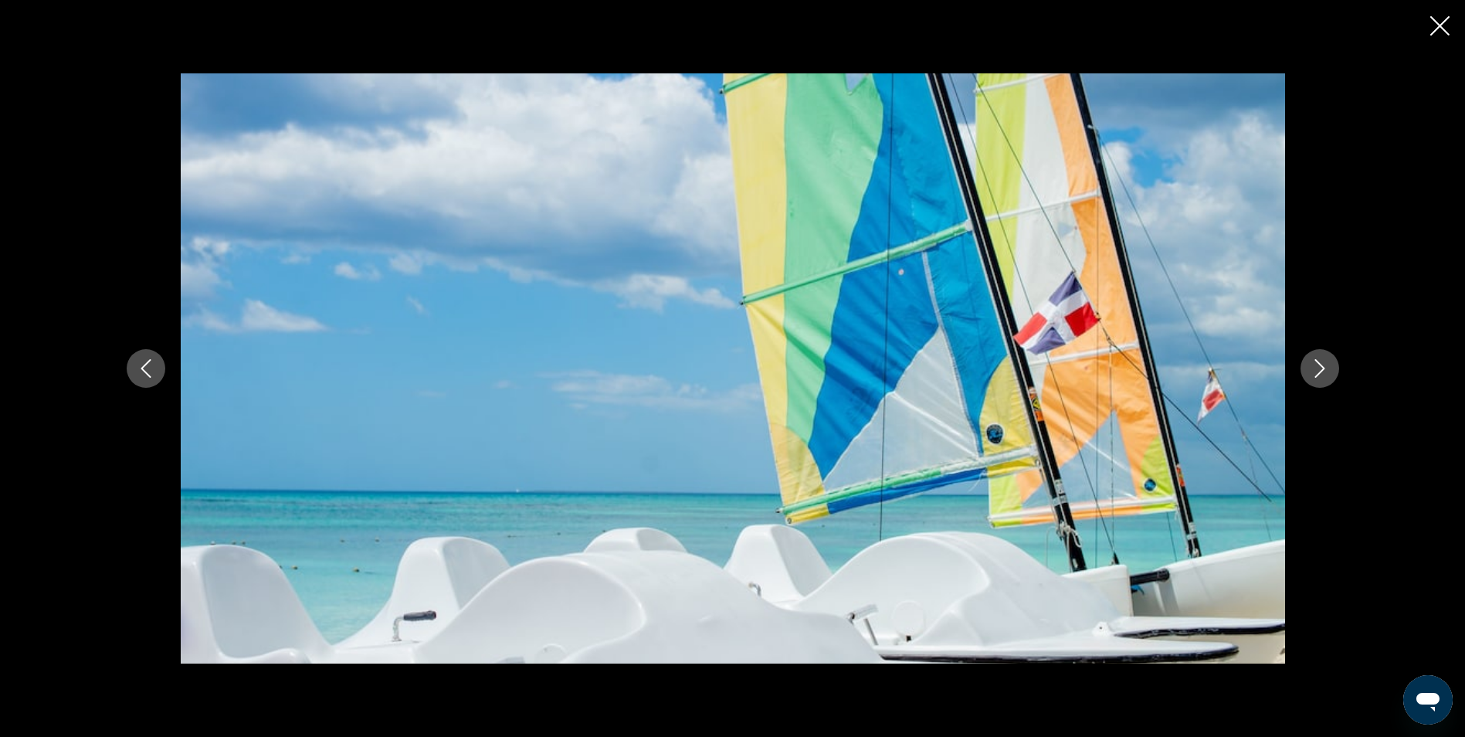
click at [1315, 368] on icon "Next image" at bounding box center [1320, 368] width 19 height 19
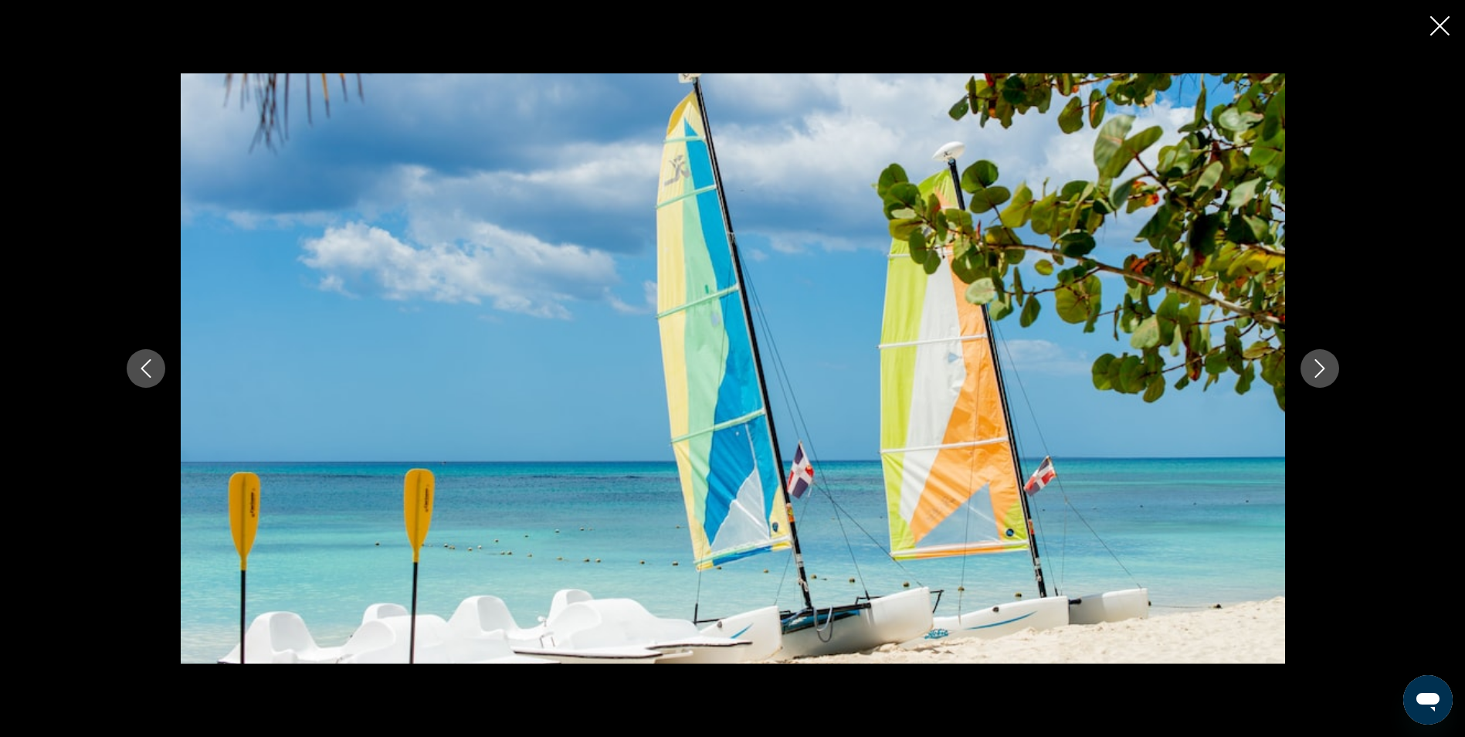
click at [1314, 371] on icon "Next image" at bounding box center [1320, 368] width 19 height 19
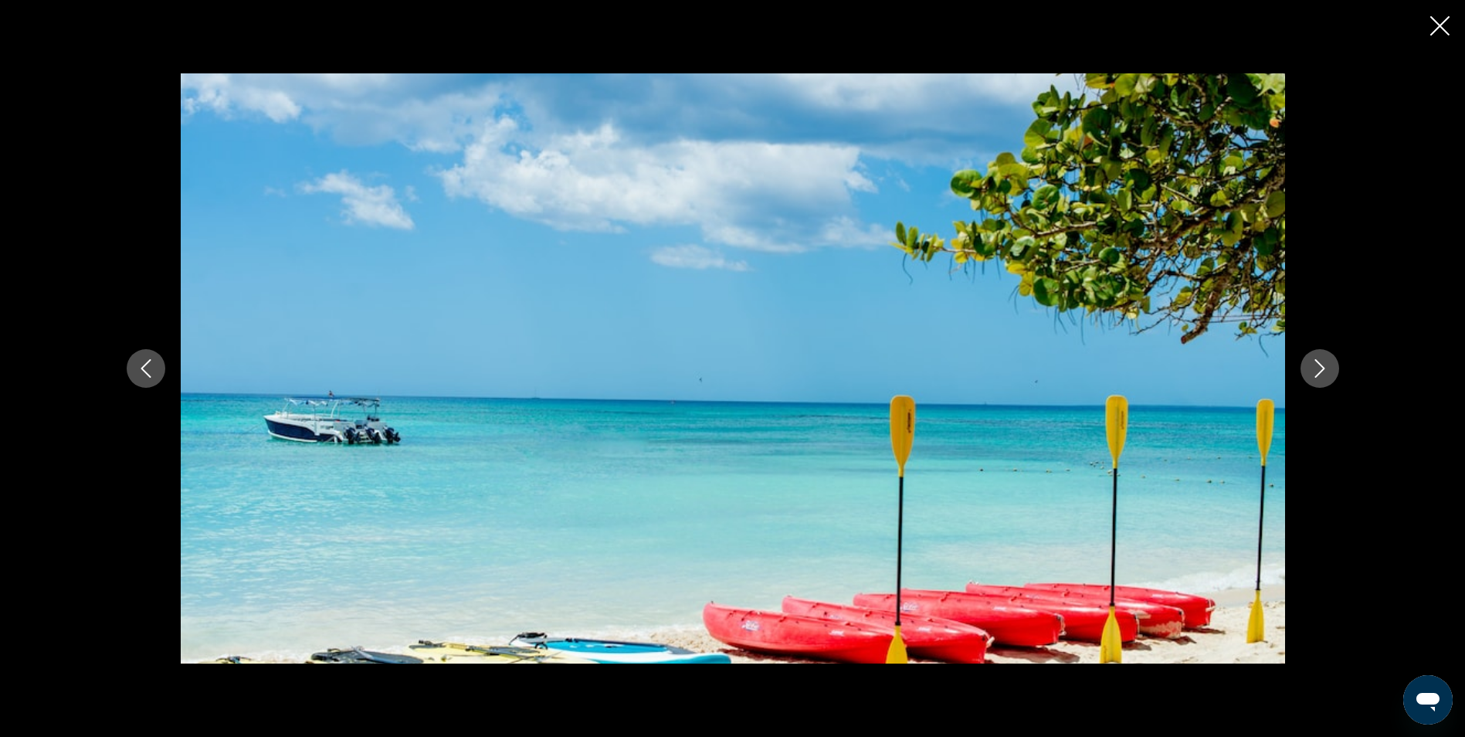
click at [1314, 371] on icon "Next image" at bounding box center [1320, 368] width 19 height 19
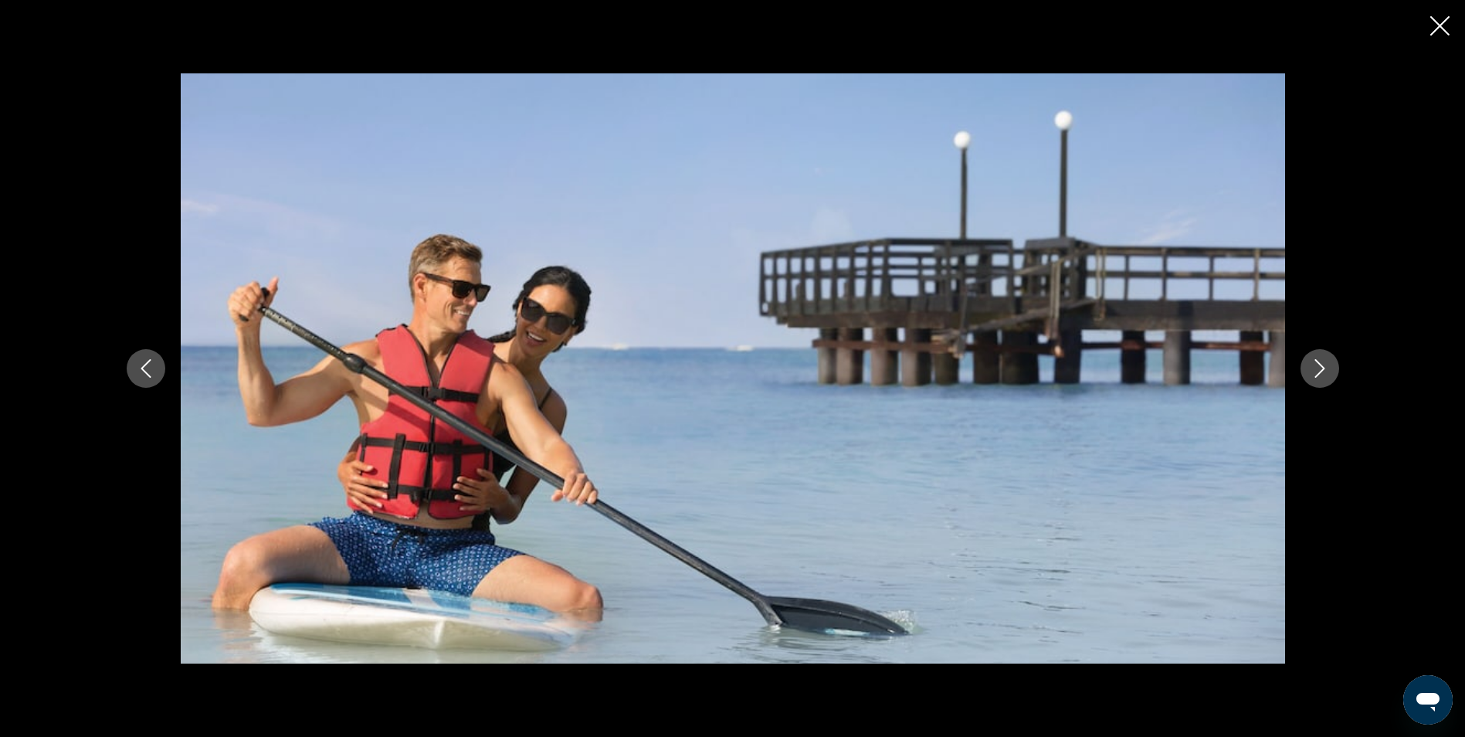
click at [1312, 373] on icon "Next image" at bounding box center [1320, 368] width 19 height 19
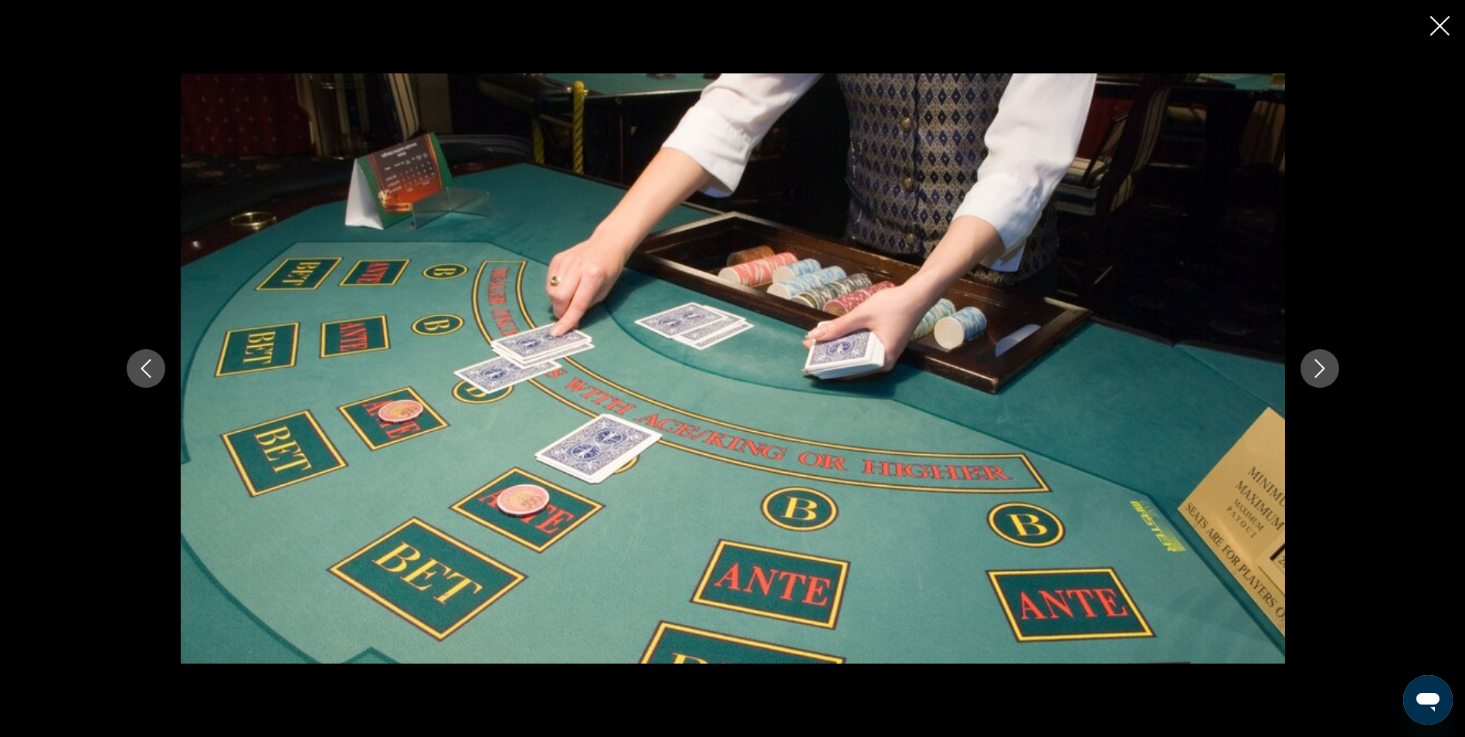
click at [1312, 373] on icon "Next image" at bounding box center [1320, 368] width 19 height 19
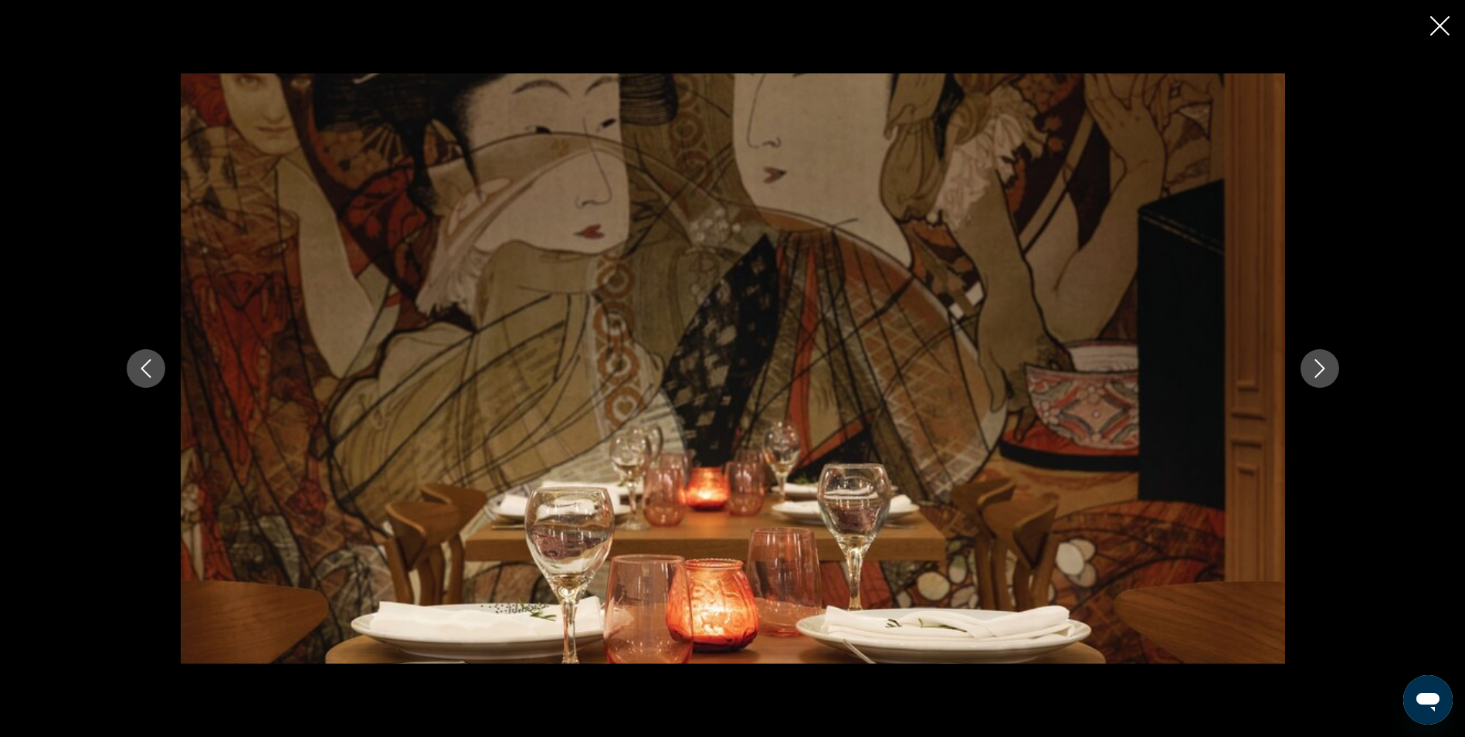
click at [1312, 373] on icon "Next image" at bounding box center [1320, 368] width 19 height 19
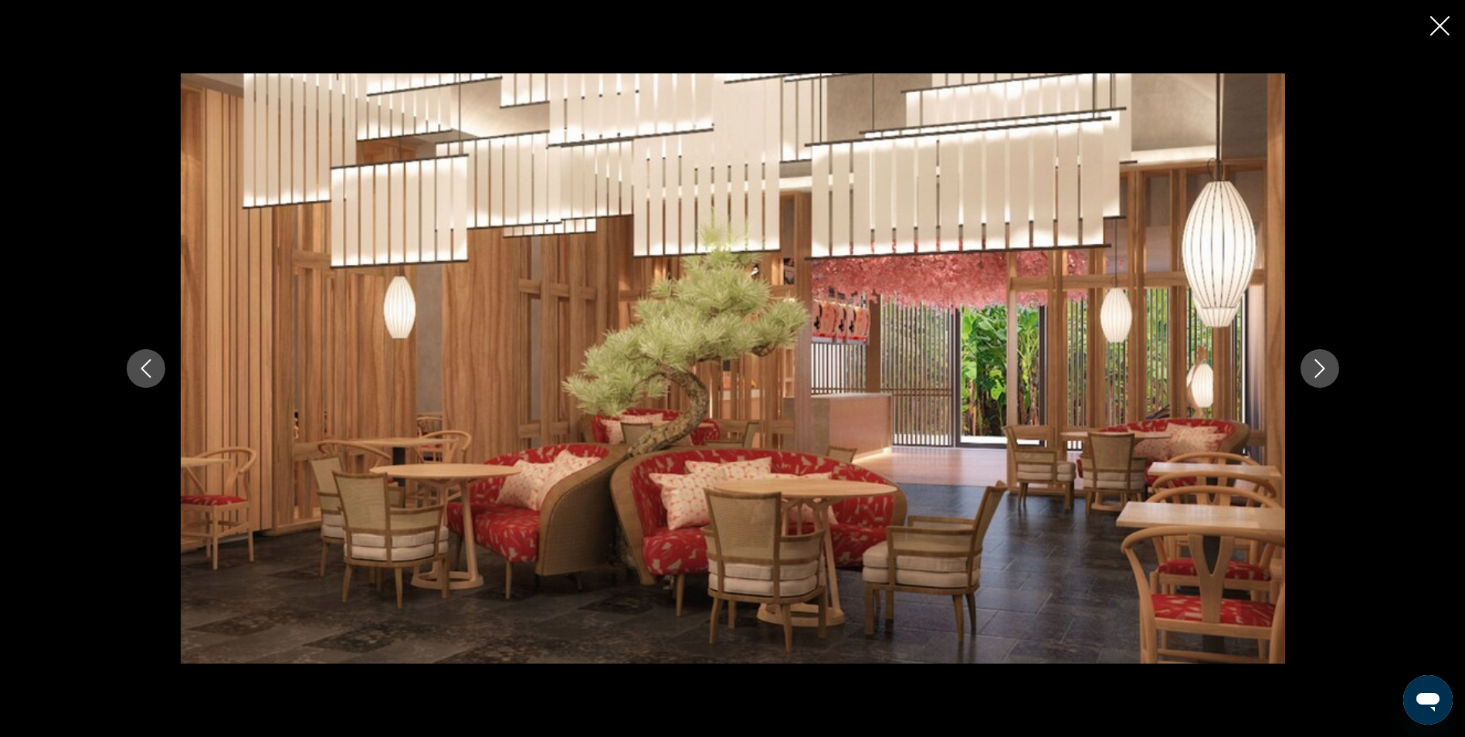
click at [1312, 373] on icon "Next image" at bounding box center [1320, 368] width 19 height 19
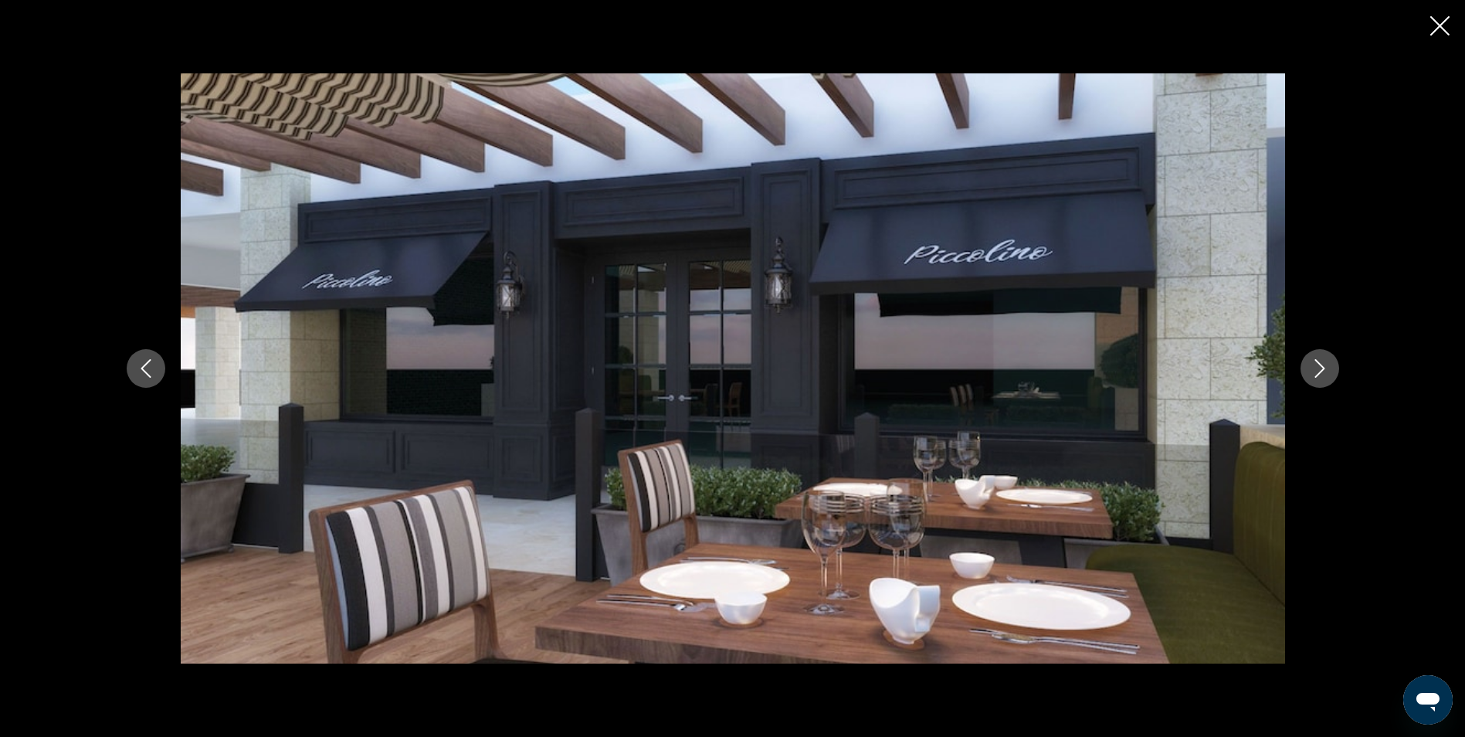
click at [1312, 373] on icon "Next image" at bounding box center [1320, 368] width 19 height 19
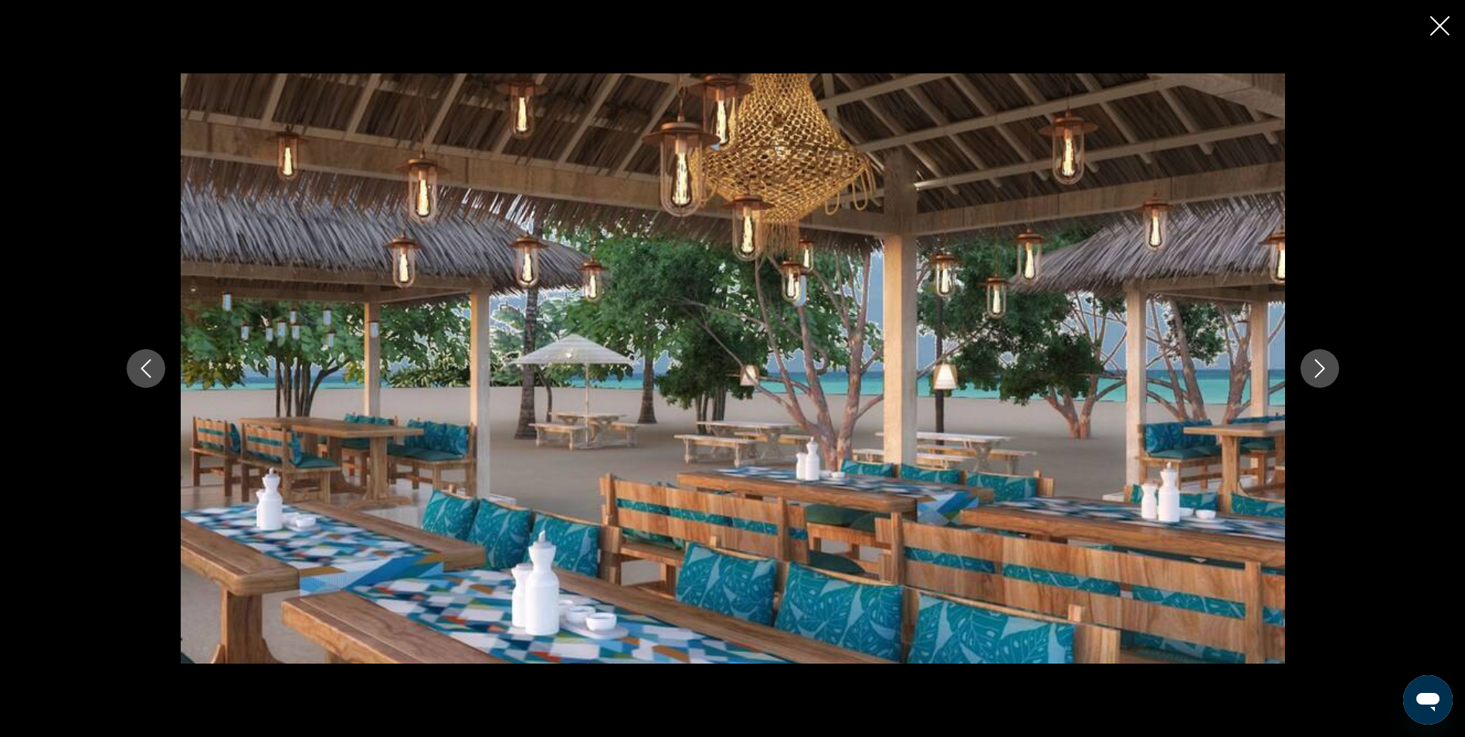
click at [1312, 373] on icon "Next image" at bounding box center [1320, 368] width 19 height 19
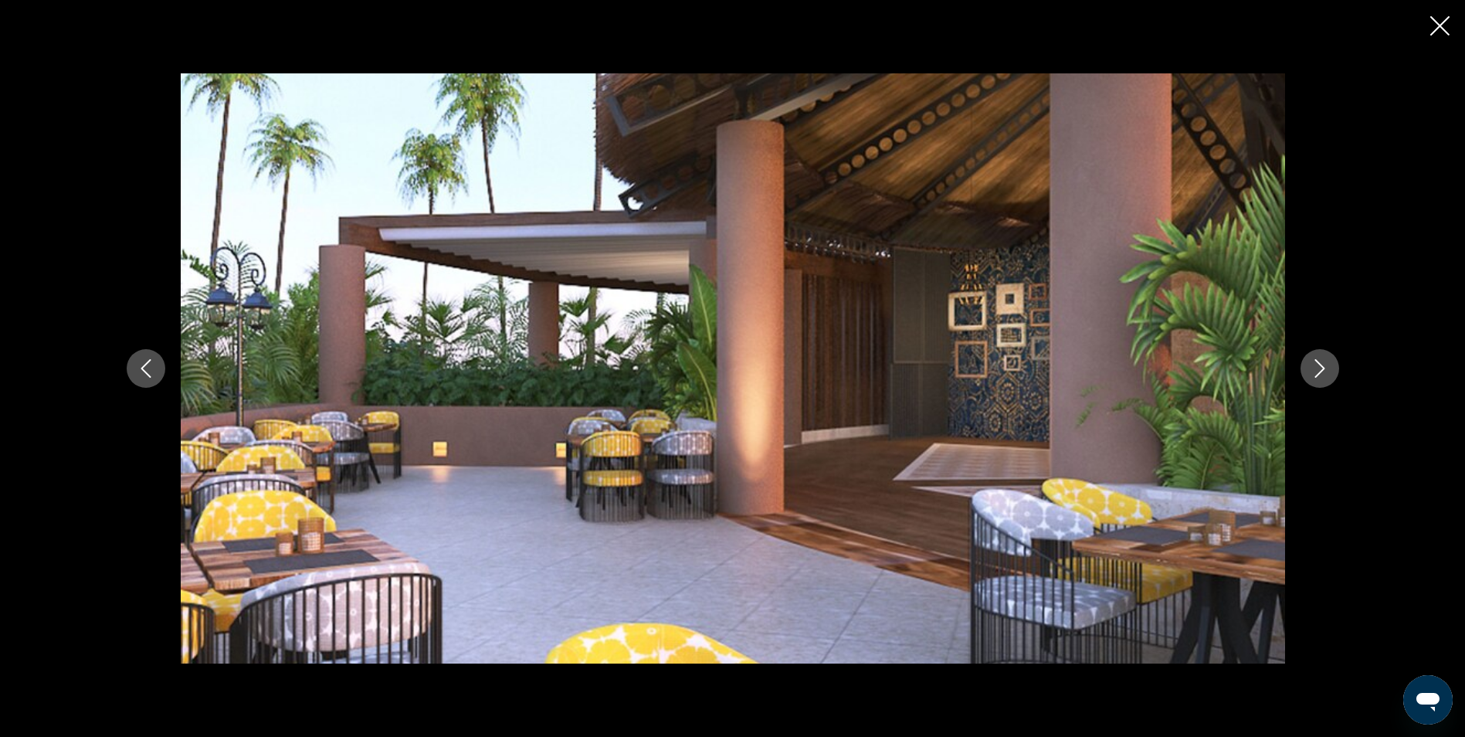
click at [1312, 373] on icon "Next image" at bounding box center [1320, 368] width 19 height 19
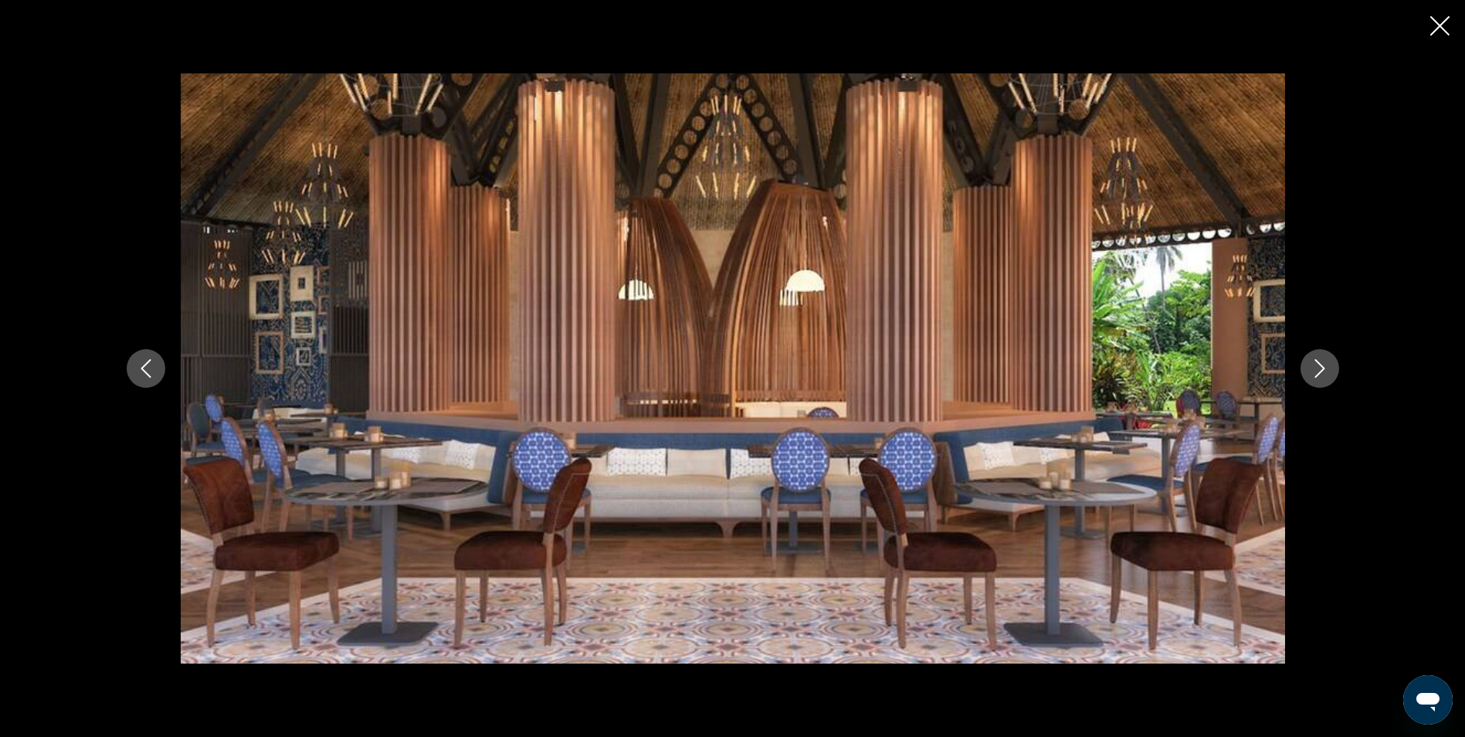
click at [1312, 373] on icon "Next image" at bounding box center [1320, 368] width 19 height 19
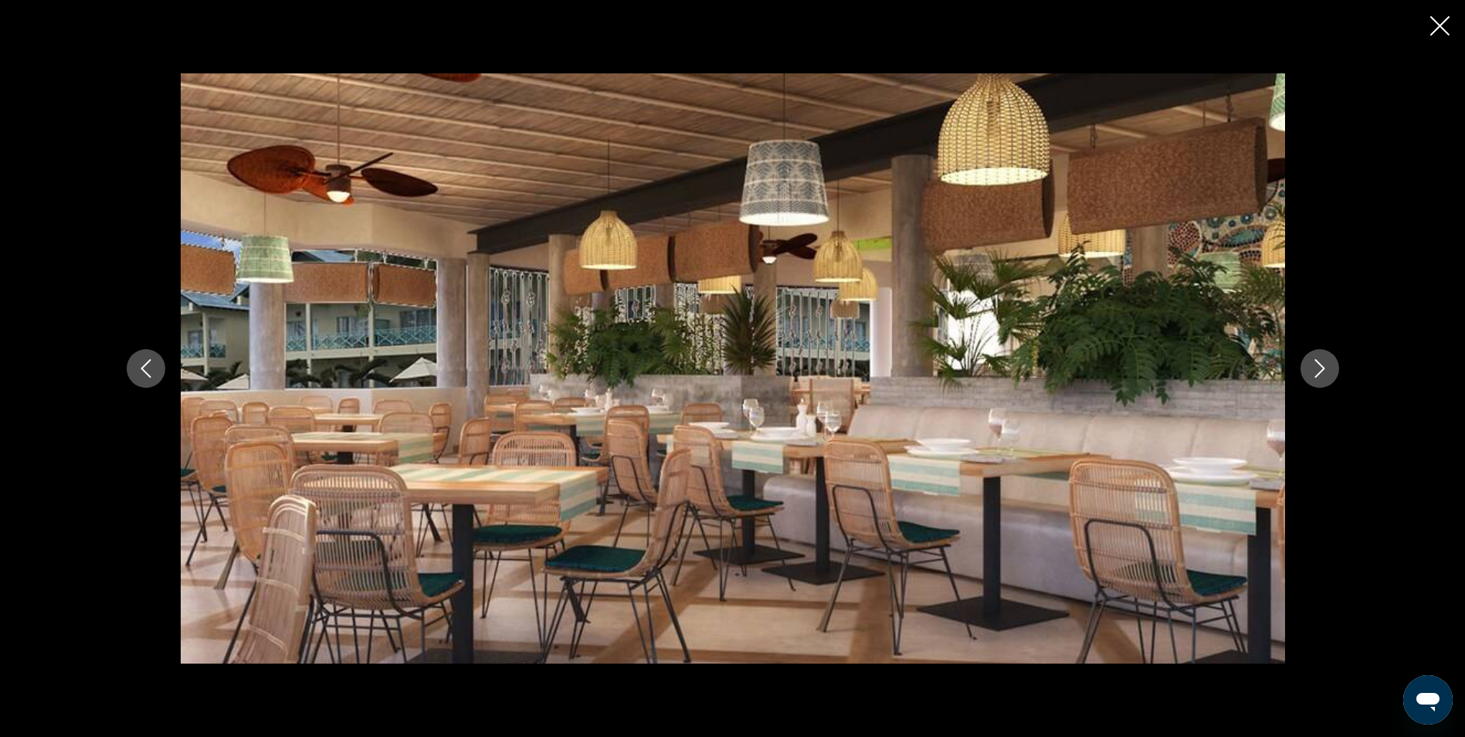
click at [1312, 373] on icon "Next image" at bounding box center [1320, 368] width 19 height 19
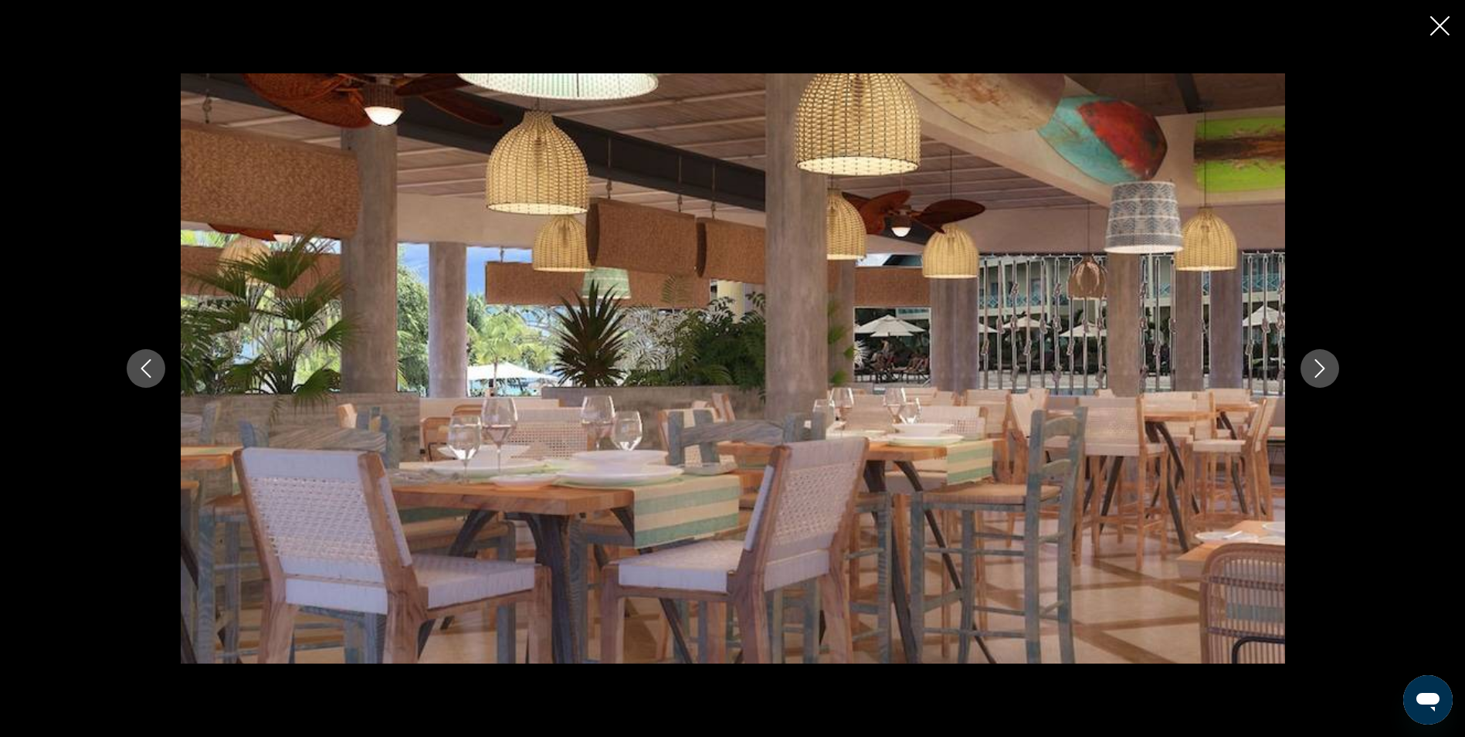
click at [1311, 374] on icon "Next image" at bounding box center [1320, 368] width 19 height 19
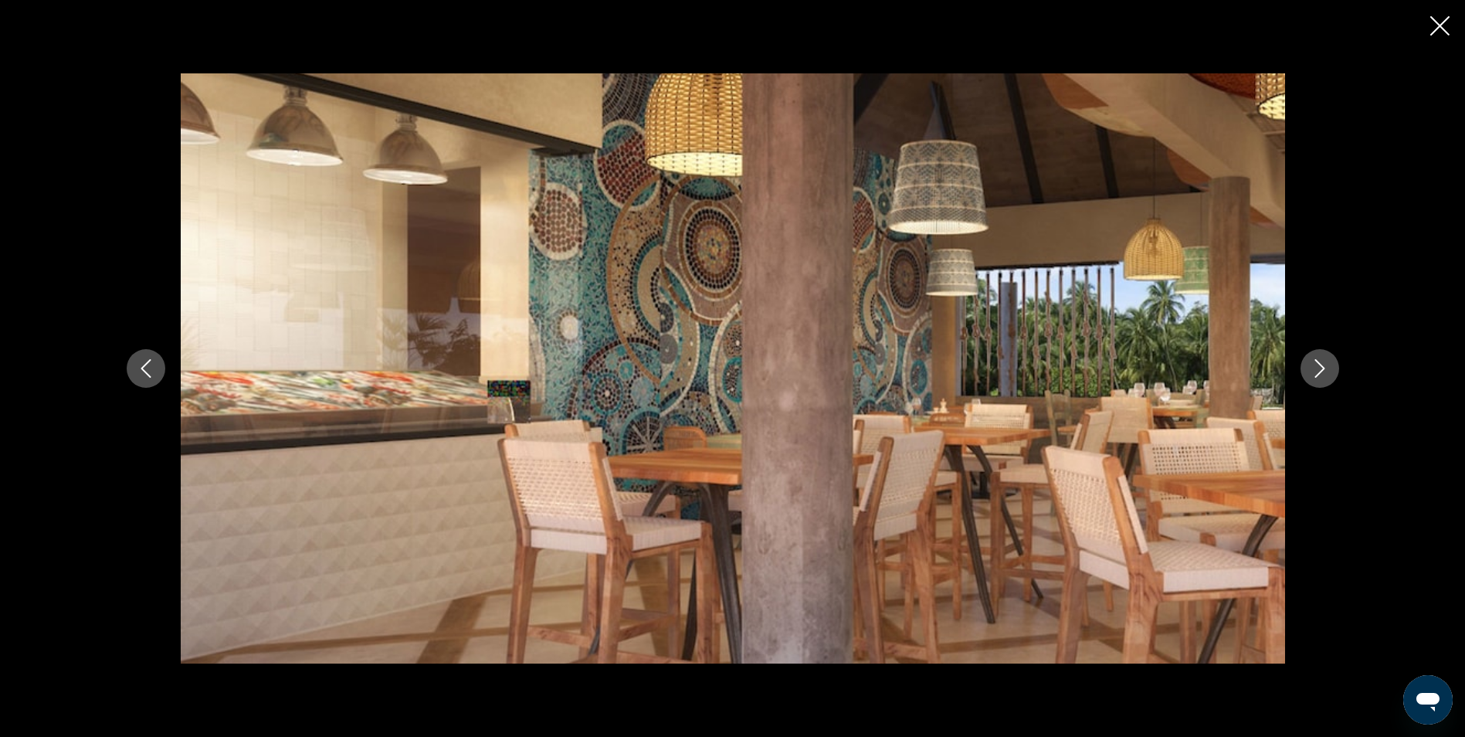
click at [1311, 374] on icon "Next image" at bounding box center [1320, 368] width 19 height 19
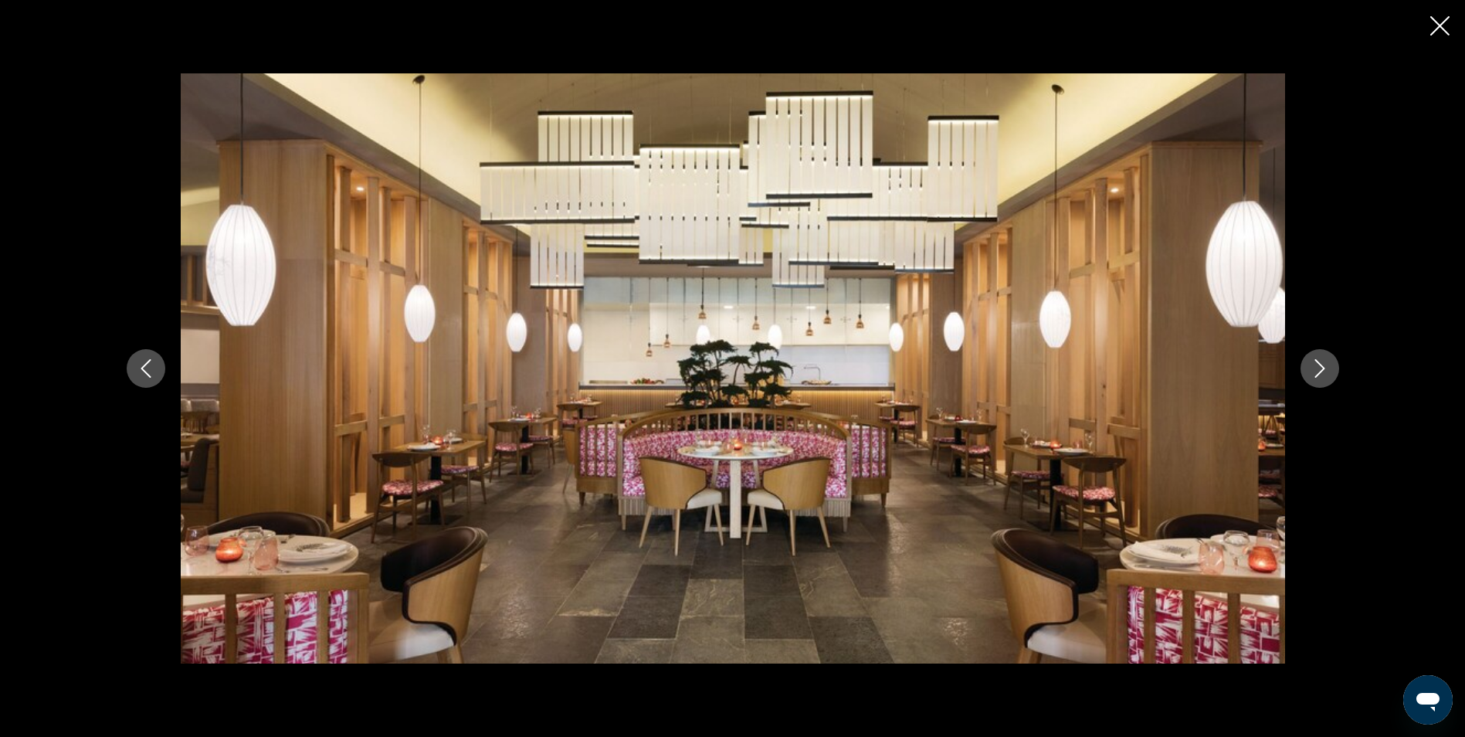
click at [1311, 374] on icon "Next image" at bounding box center [1320, 368] width 19 height 19
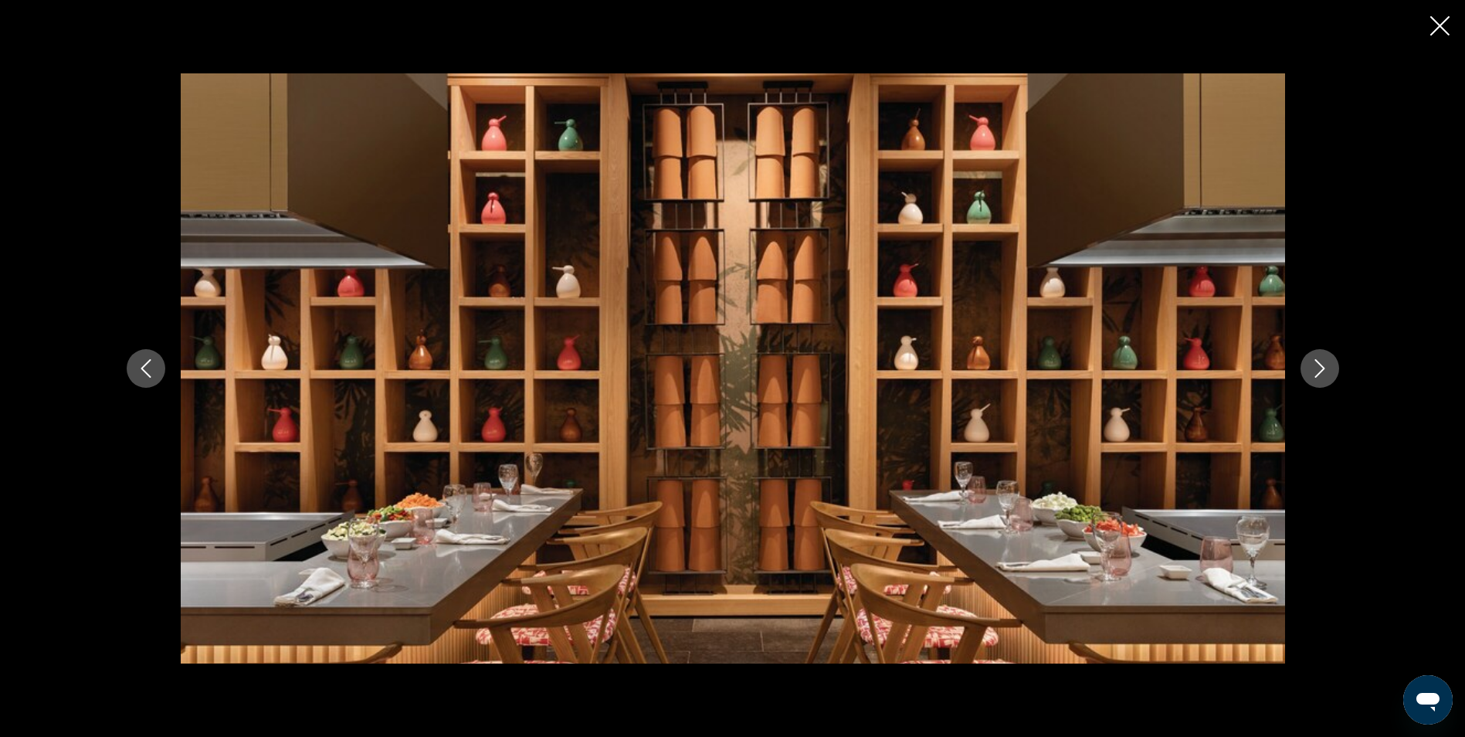
click at [1311, 374] on icon "Next image" at bounding box center [1320, 368] width 19 height 19
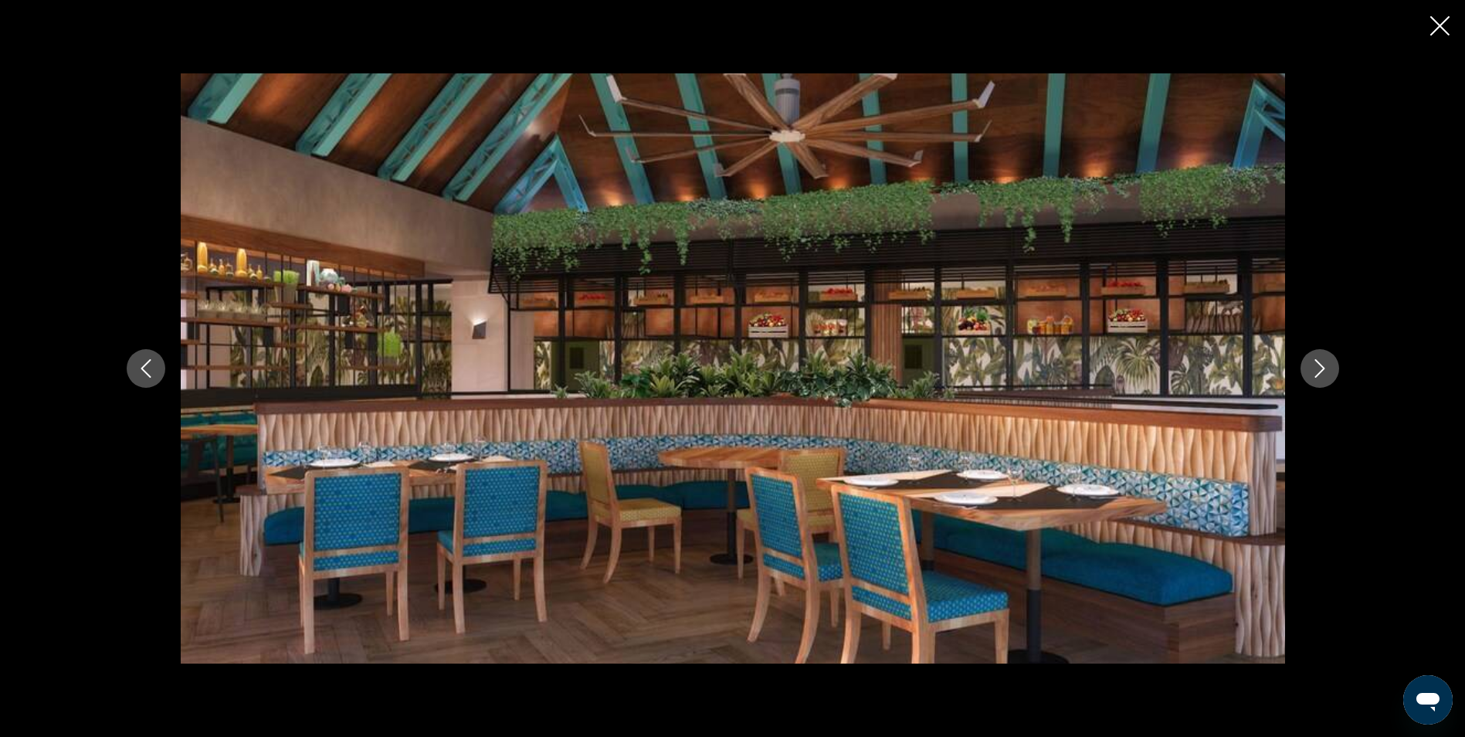
click at [1311, 374] on icon "Next image" at bounding box center [1320, 368] width 19 height 19
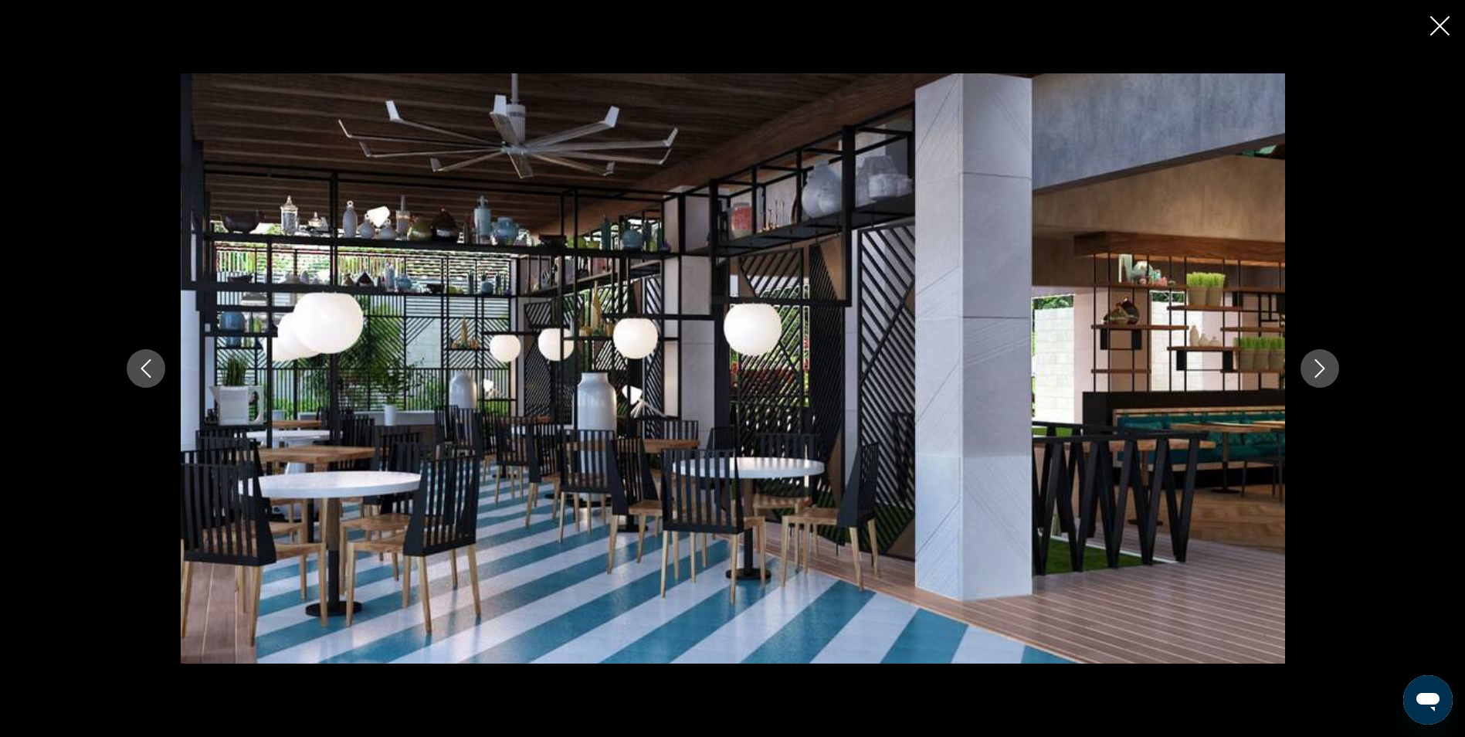
click at [1311, 374] on icon "Next image" at bounding box center [1320, 368] width 19 height 19
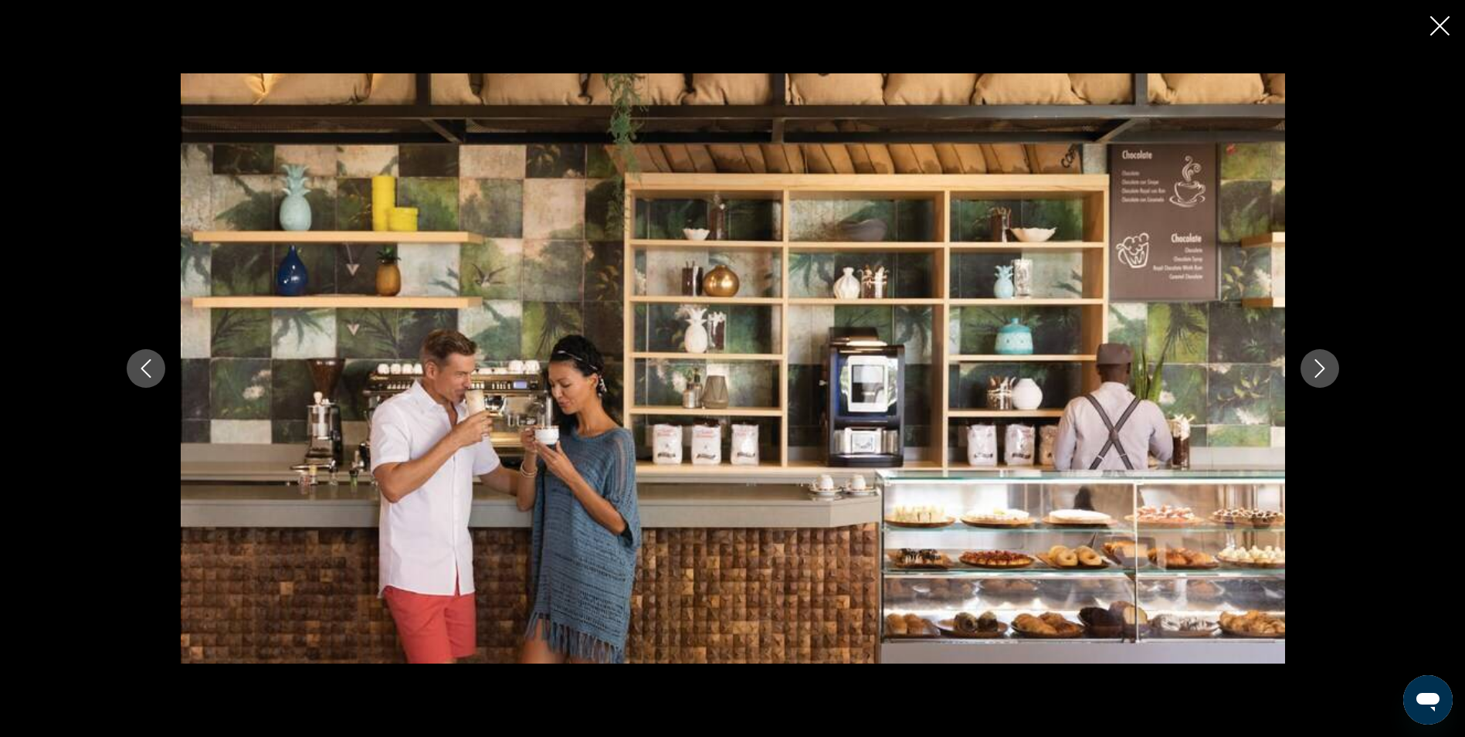
click at [1311, 374] on icon "Next image" at bounding box center [1320, 368] width 19 height 19
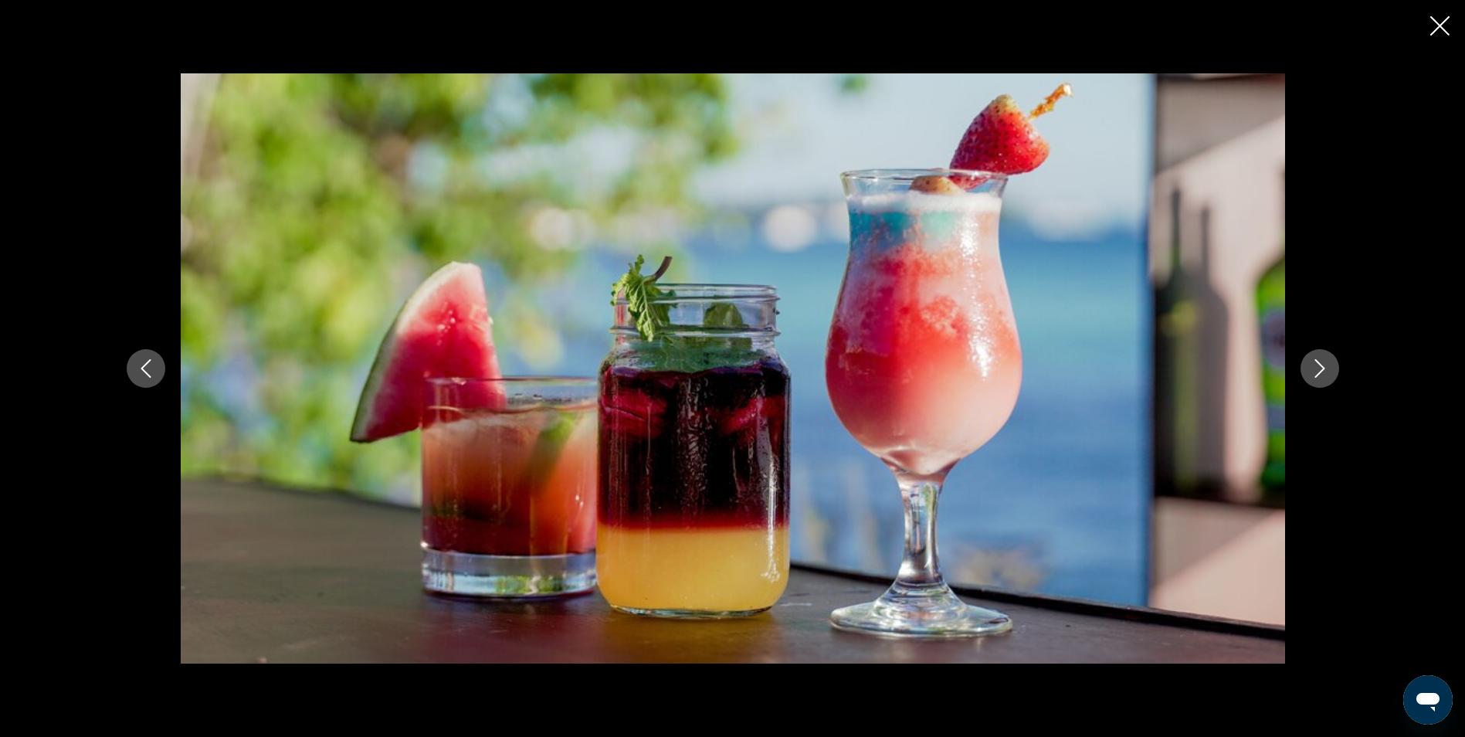
click at [1311, 374] on icon "Next image" at bounding box center [1320, 368] width 19 height 19
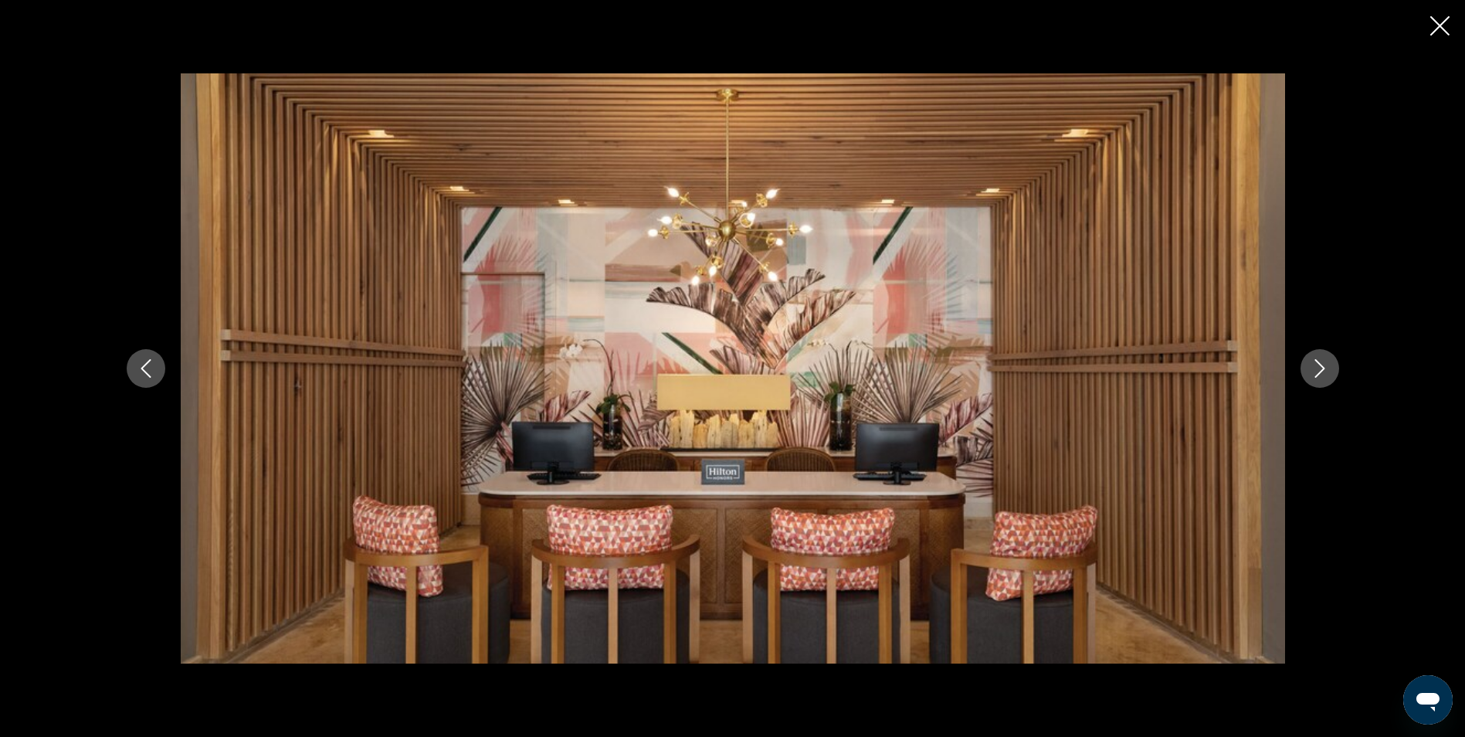
click at [1311, 374] on icon "Next image" at bounding box center [1320, 368] width 19 height 19
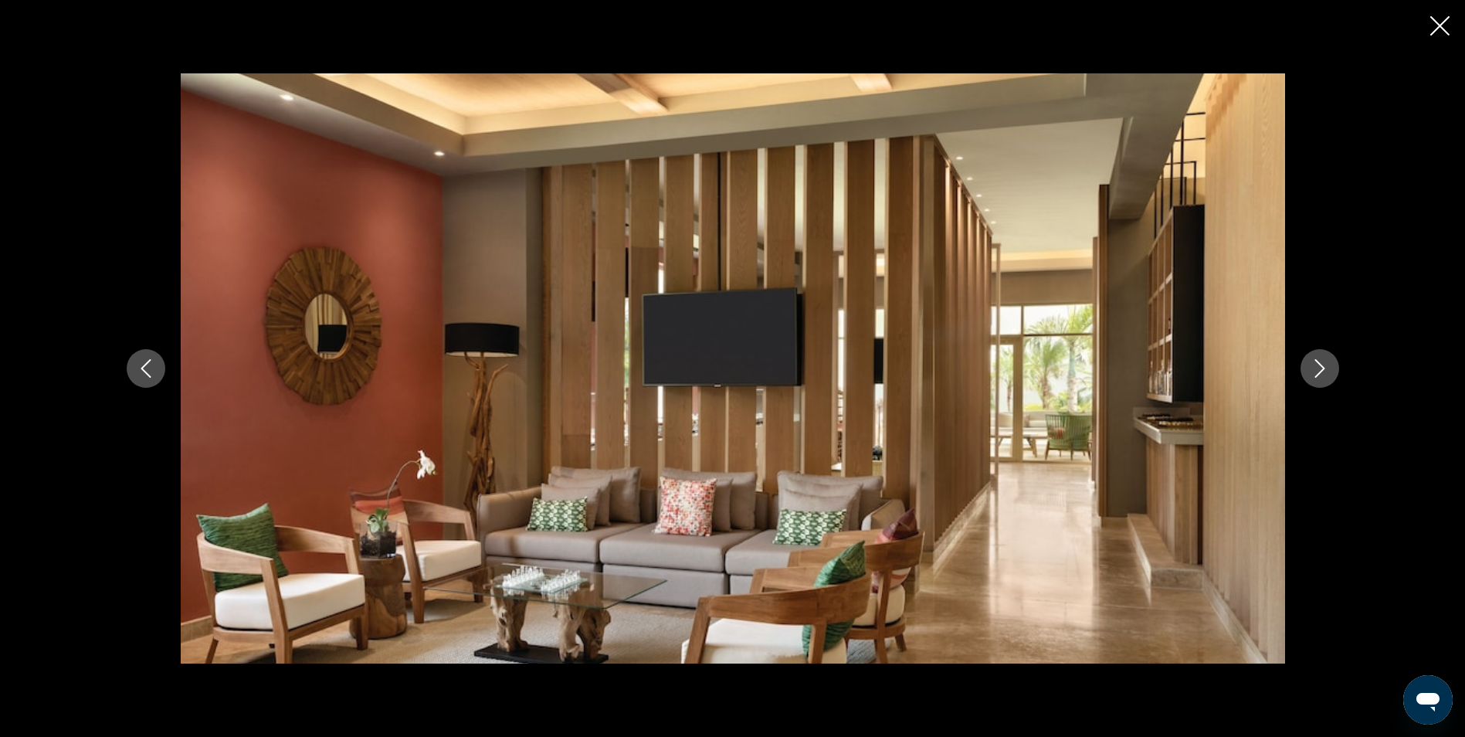
click at [1311, 374] on icon "Next image" at bounding box center [1320, 368] width 19 height 19
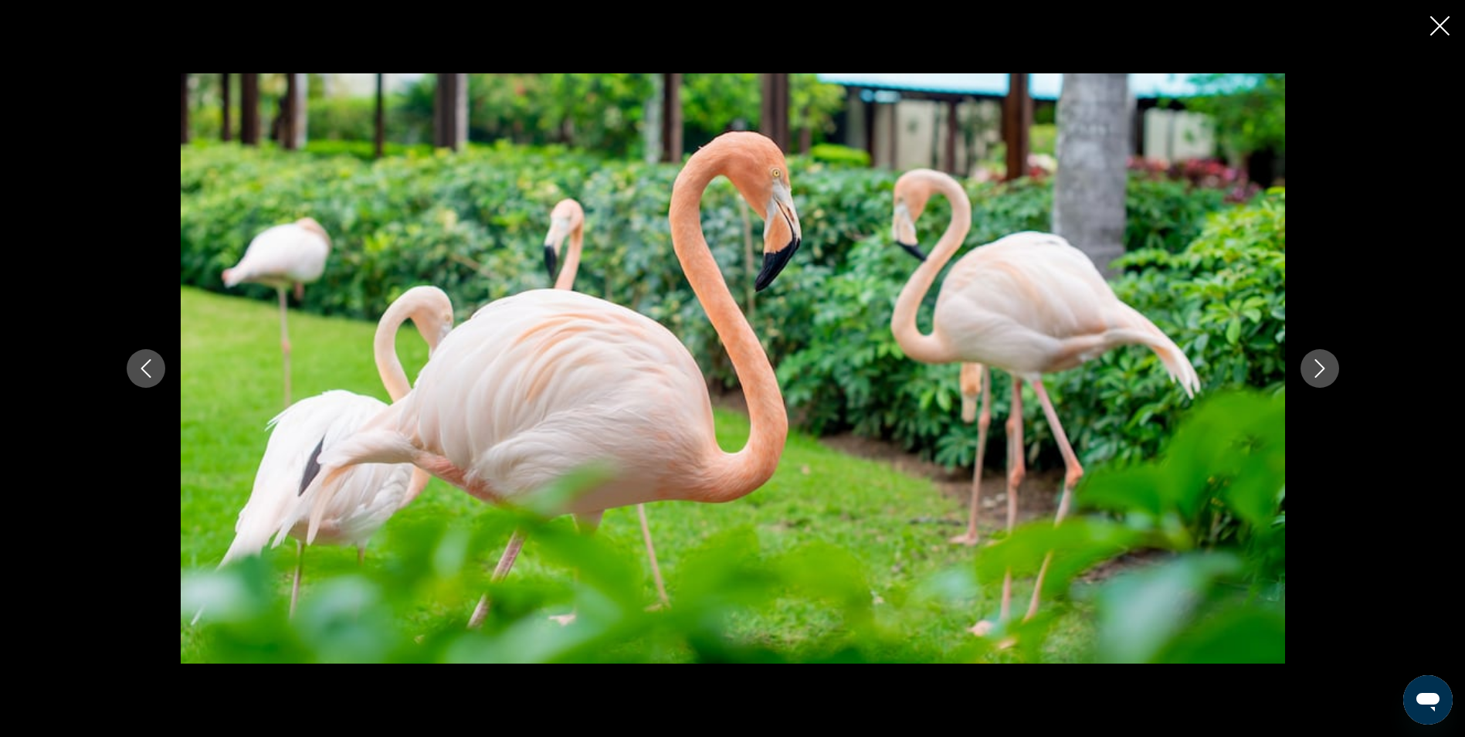
click at [1311, 374] on icon "Next image" at bounding box center [1320, 368] width 19 height 19
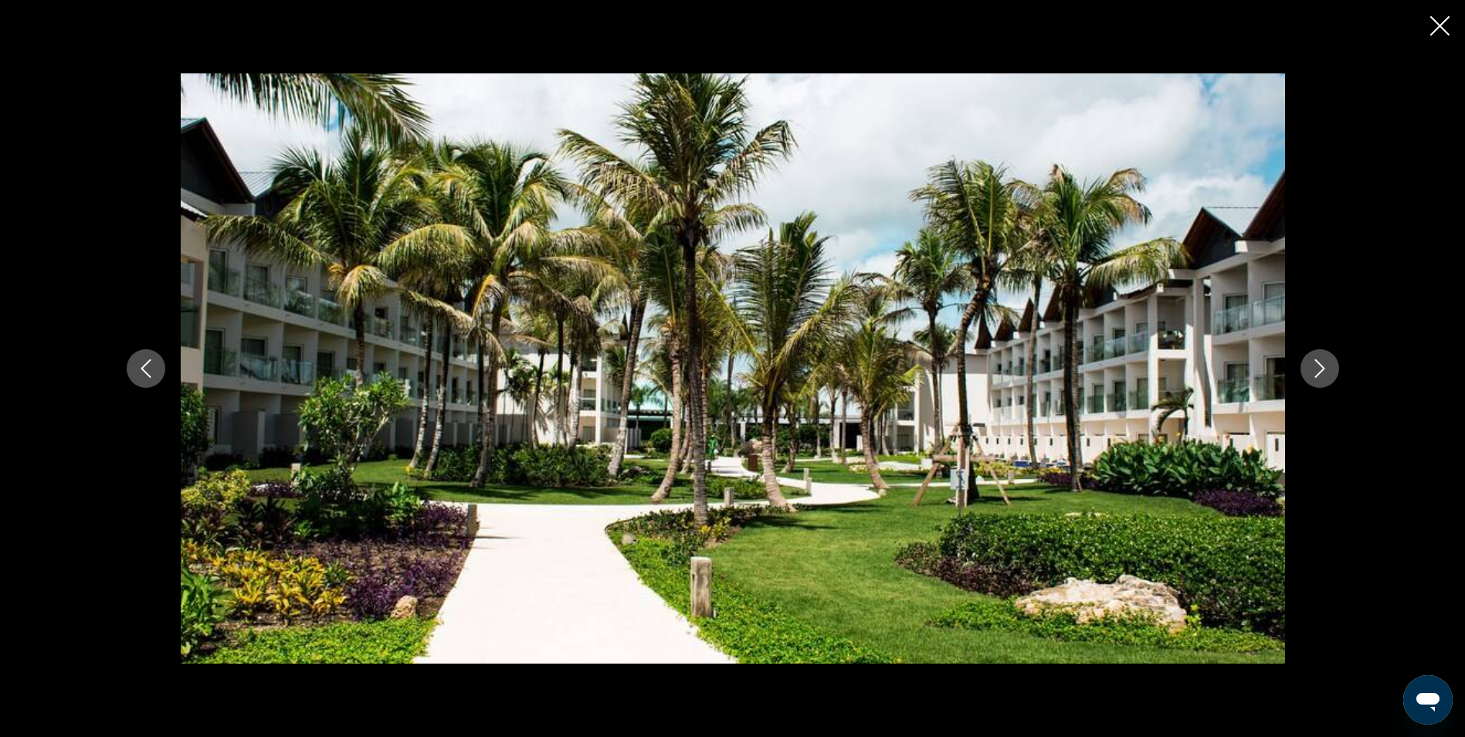
click at [1295, 382] on div "prev next" at bounding box center [733, 367] width 1244 height 589
drag, startPoint x: 1295, startPoint y: 382, endPoint x: 1312, endPoint y: 372, distance: 20.0
click at [1312, 372] on icon "Next image" at bounding box center [1320, 368] width 19 height 19
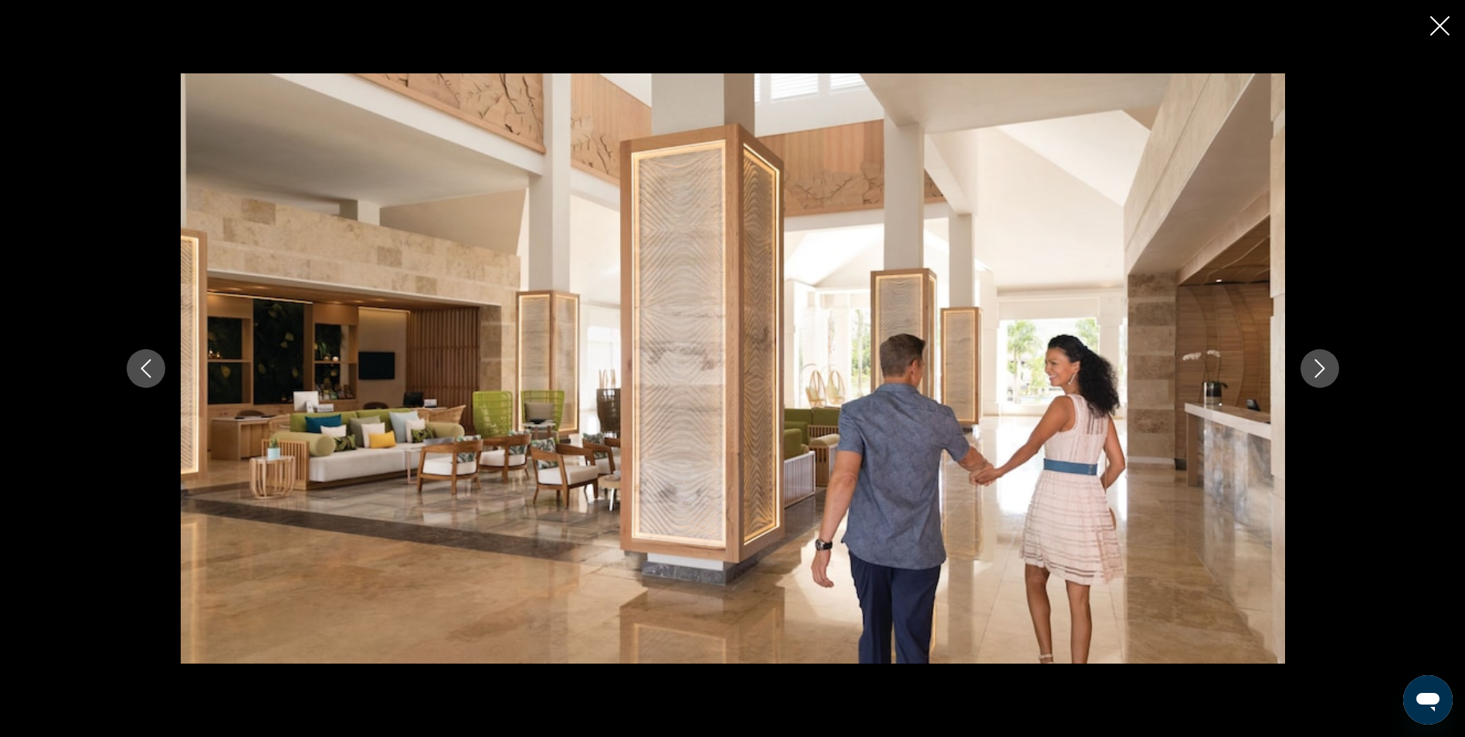
click at [1329, 364] on icon "Next image" at bounding box center [1320, 368] width 19 height 19
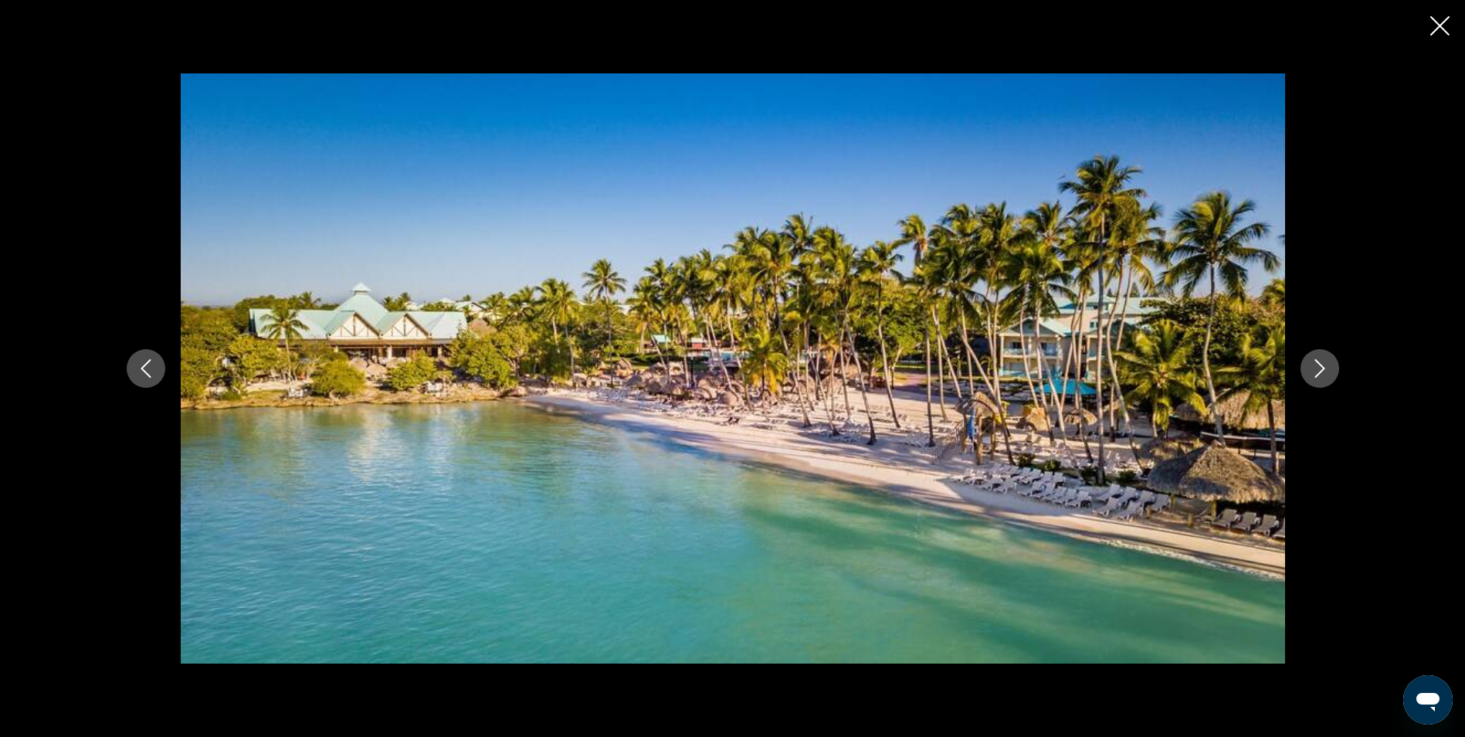
click at [1329, 364] on icon "Next image" at bounding box center [1320, 368] width 19 height 19
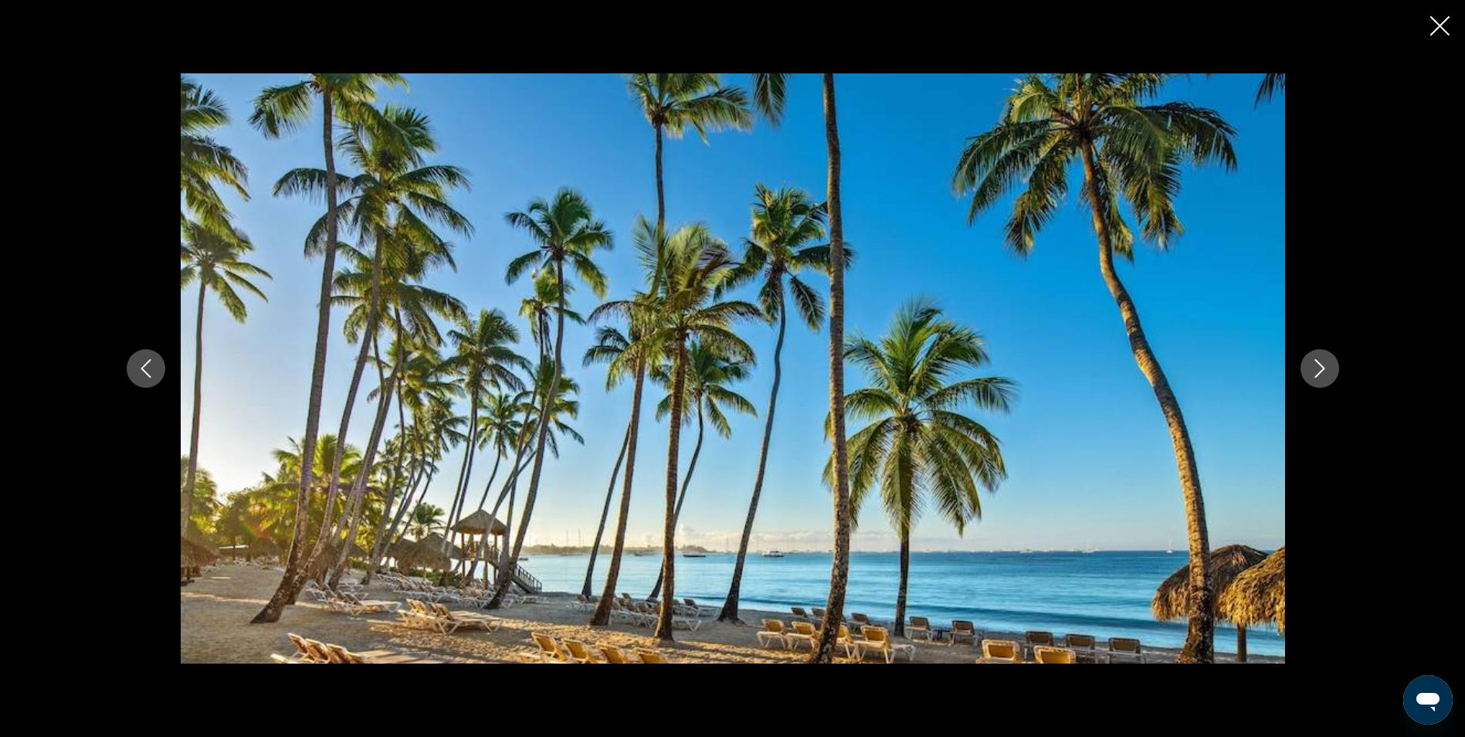
click at [153, 378] on button "Previous image" at bounding box center [146, 368] width 39 height 39
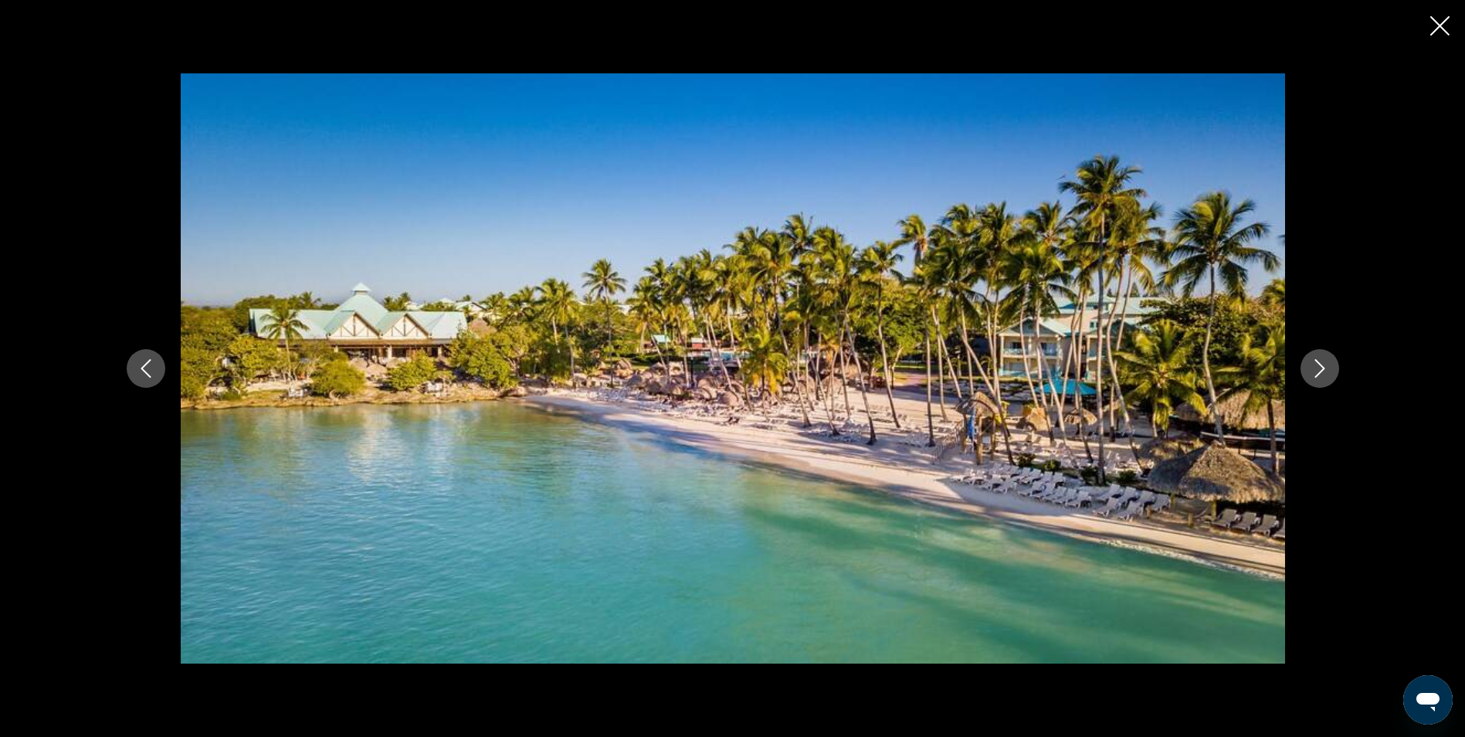
click at [1323, 365] on icon "Next image" at bounding box center [1320, 368] width 19 height 19
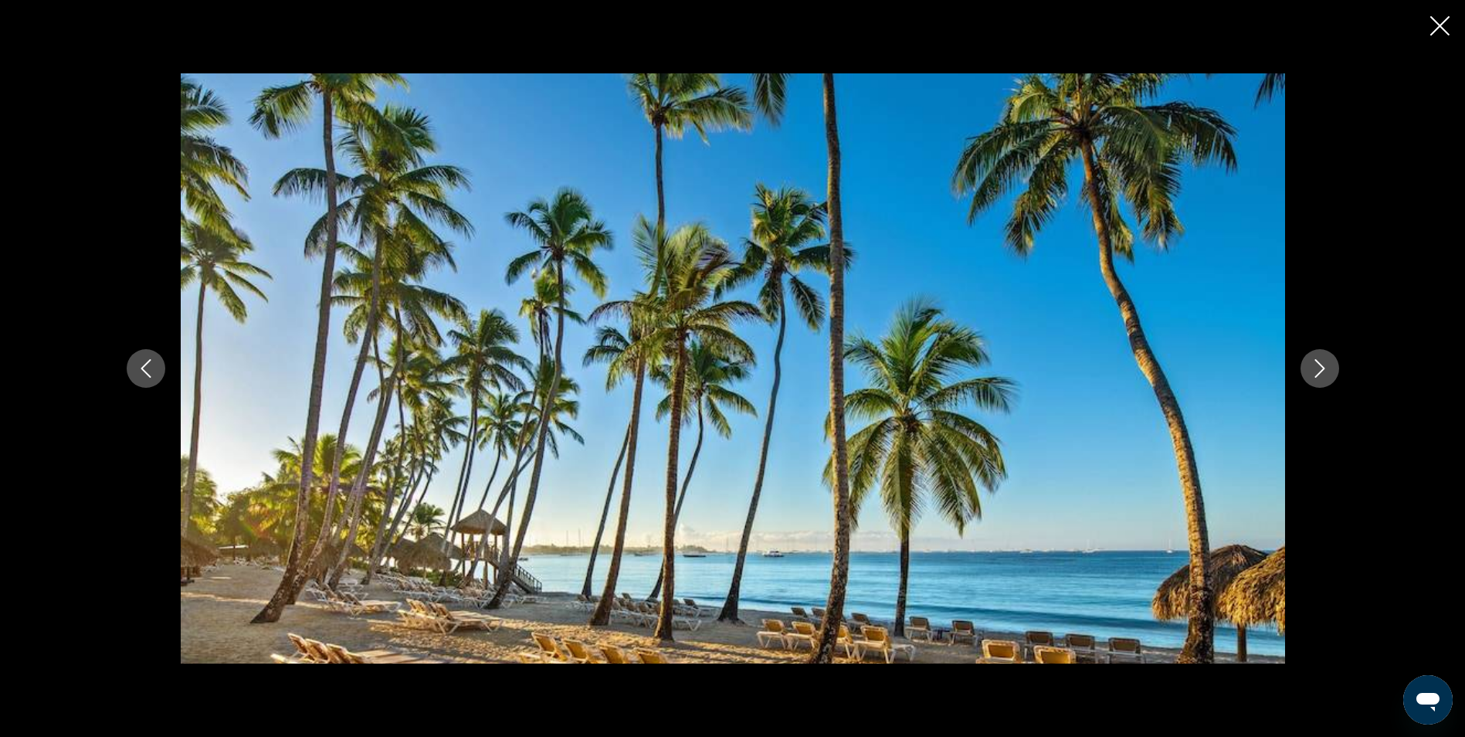
click at [1312, 365] on icon "Next image" at bounding box center [1320, 368] width 19 height 19
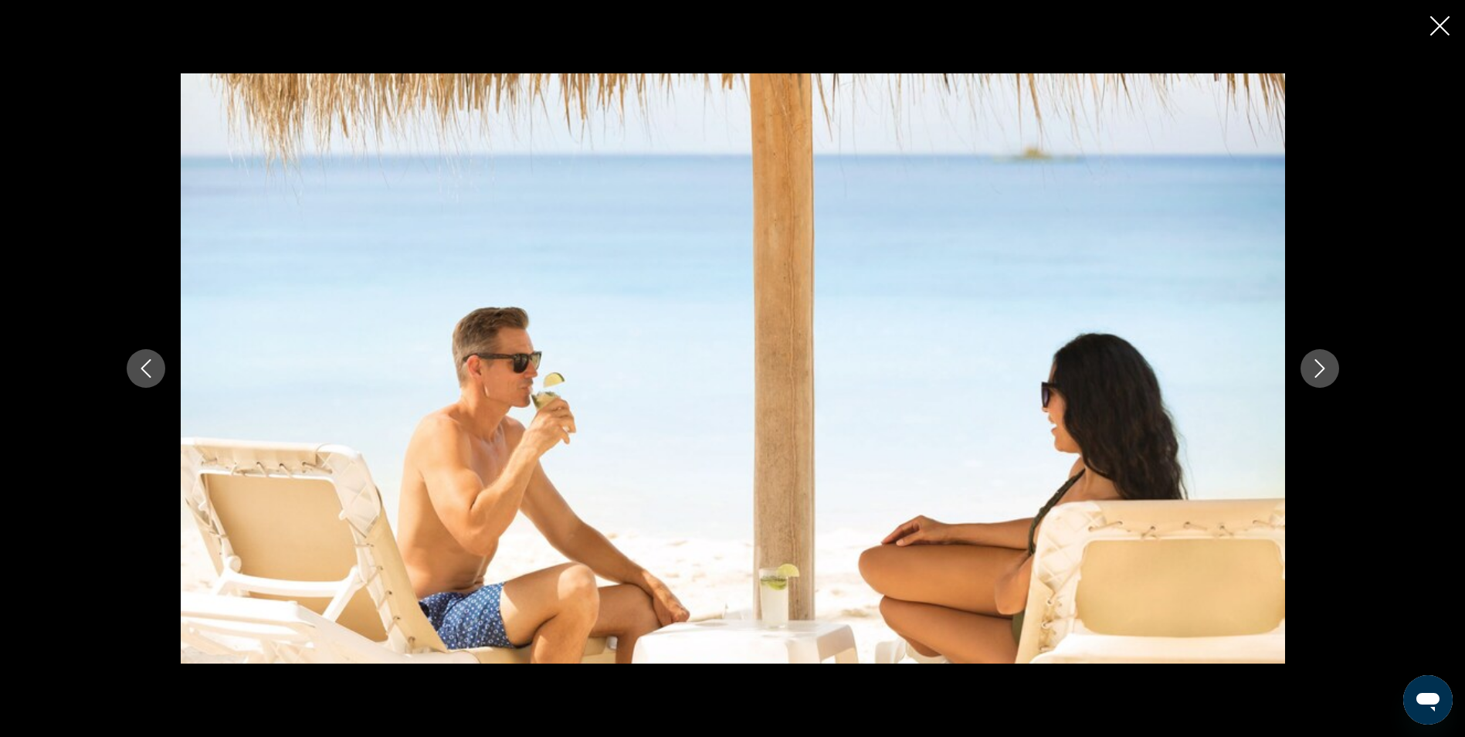
click at [1312, 365] on icon "Next image" at bounding box center [1320, 368] width 19 height 19
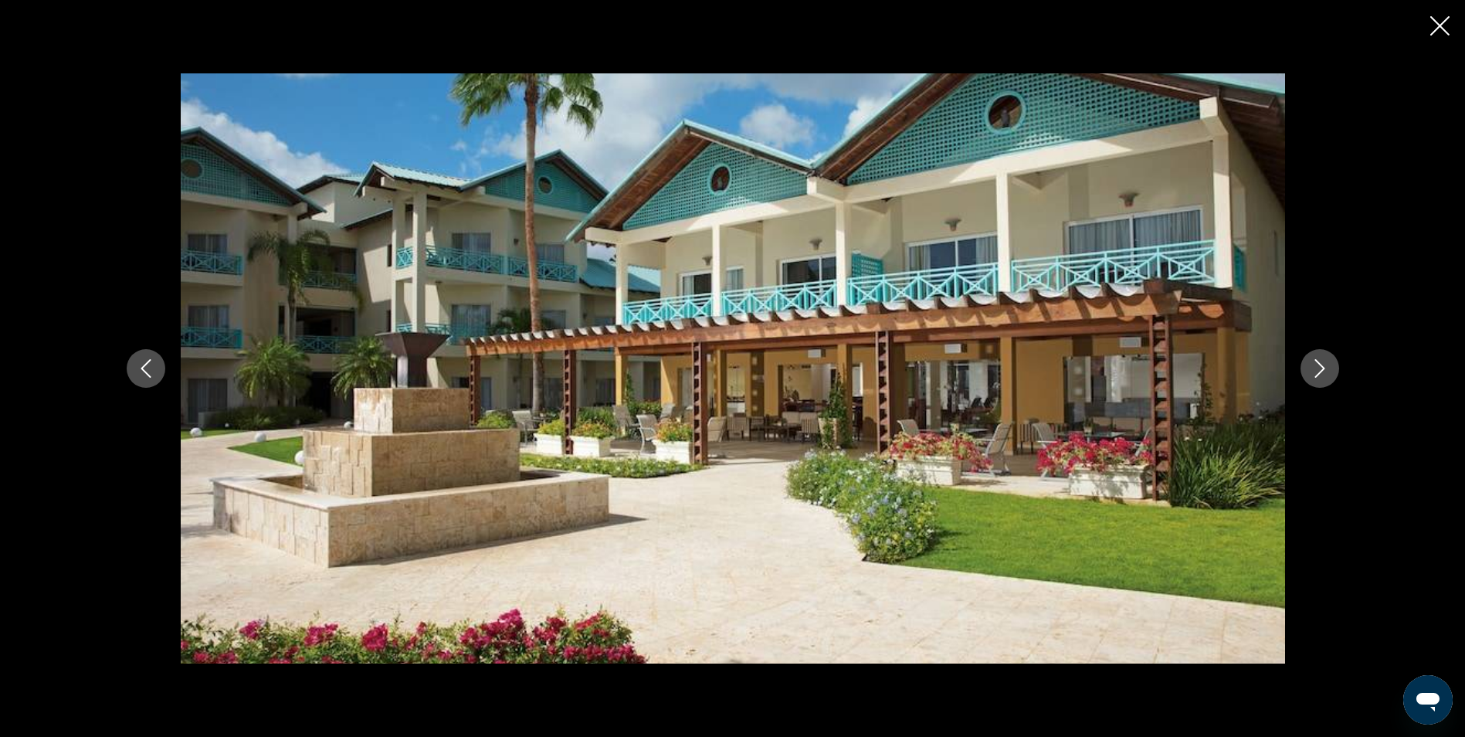
click at [1312, 364] on icon "Next image" at bounding box center [1320, 368] width 19 height 19
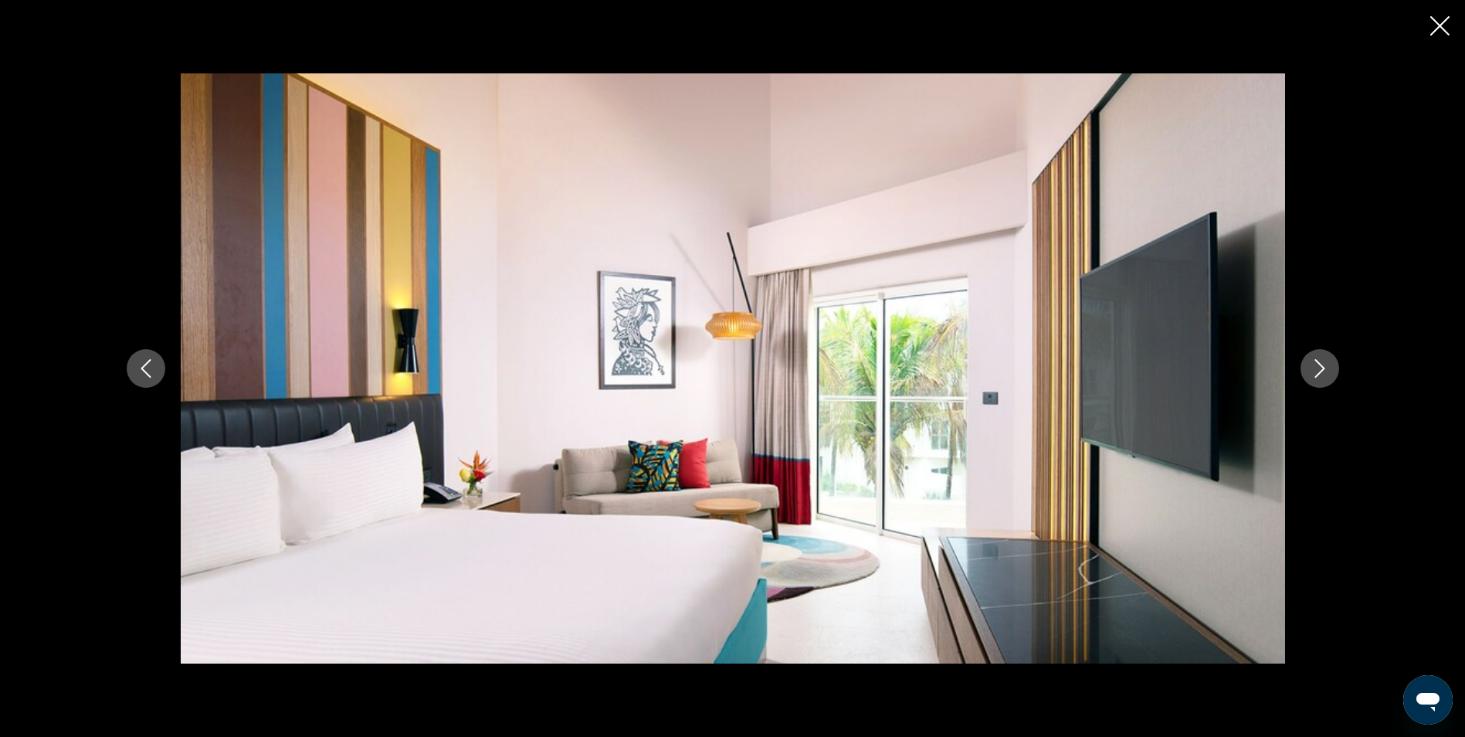
click at [1312, 364] on icon "Next image" at bounding box center [1320, 368] width 19 height 19
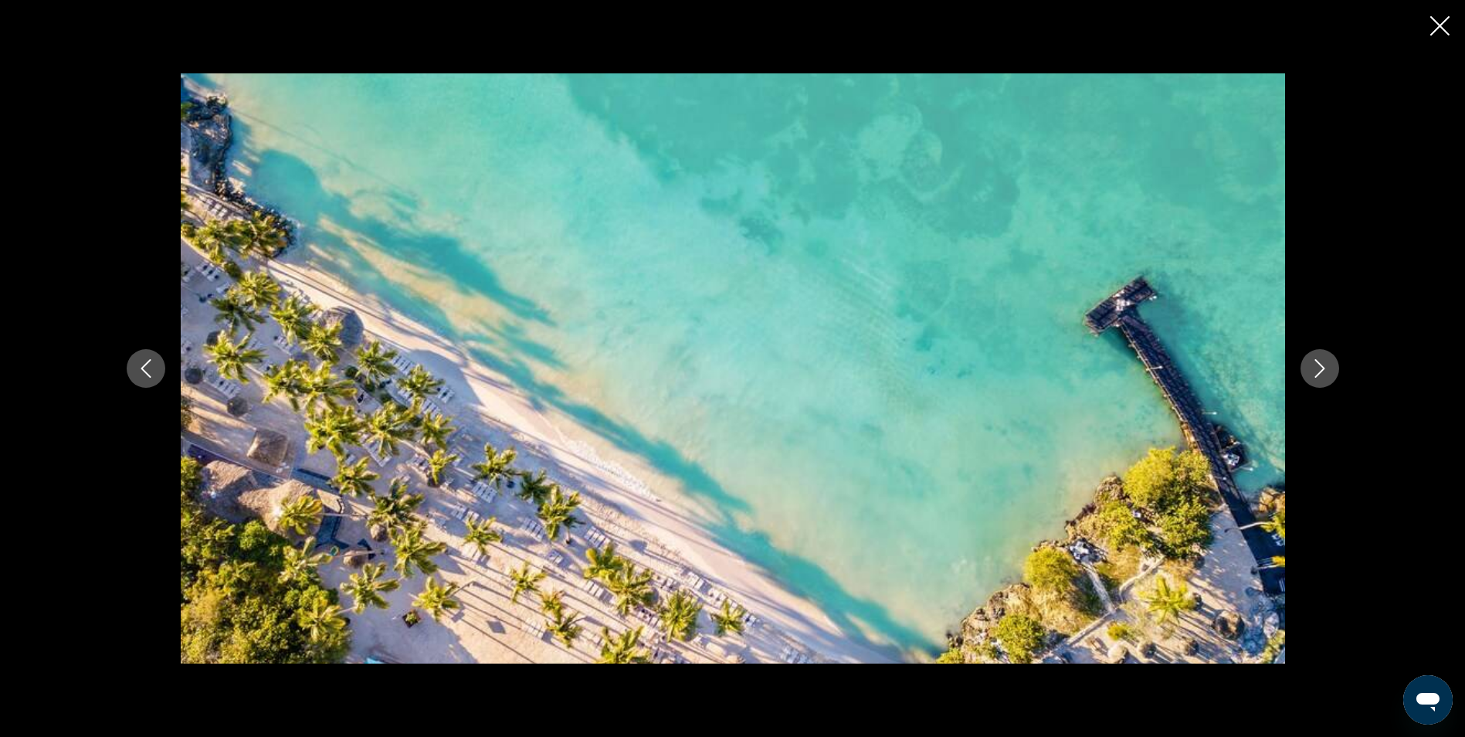
click at [1303, 365] on button "Next image" at bounding box center [1320, 368] width 39 height 39
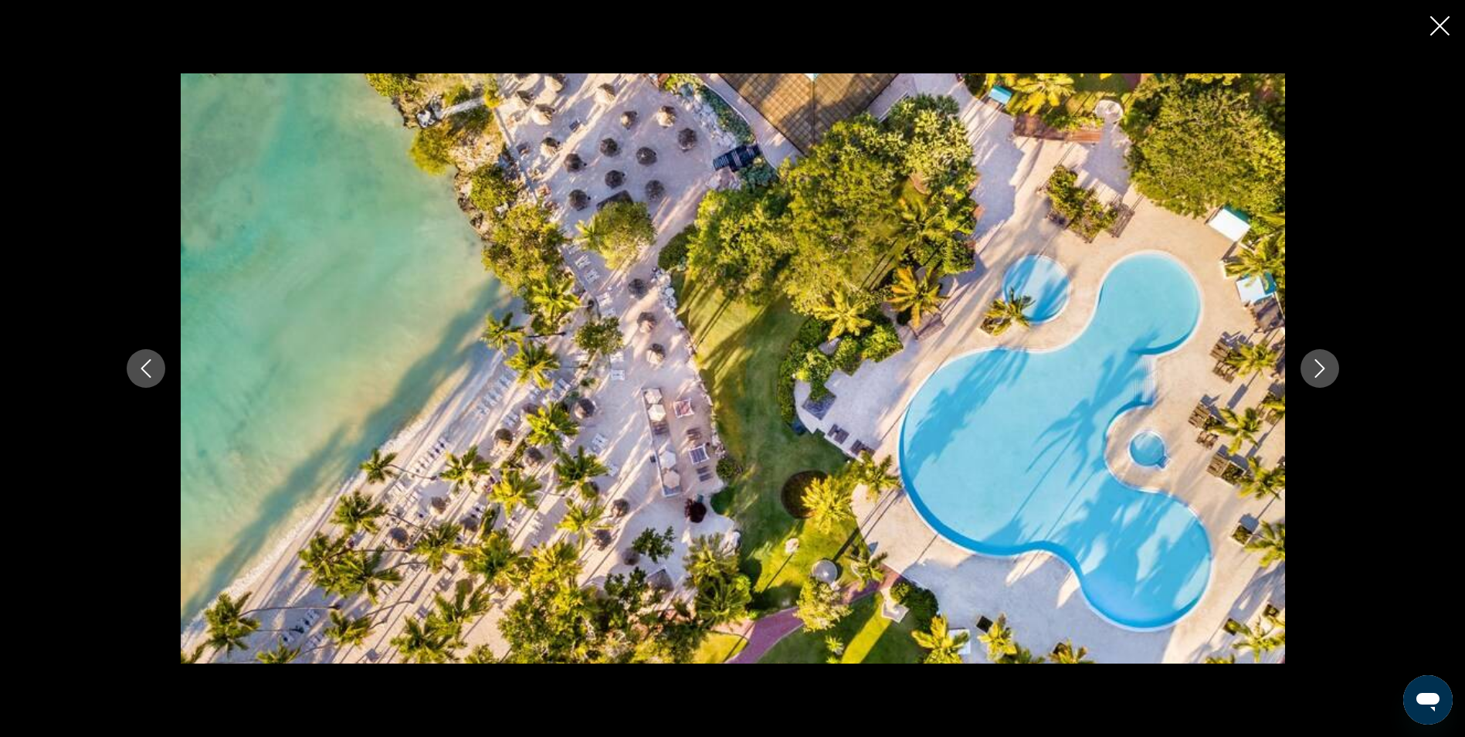
click at [1303, 365] on button "Next image" at bounding box center [1320, 368] width 39 height 39
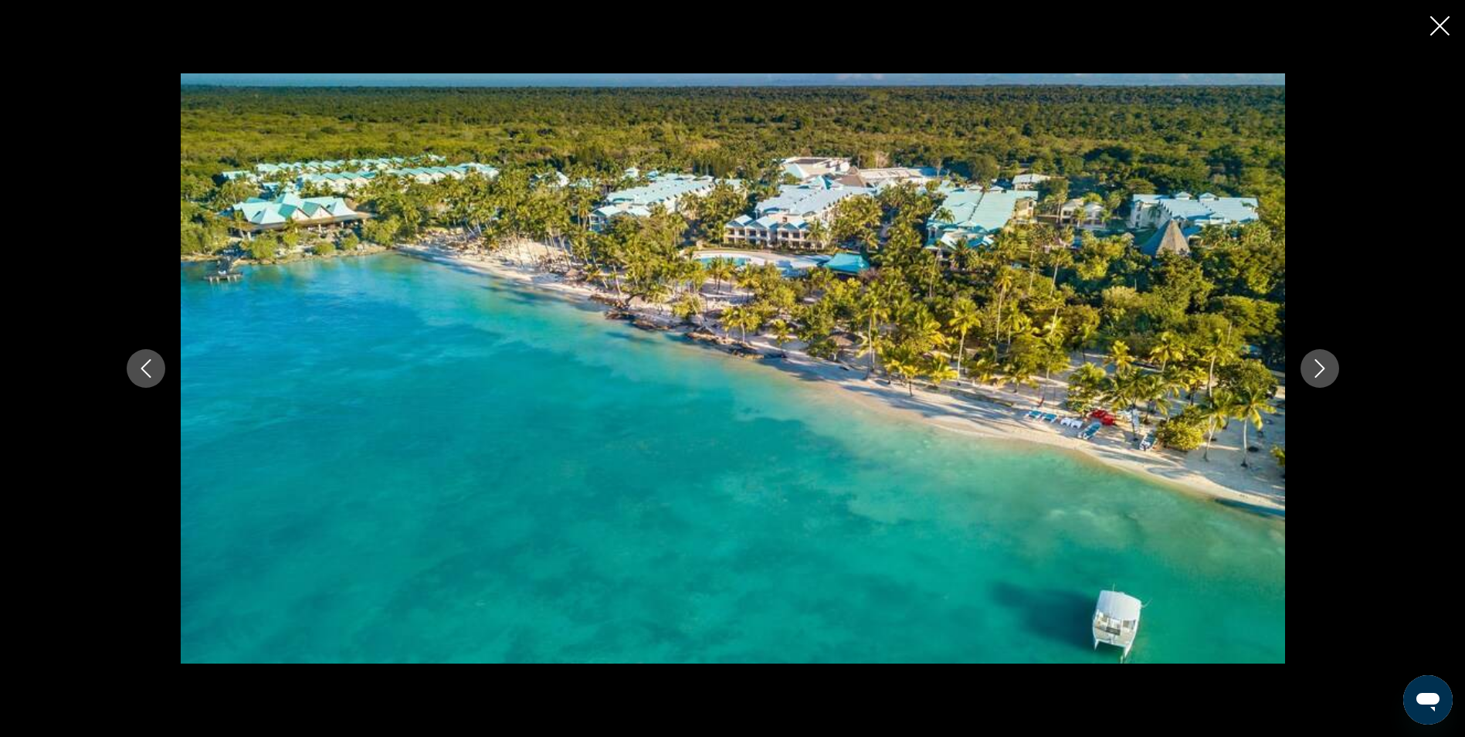
click at [1303, 365] on button "Next image" at bounding box center [1320, 368] width 39 height 39
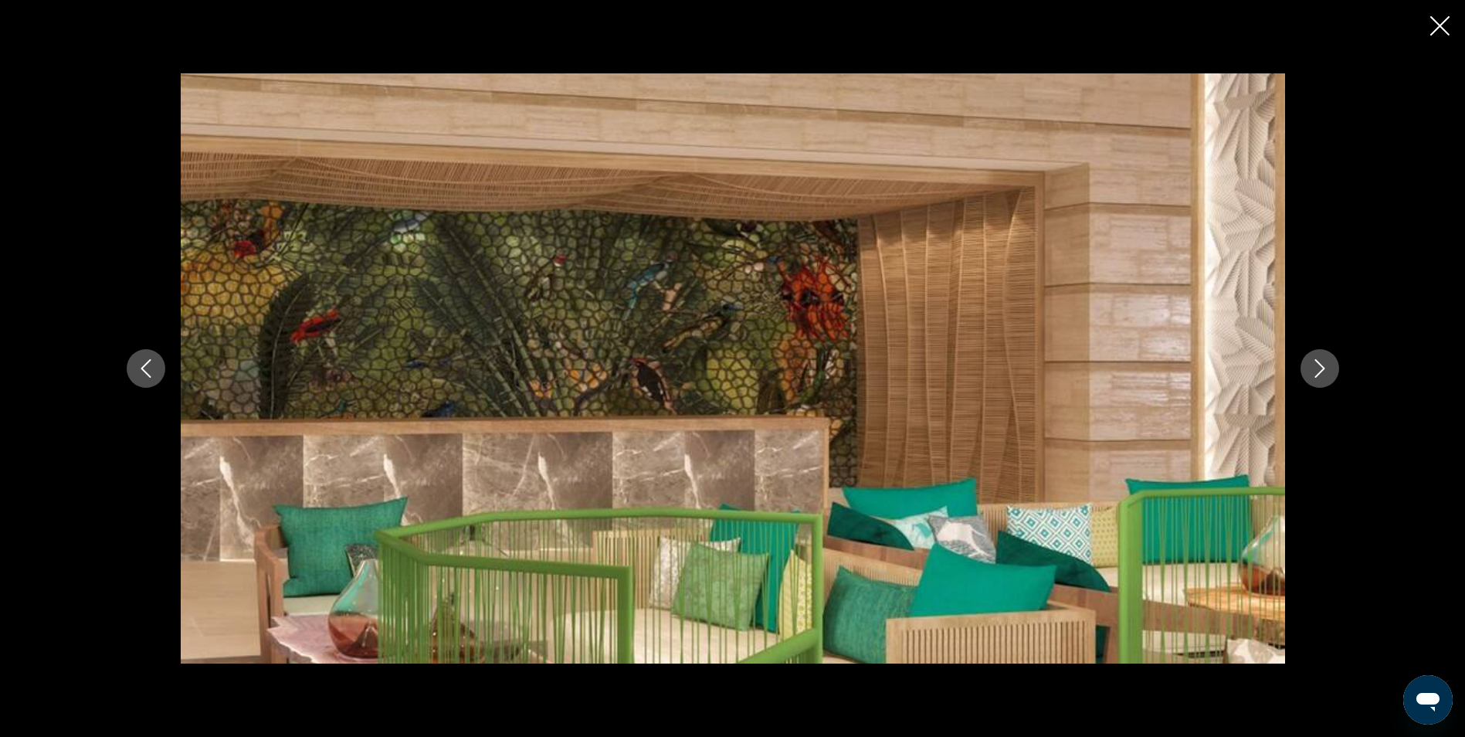
click at [137, 365] on icon "Previous image" at bounding box center [146, 368] width 19 height 19
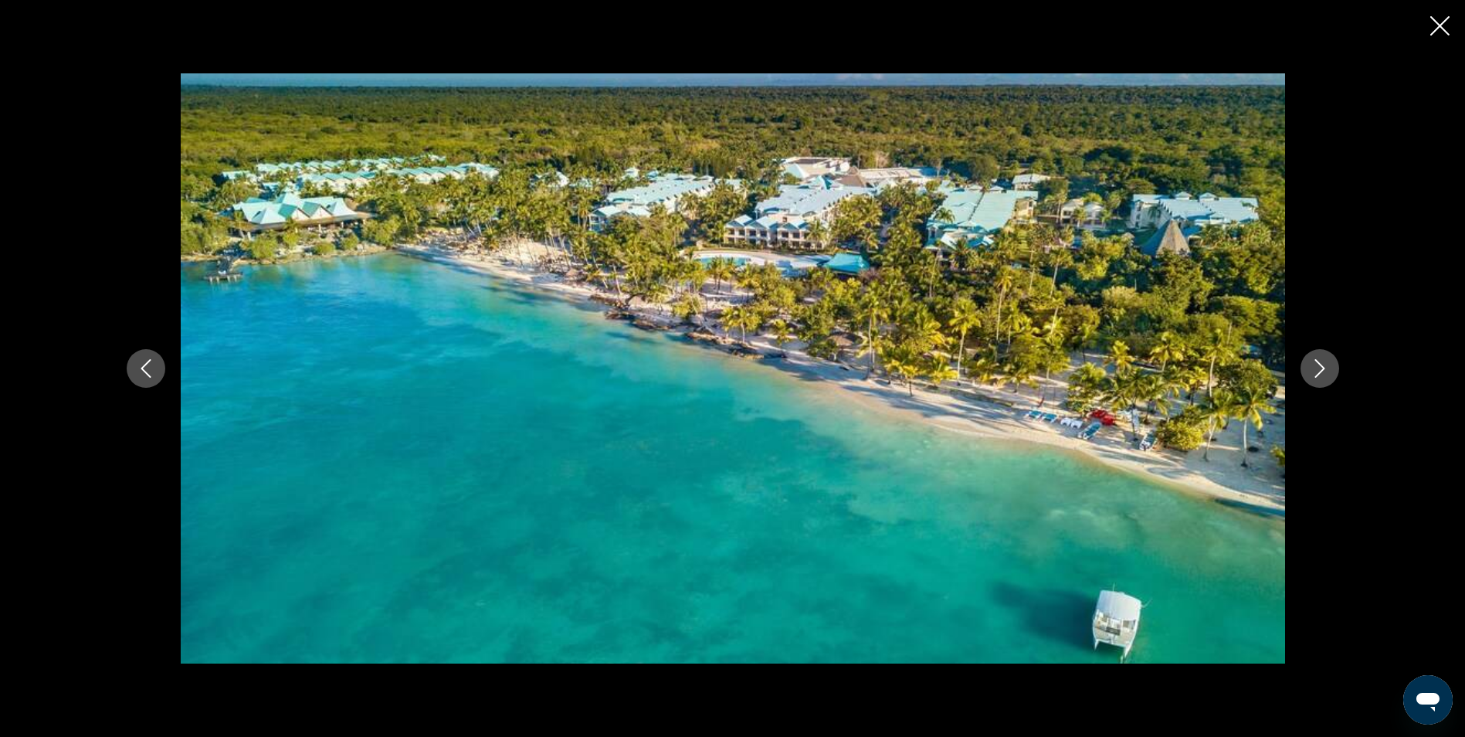
click at [137, 365] on icon "Previous image" at bounding box center [146, 368] width 19 height 19
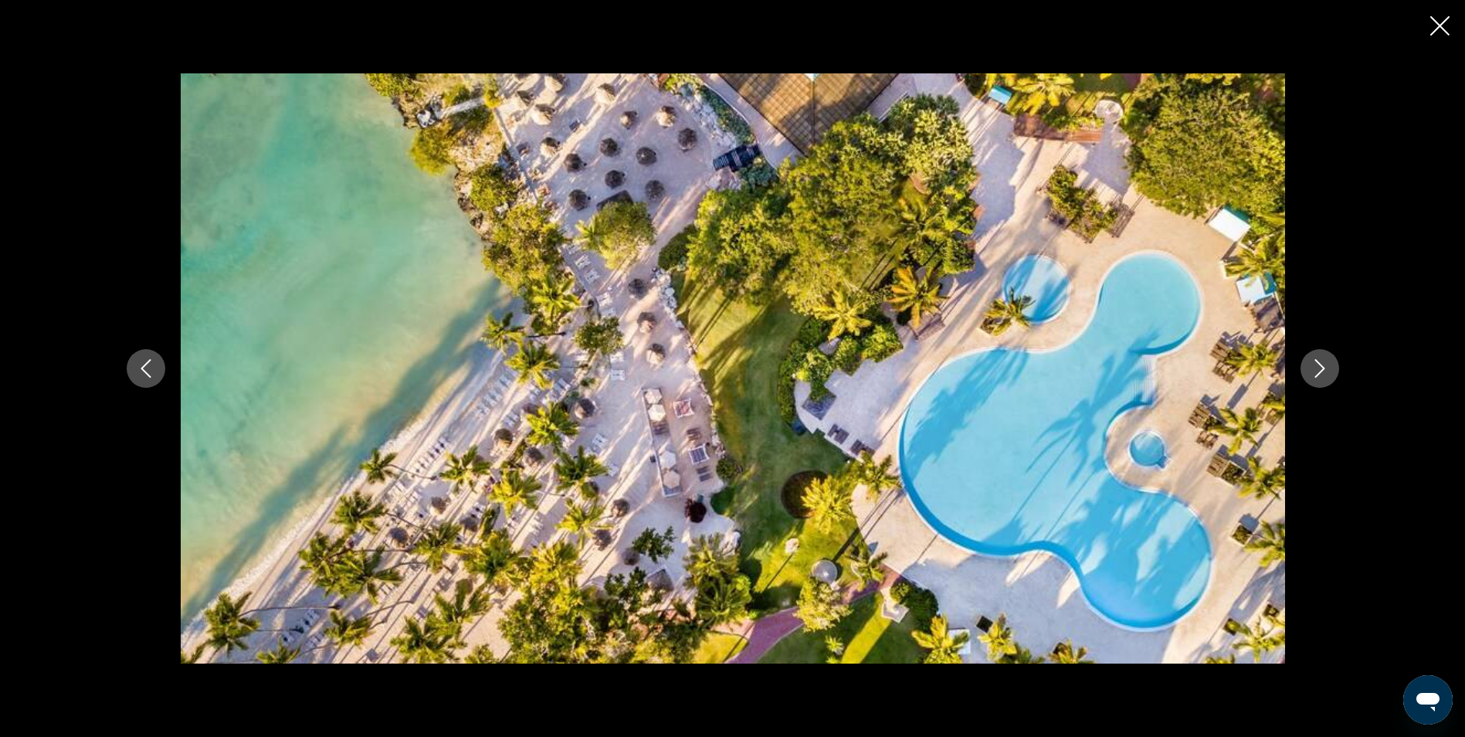
click at [1316, 374] on icon "Next image" at bounding box center [1320, 368] width 19 height 19
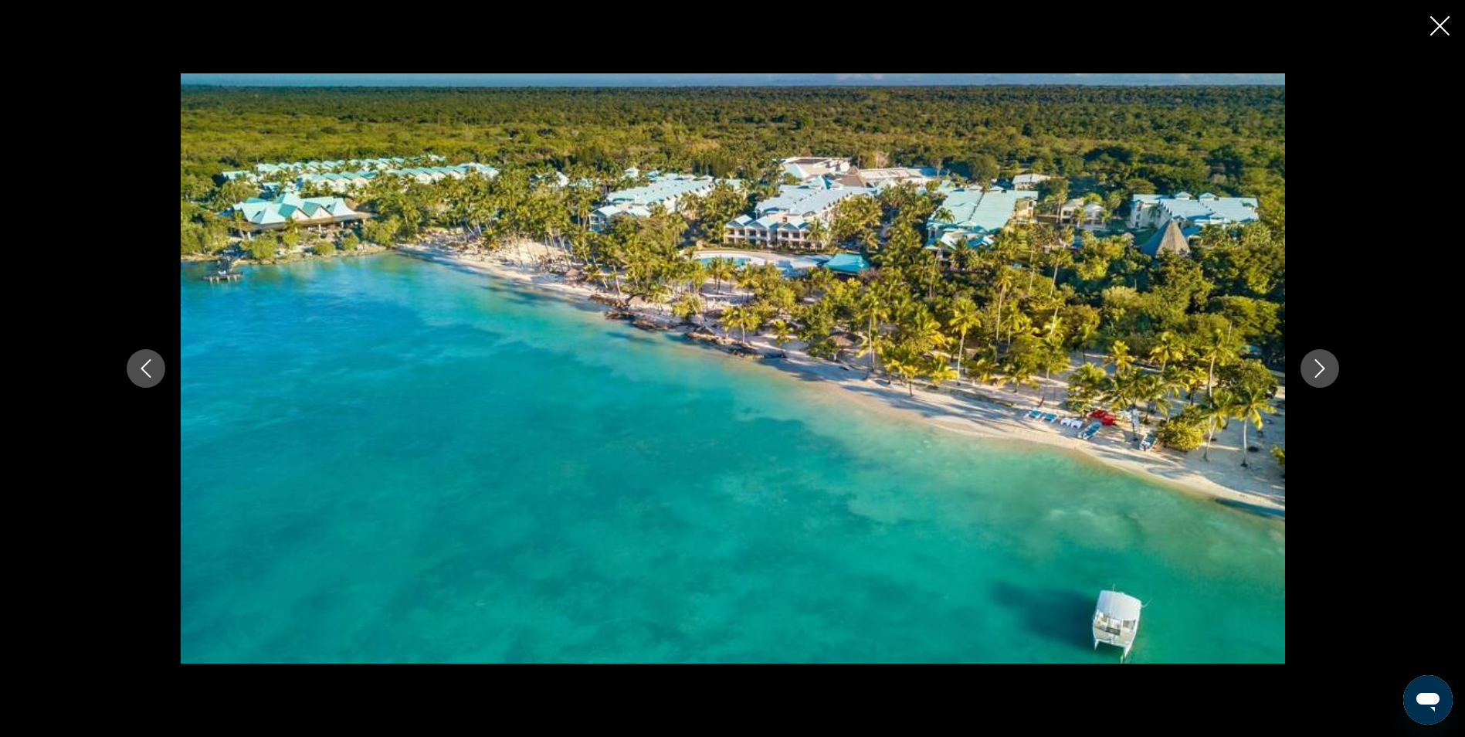
click at [1316, 374] on icon "Next image" at bounding box center [1320, 368] width 19 height 19
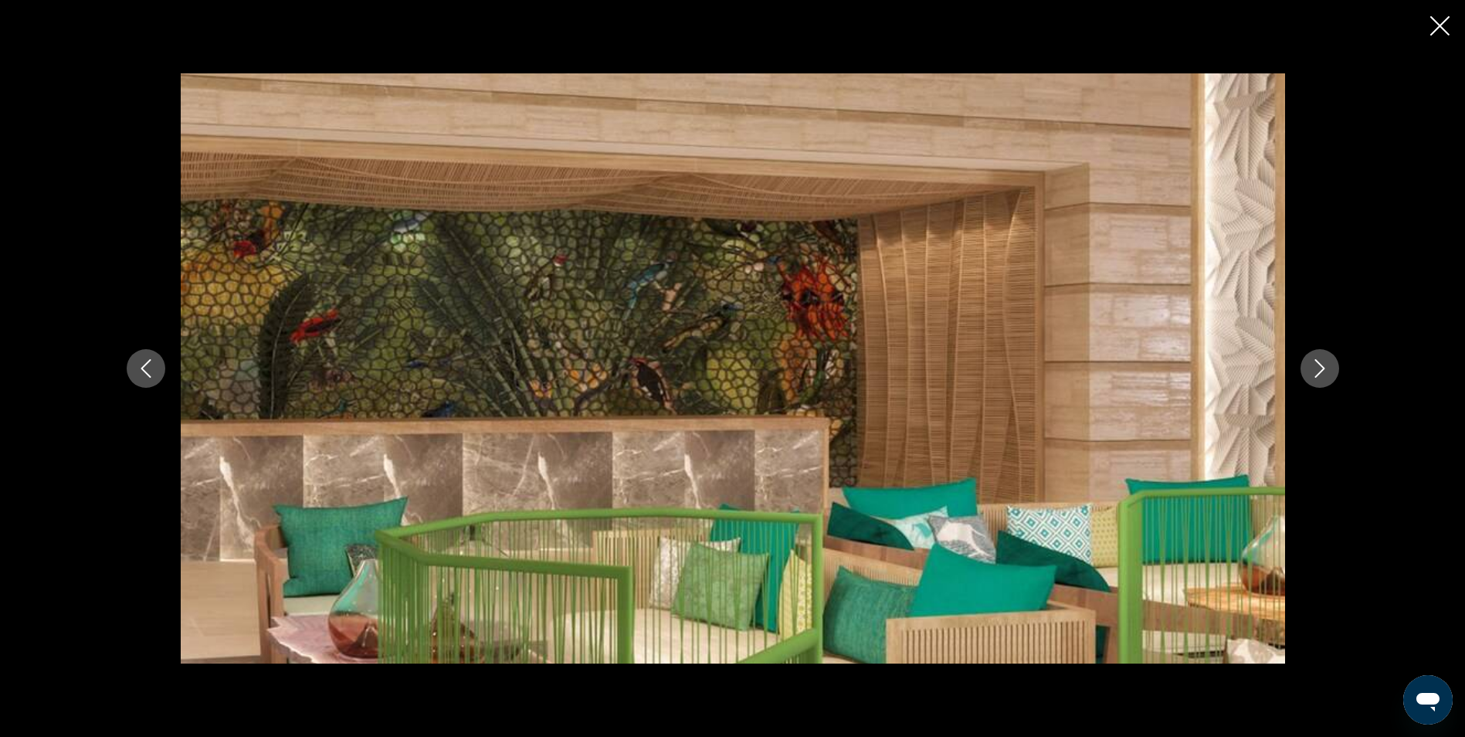
click at [1316, 374] on icon "Next image" at bounding box center [1320, 368] width 19 height 19
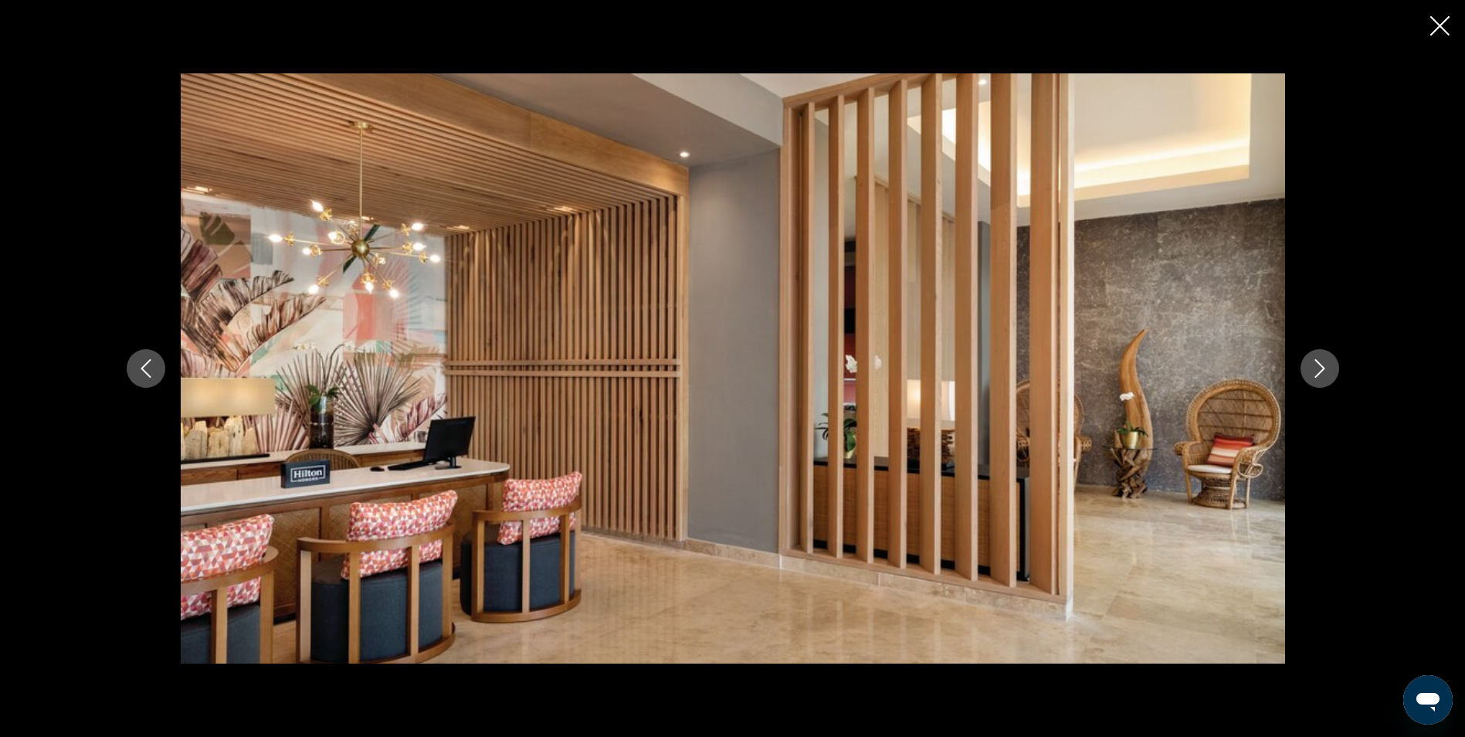
click at [1316, 374] on icon "Next image" at bounding box center [1320, 368] width 19 height 19
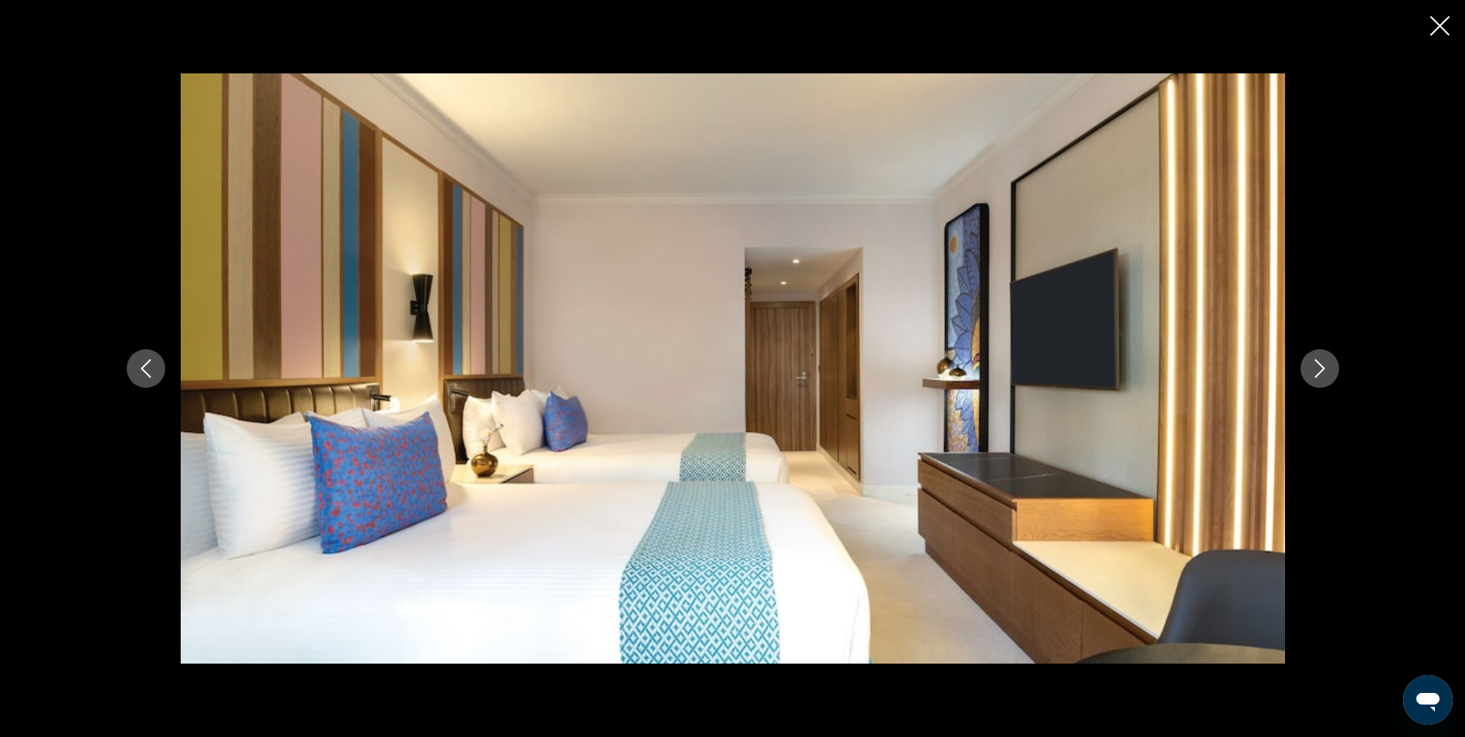
click at [1316, 374] on icon "Next image" at bounding box center [1320, 368] width 19 height 19
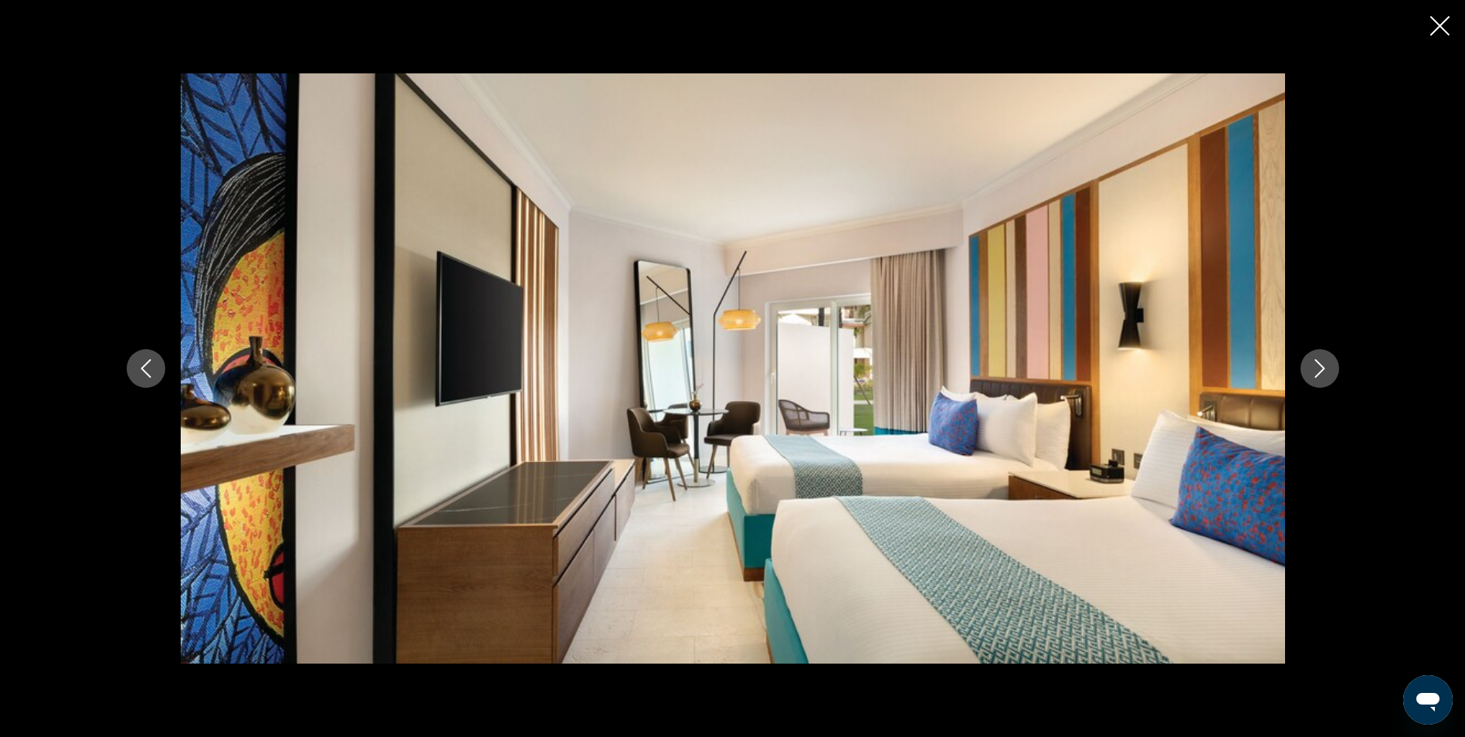
click at [1438, 32] on icon "Close slideshow" at bounding box center [1440, 25] width 19 height 19
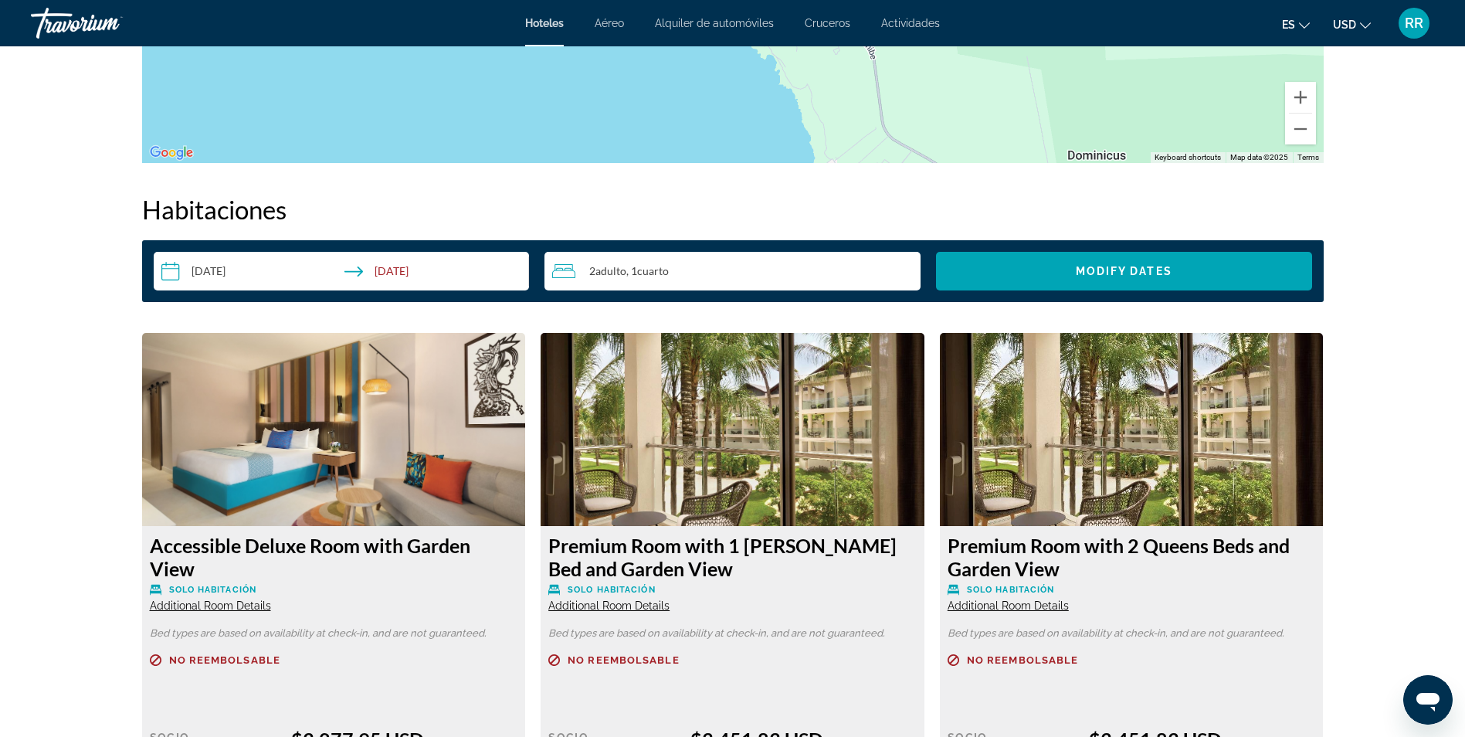
scroll to position [1823, 0]
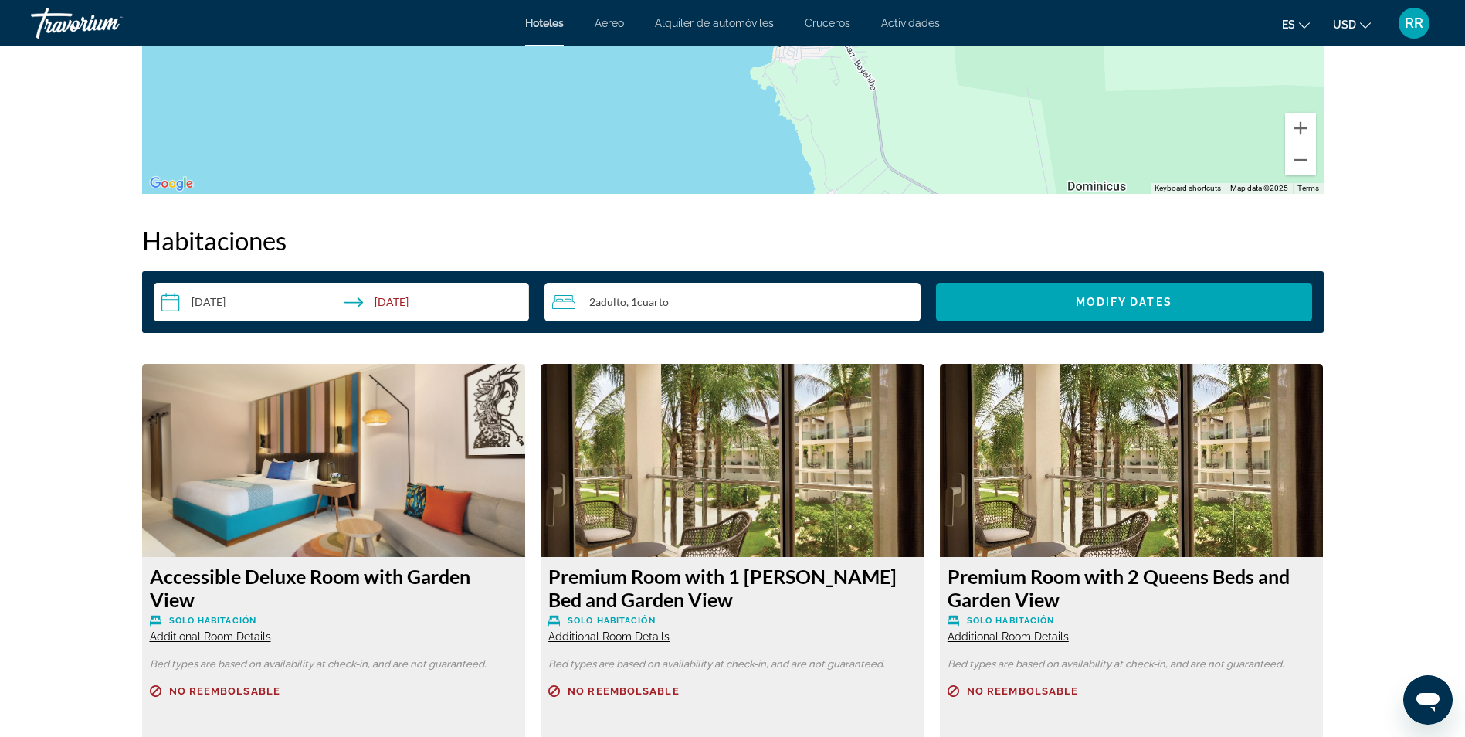
click at [202, 636] on span "Additional Room Details" at bounding box center [210, 636] width 121 height 12
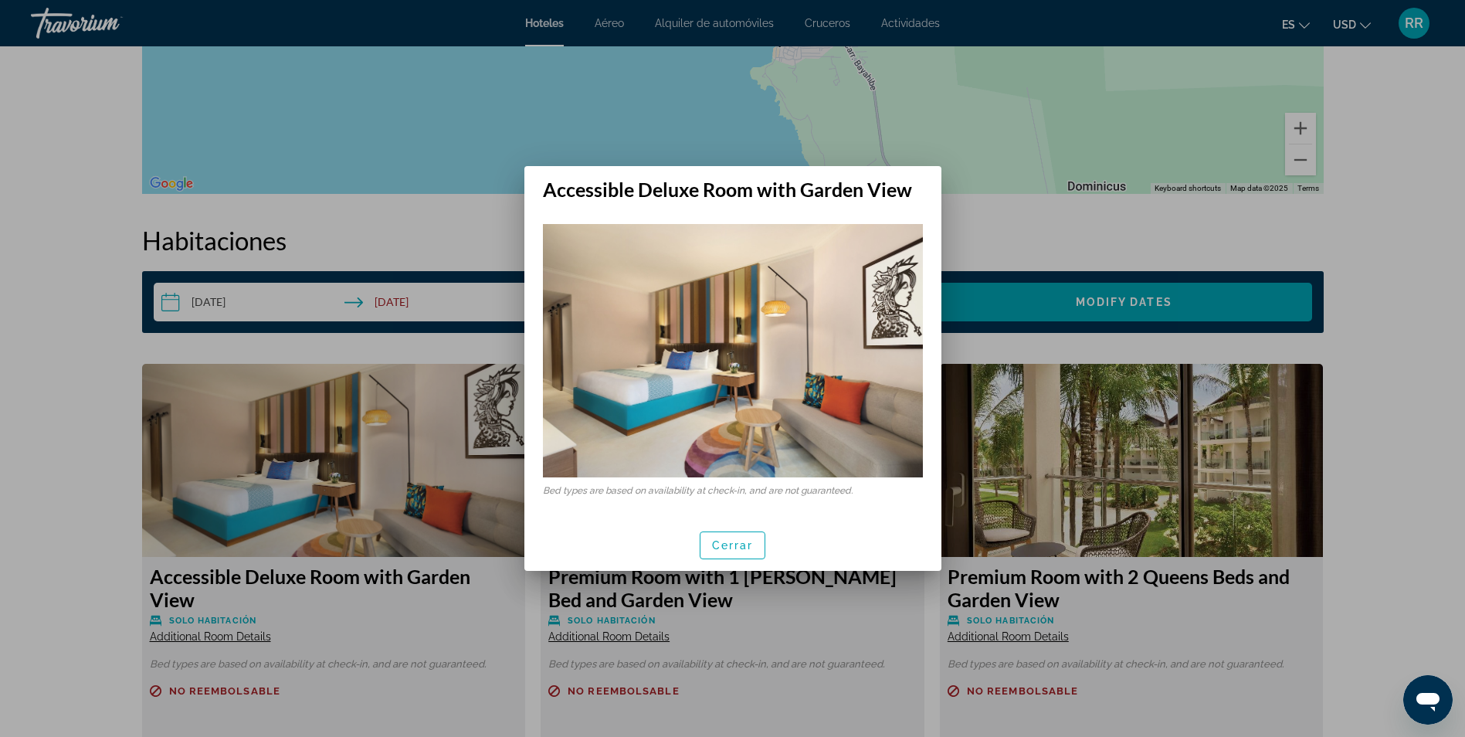
scroll to position [0, 0]
click at [738, 534] on span "button" at bounding box center [733, 545] width 65 height 37
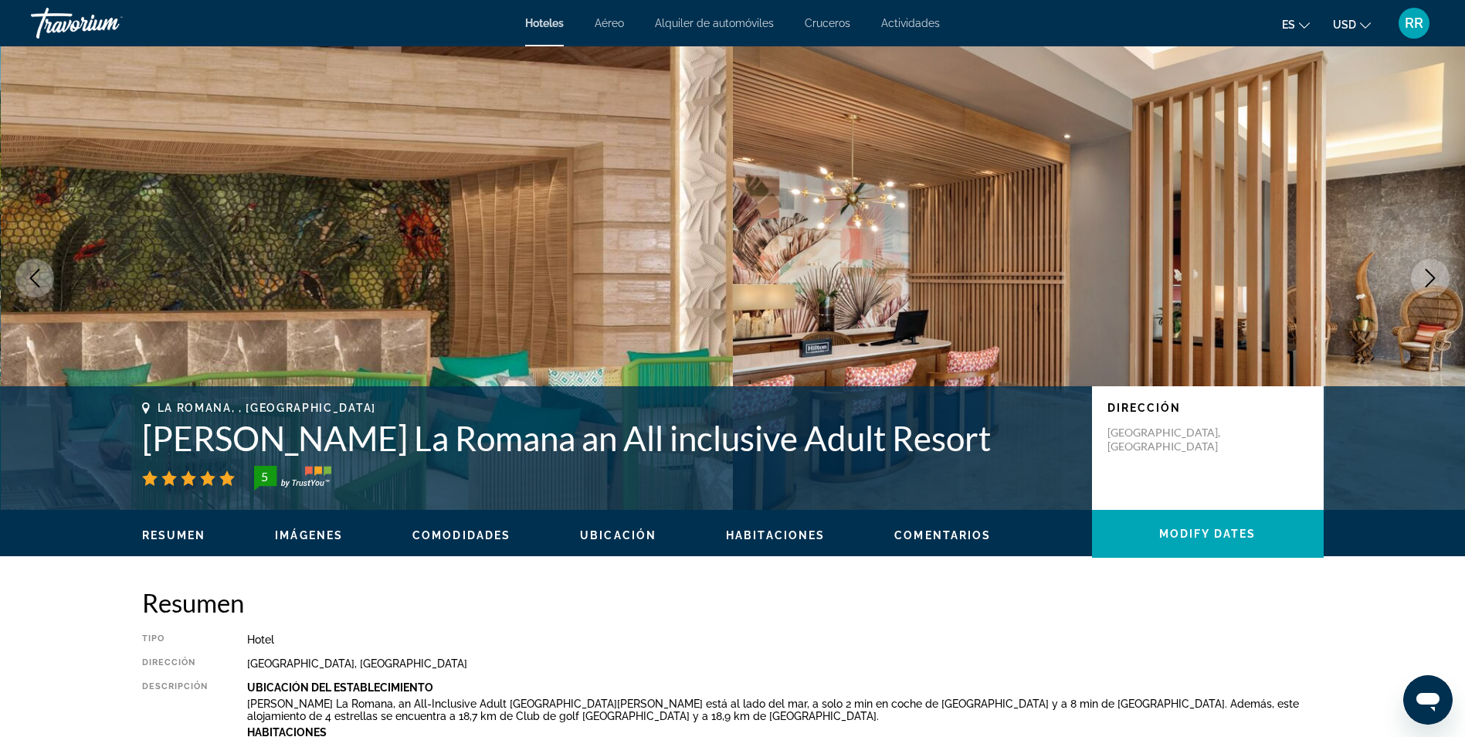
scroll to position [1823, 0]
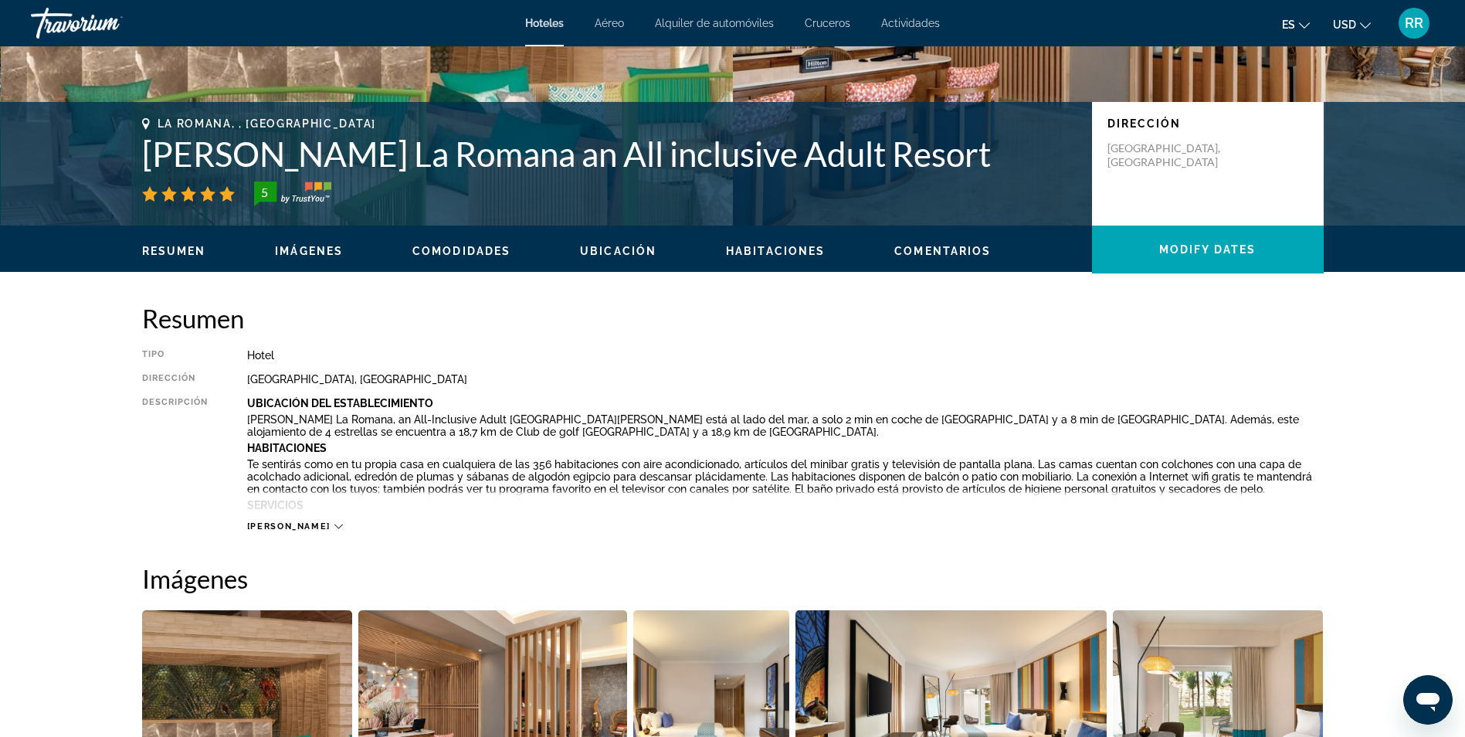
scroll to position [283, 0]
